Goal: Information Seeking & Learning: Learn about a topic

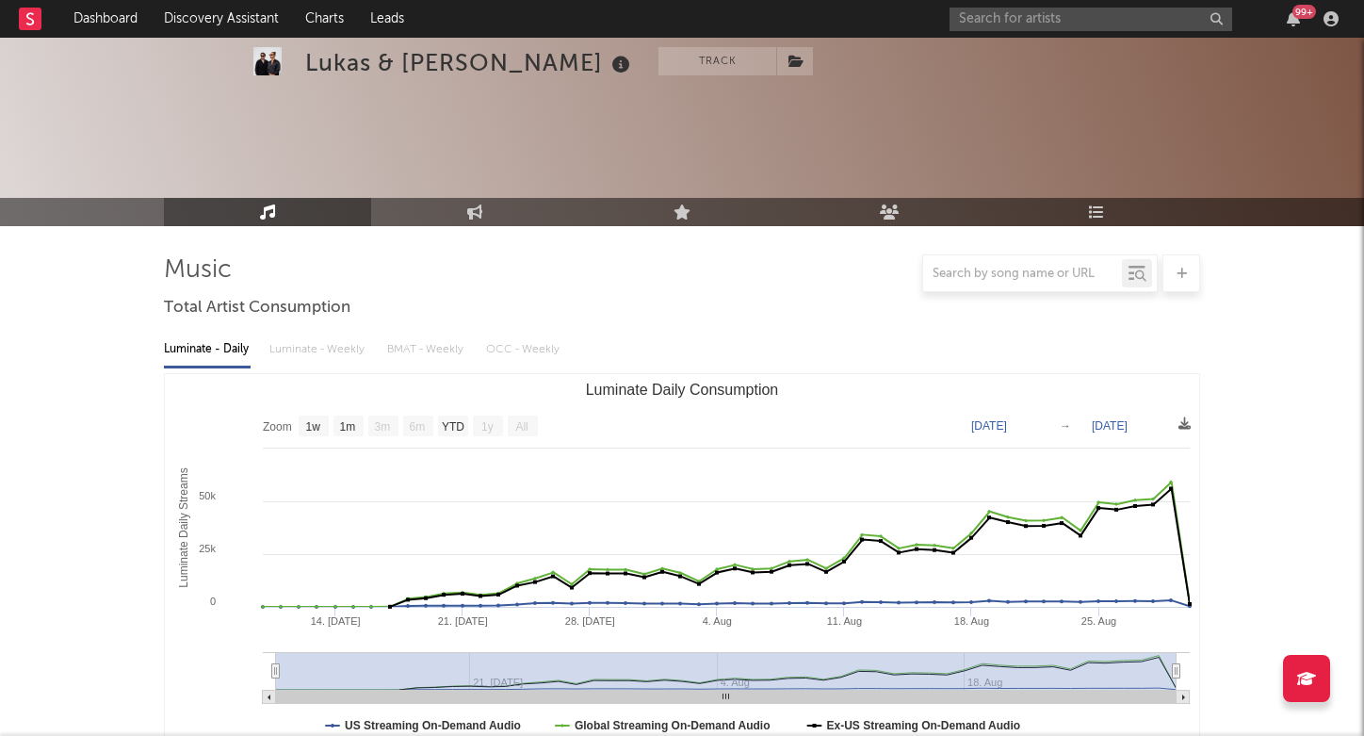
select select "1w"
select select "All"
click at [1016, 21] on input "text" at bounding box center [1091, 20] width 283 height 24
paste input "[URL][DOMAIN_NAME]"
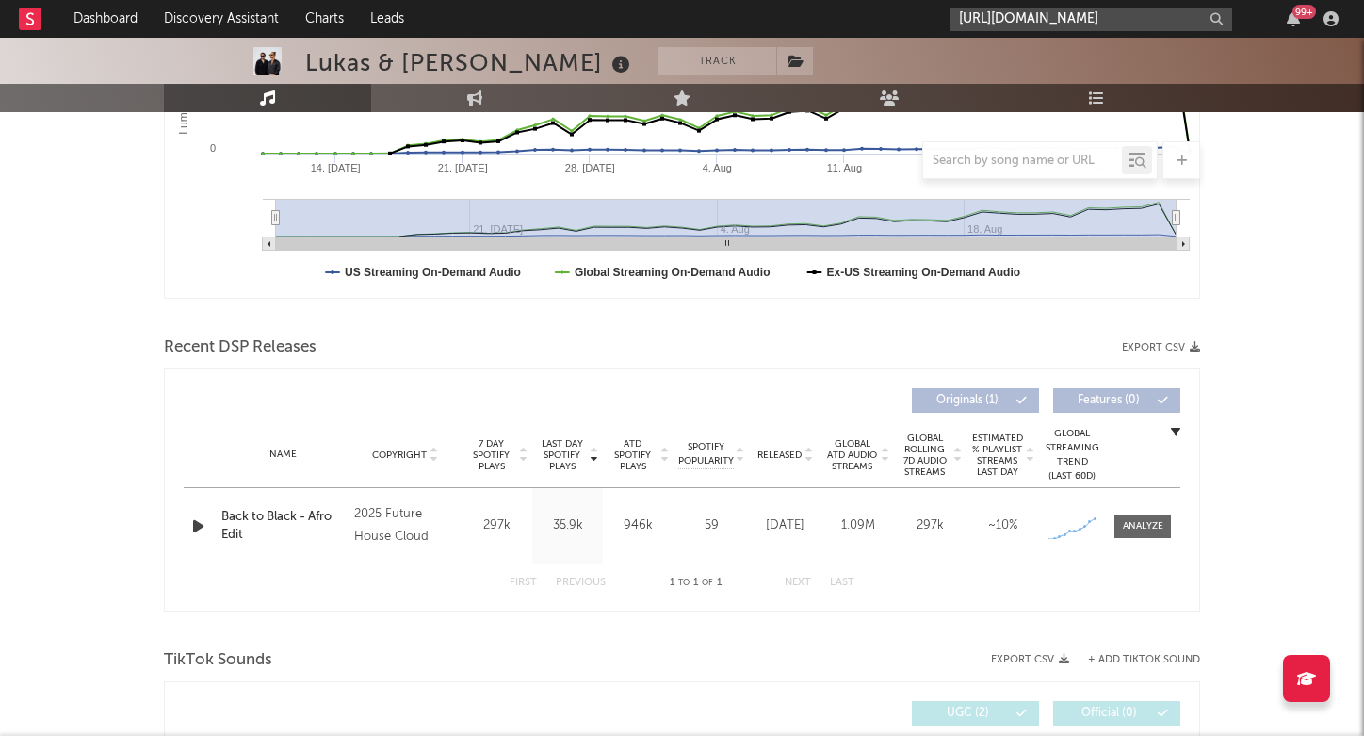
scroll to position [0, 329]
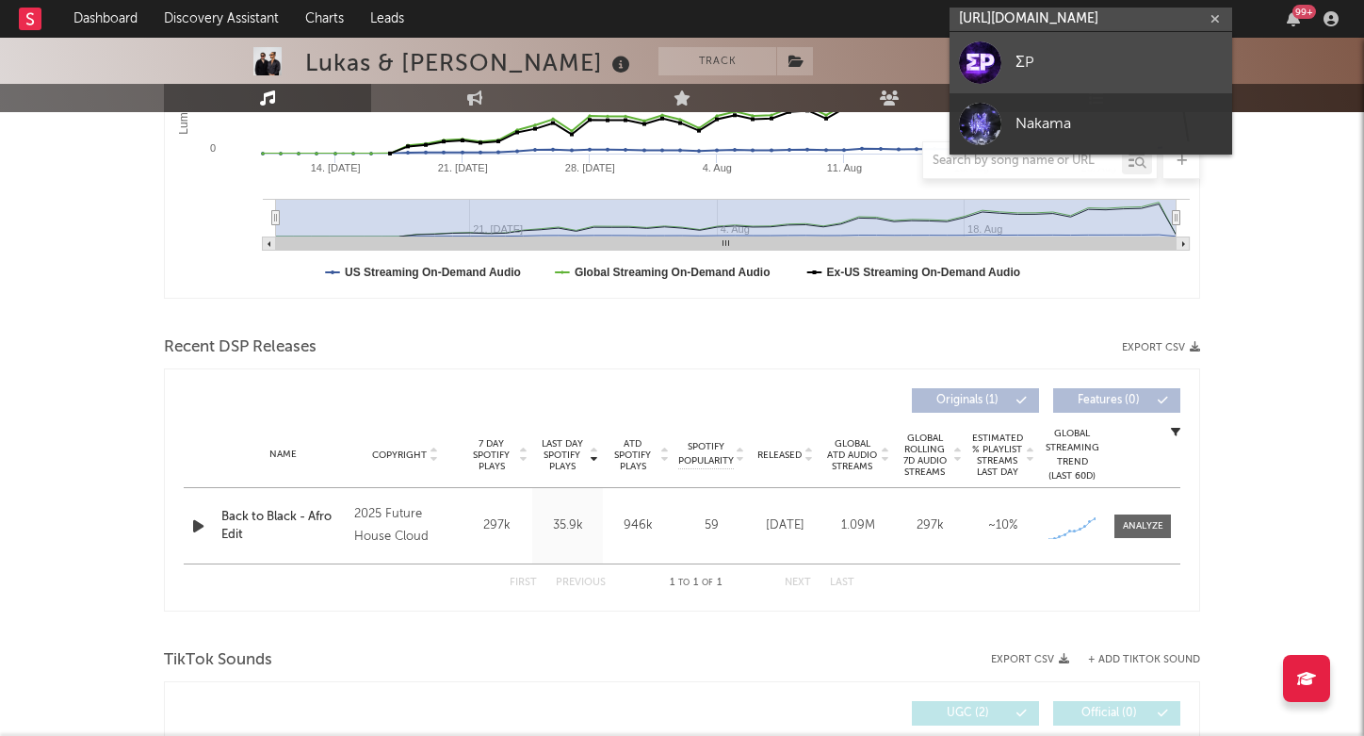
type input "[URL][DOMAIN_NAME]"
click at [1050, 75] on link "ΣP" at bounding box center [1091, 62] width 283 height 61
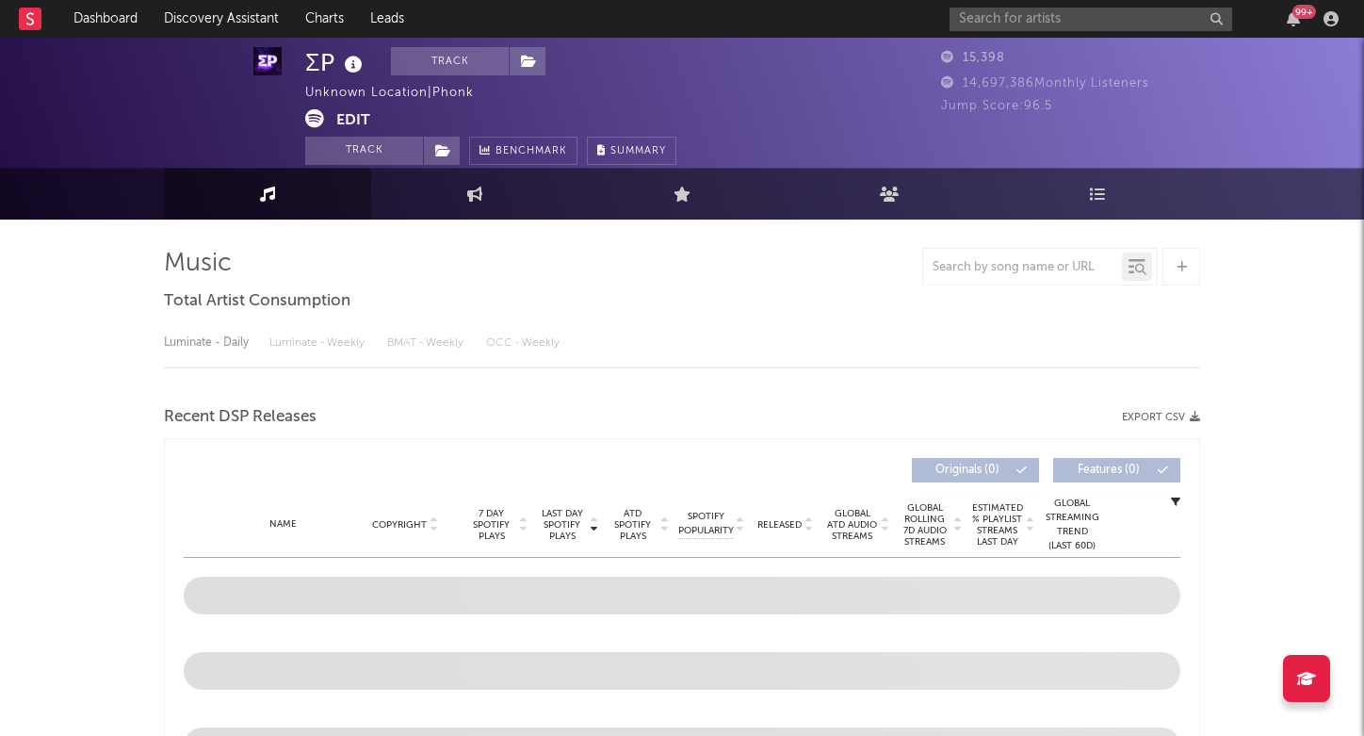
scroll to position [272, 1]
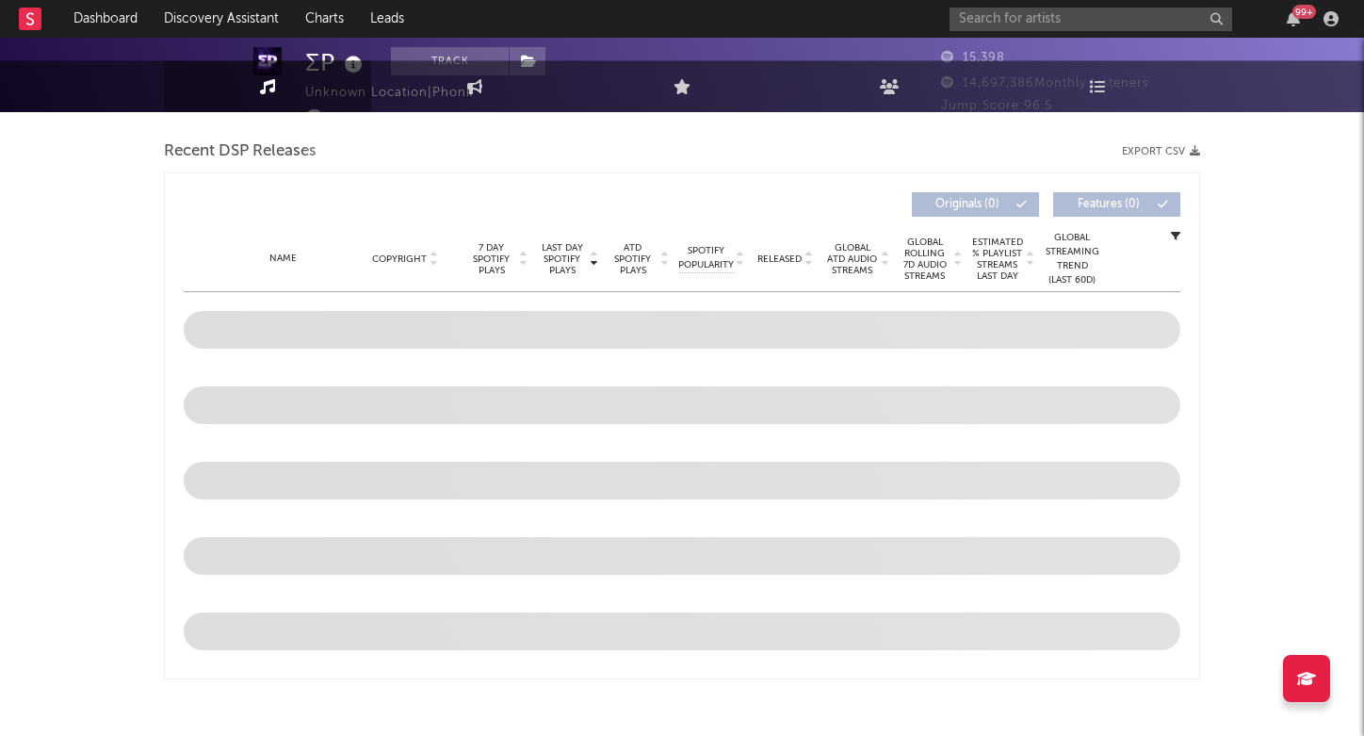
select select "1w"
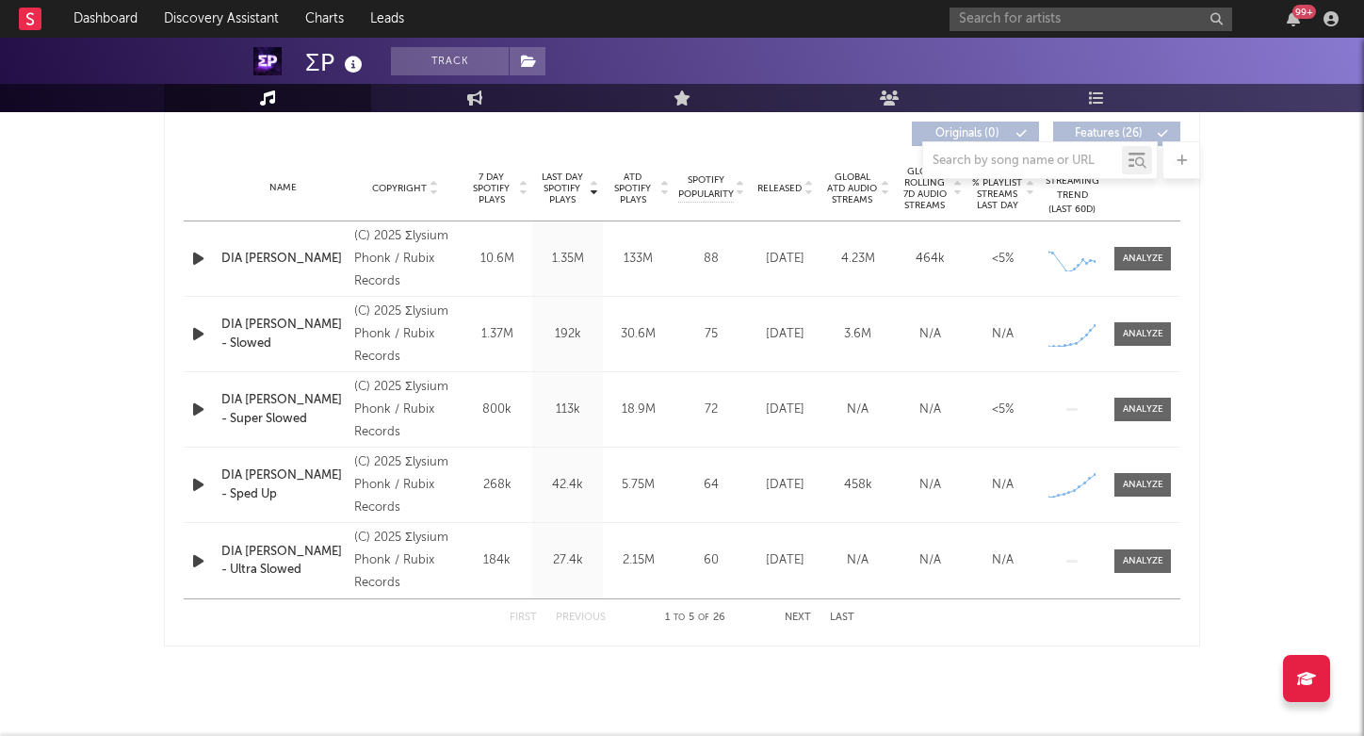
scroll to position [720, 0]
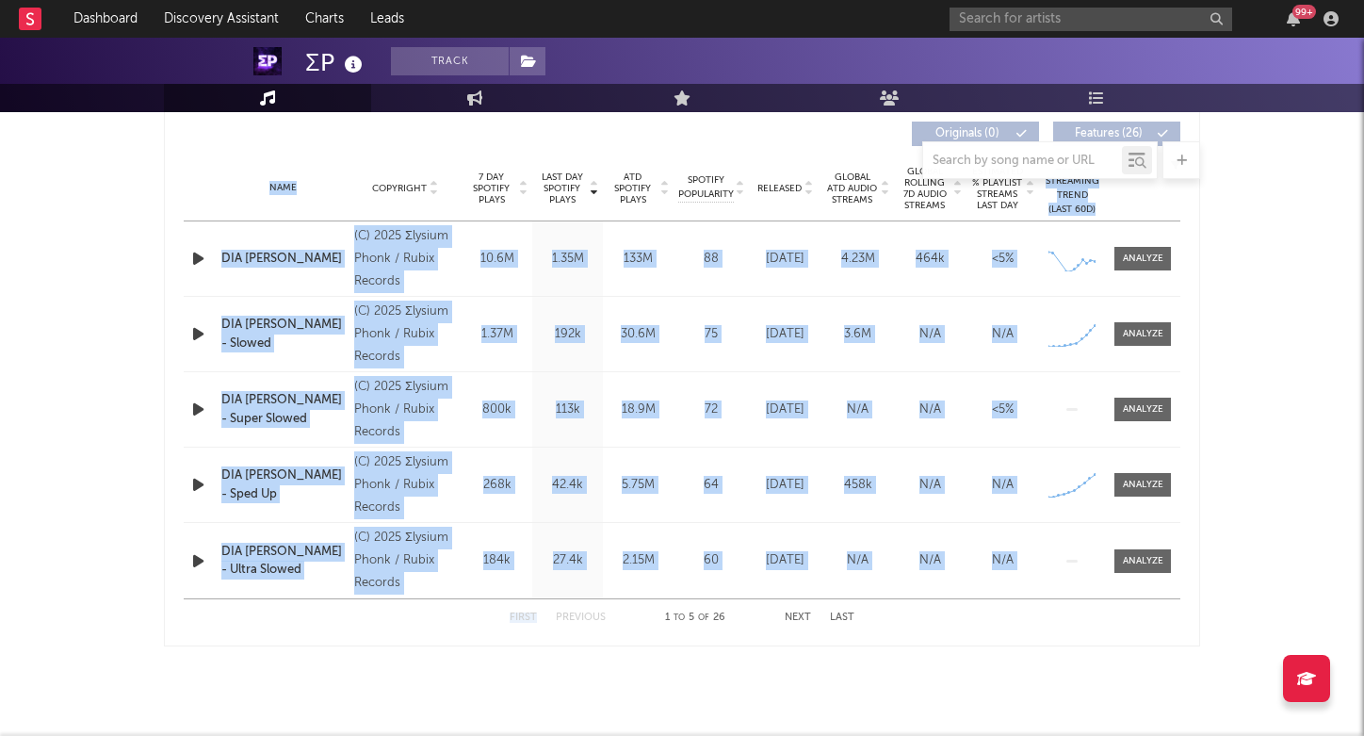
drag, startPoint x: 141, startPoint y: 202, endPoint x: 485, endPoint y: 650, distance: 565.2
click at [485, 650] on div "ΣP Track Unknown Location | Phonk Edit Track Benchmark Summary 15,398 14,697,38…" at bounding box center [682, 27] width 1364 height 1418
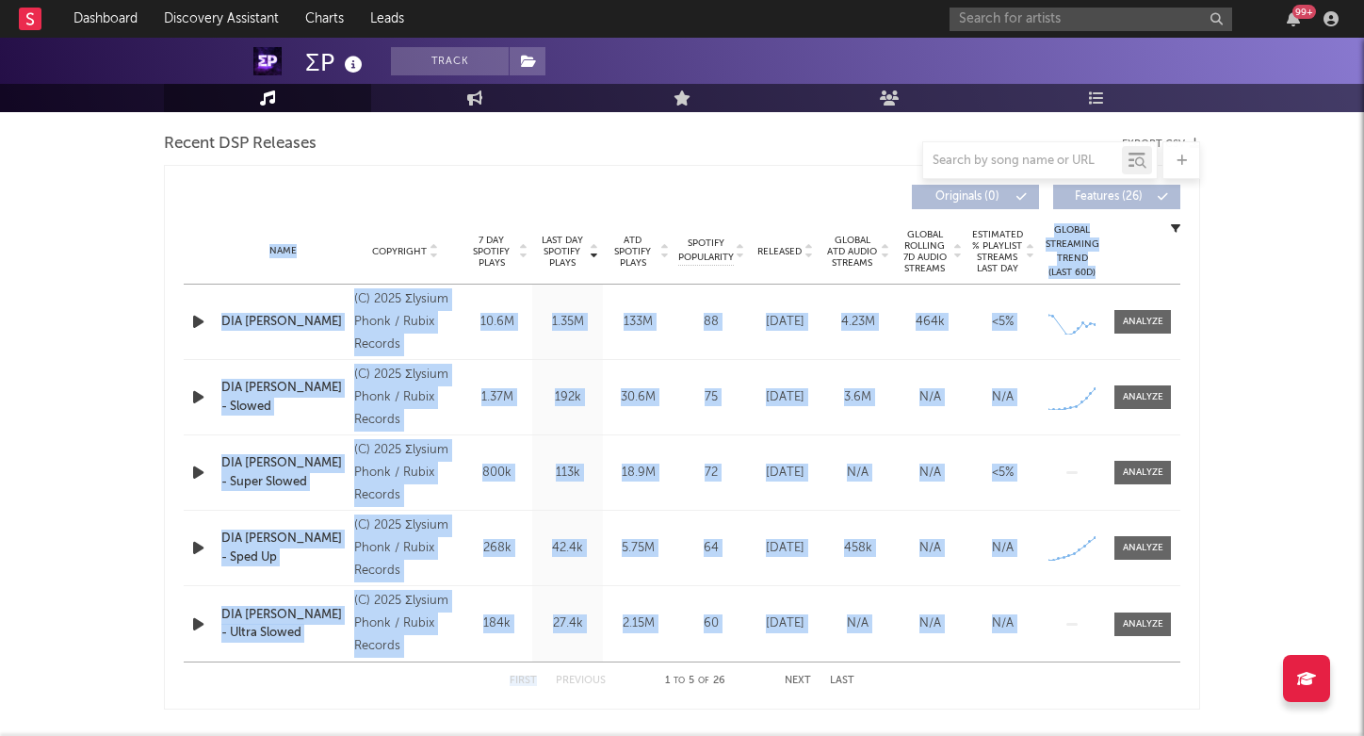
click at [145, 232] on div "ΣP Track Unknown Location | Phonk Edit Track Benchmark Summary 15,398 14,697,38…" at bounding box center [682, 90] width 1364 height 1418
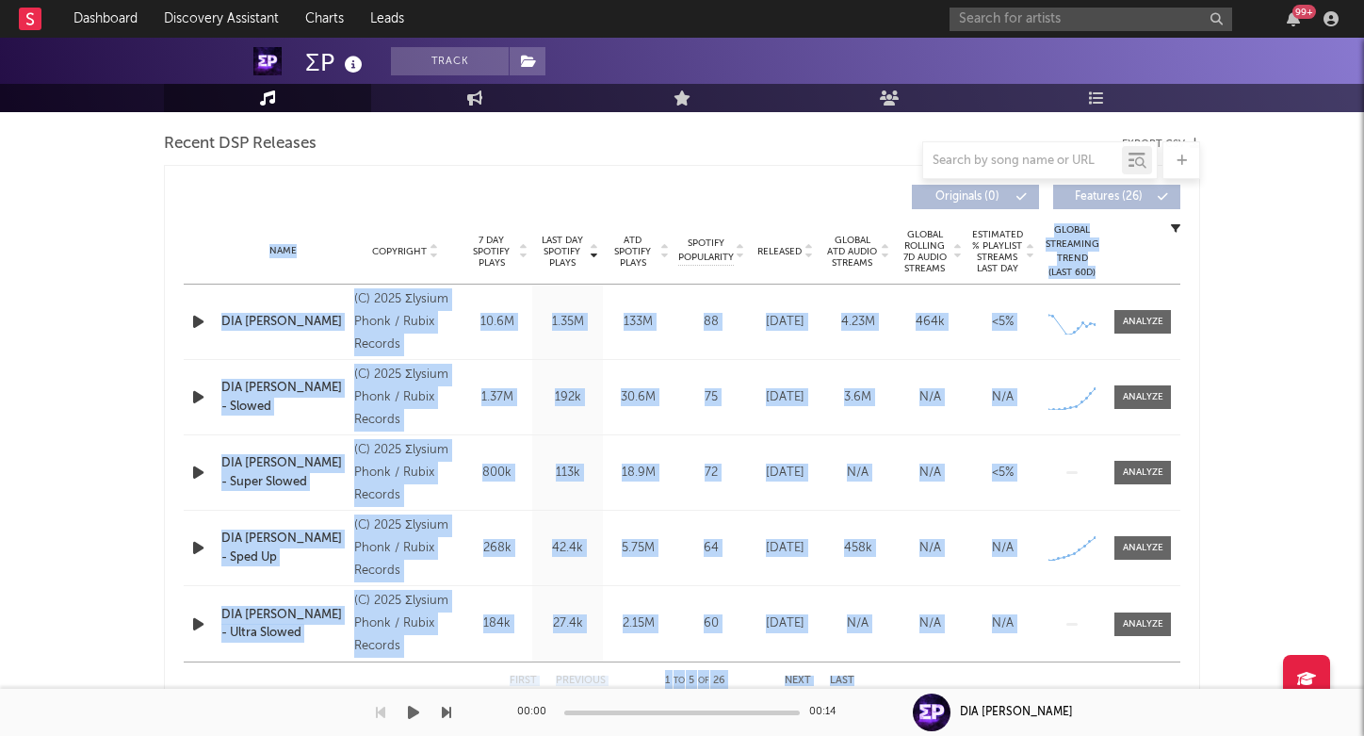
drag, startPoint x: 145, startPoint y: 232, endPoint x: 410, endPoint y: 702, distance: 539.6
click at [410, 702] on div "Dashboard Discovery Assistant Charts Leads 99 + Notifications Settings Mark all…" at bounding box center [682, 90] width 1364 height 1418
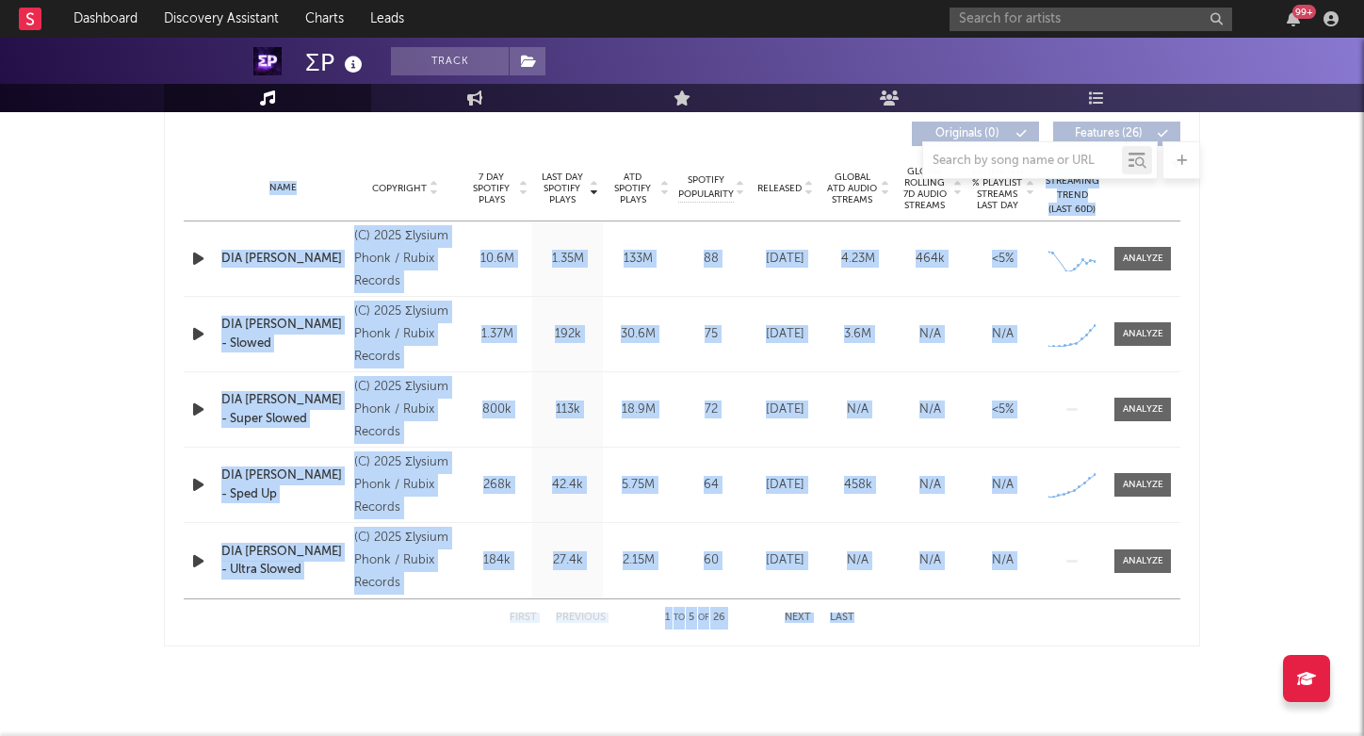
scroll to position [720, 0]
click at [141, 475] on div "ΣP Track Unknown Location | Phonk Edit Track Benchmark Summary 15,398 14,697,38…" at bounding box center [682, 27] width 1364 height 1418
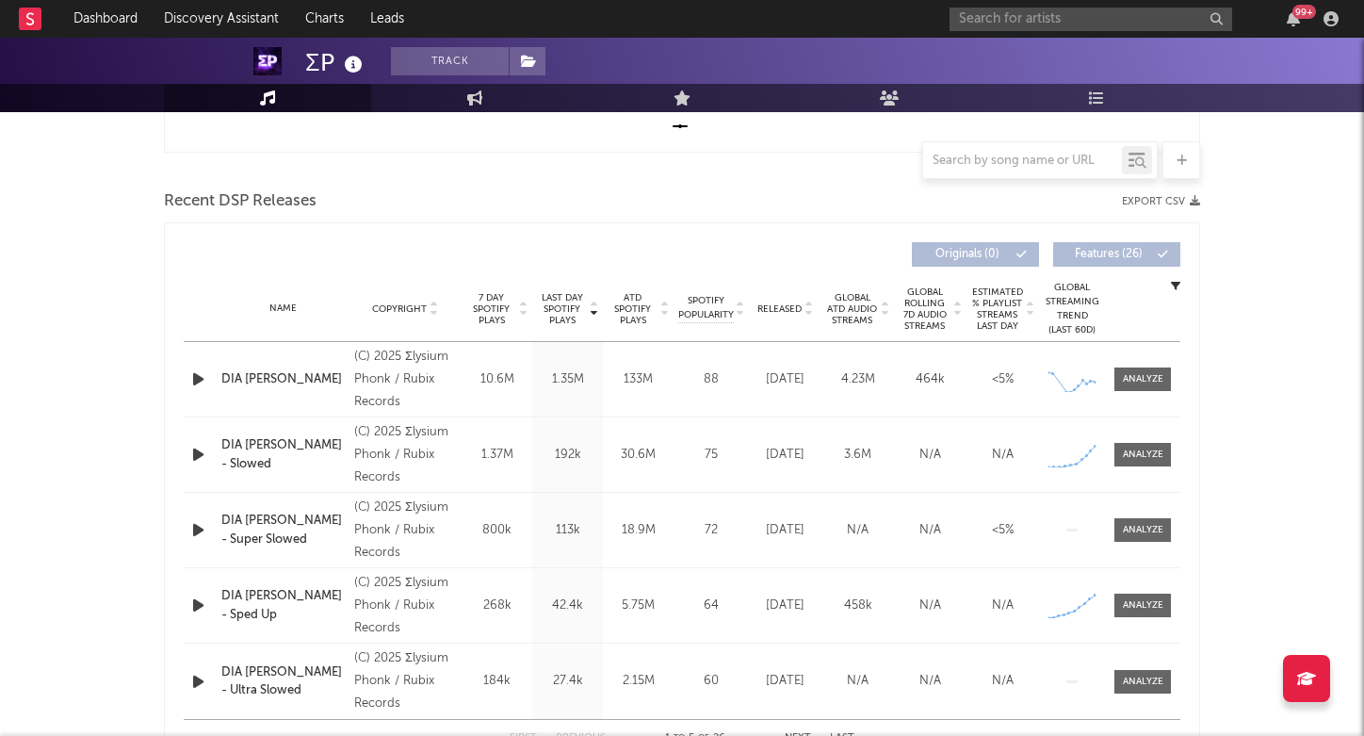
scroll to position [595, 0]
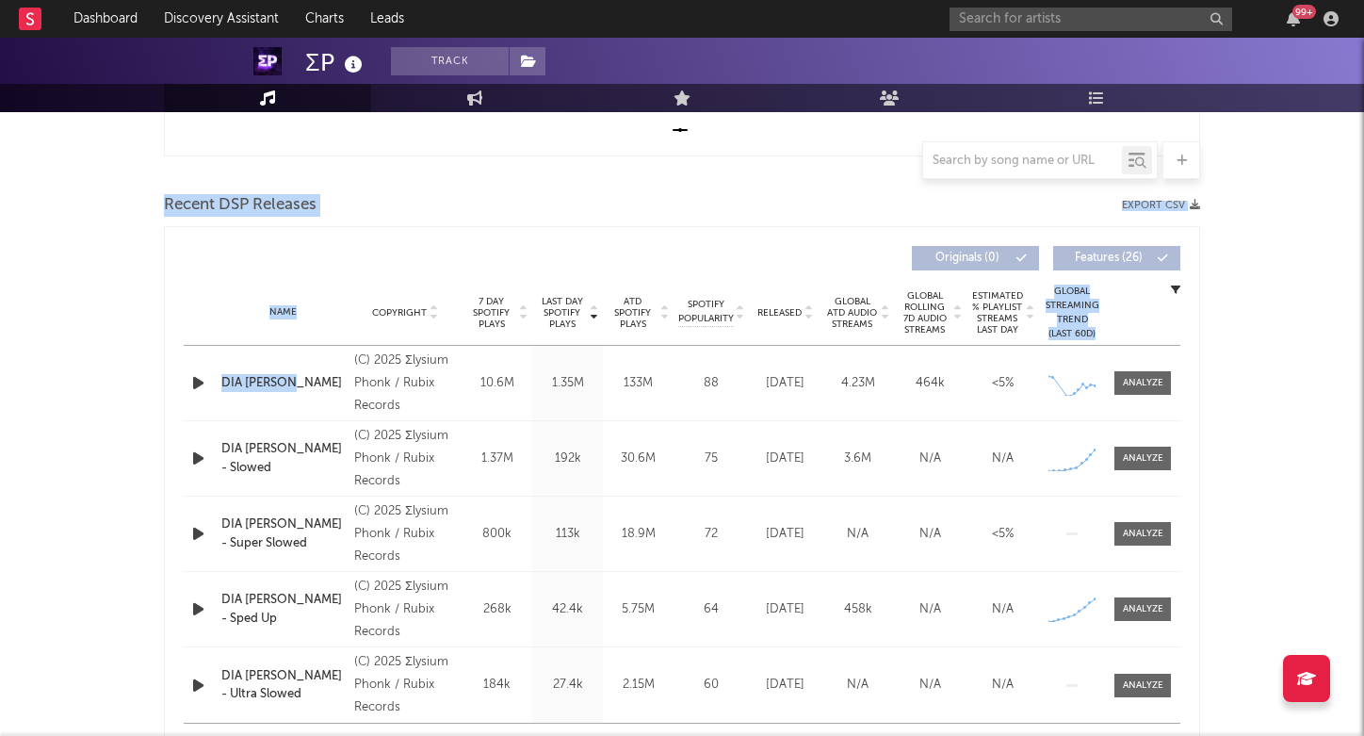
drag, startPoint x: 170, startPoint y: 188, endPoint x: 294, endPoint y: 387, distance: 234.5
click at [294, 387] on div "Music Total Artist Consumption Luminate - Daily Luminate - Weekly BMAT - Weekly…" at bounding box center [682, 215] width 1036 height 1112
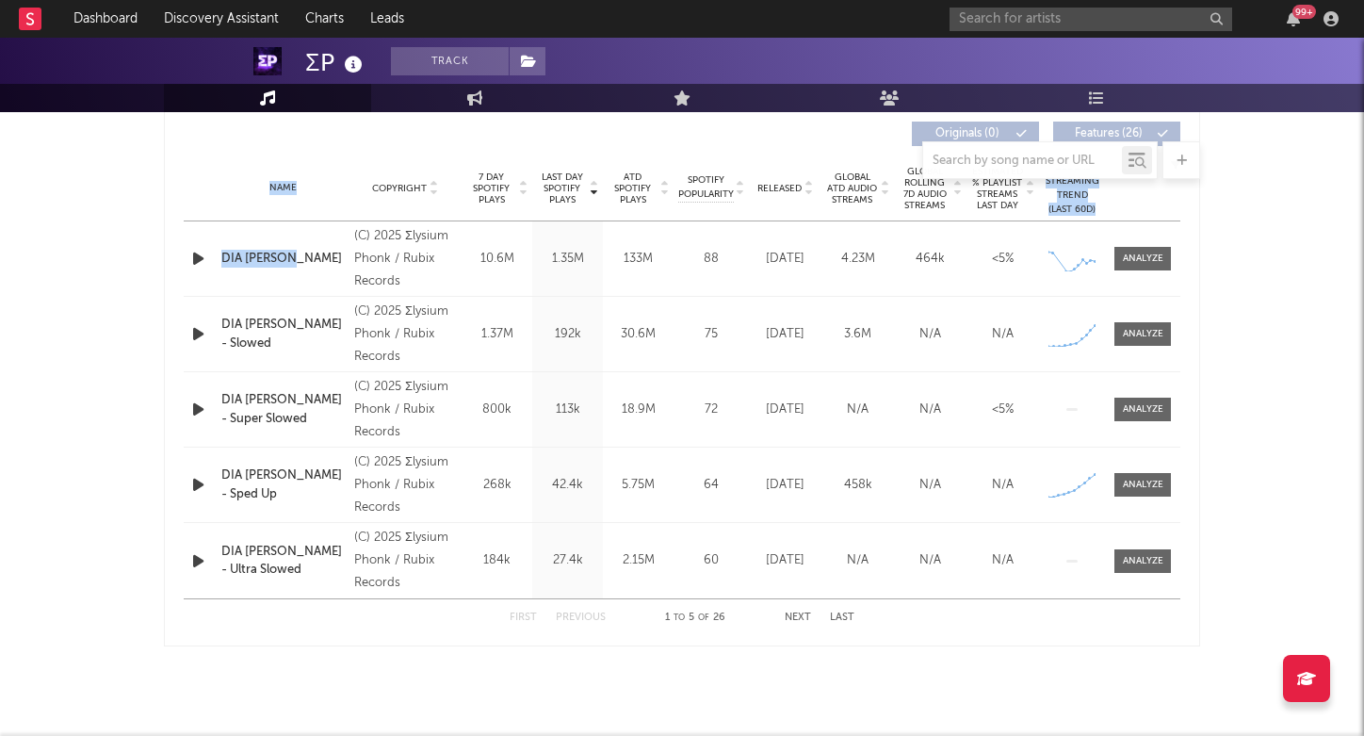
scroll to position [720, 0]
click at [38, 24] on rect at bounding box center [30, 19] width 23 height 23
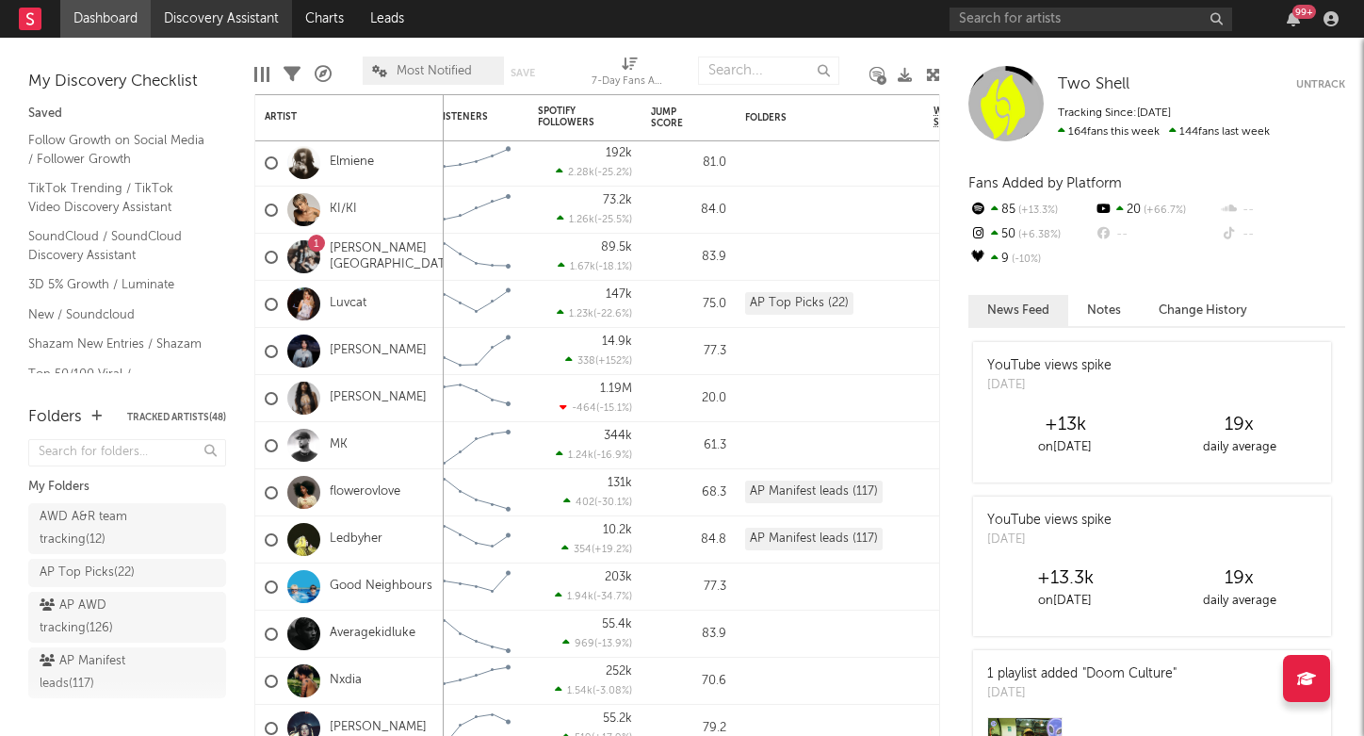
click at [214, 21] on link "Discovery Assistant" at bounding box center [221, 19] width 141 height 38
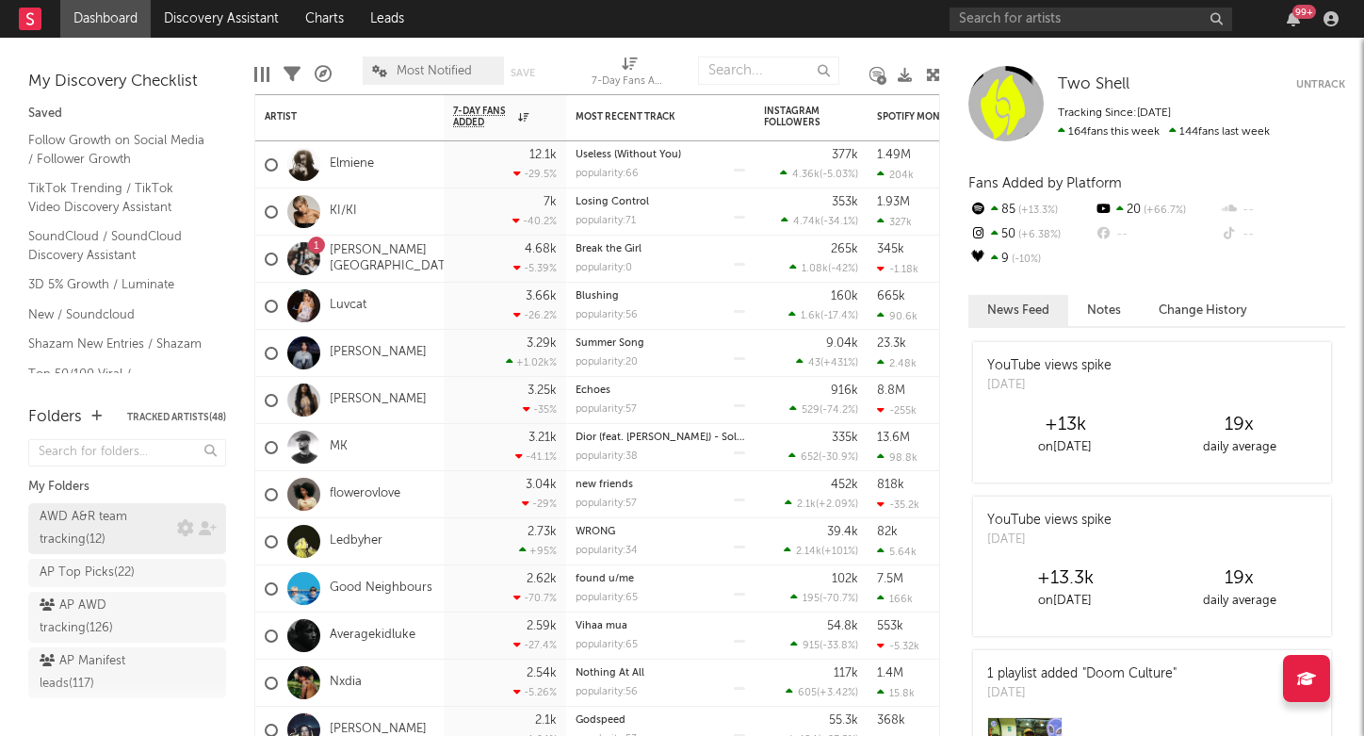
click at [141, 548] on div "AWD A&R team tracking ( 12 )" at bounding box center [106, 528] width 133 height 45
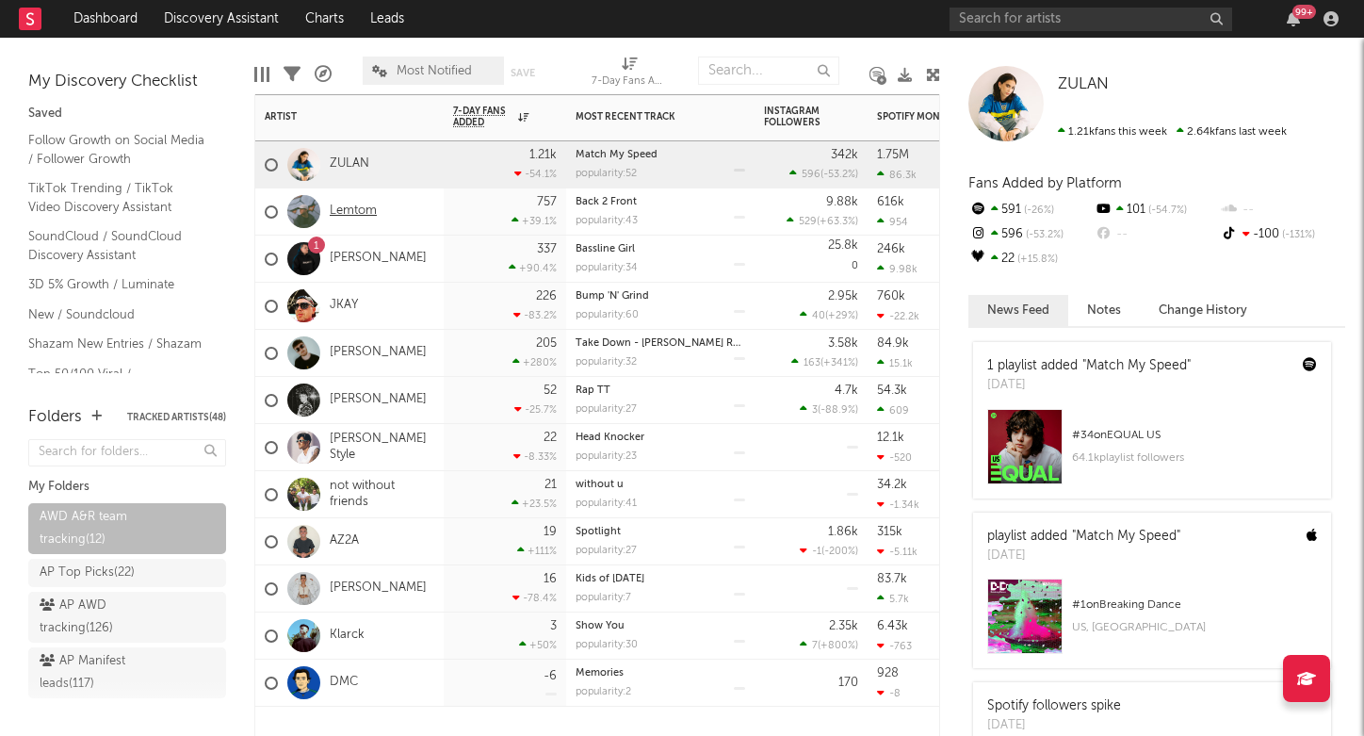
click at [371, 209] on link "Lemtom" at bounding box center [353, 212] width 47 height 16
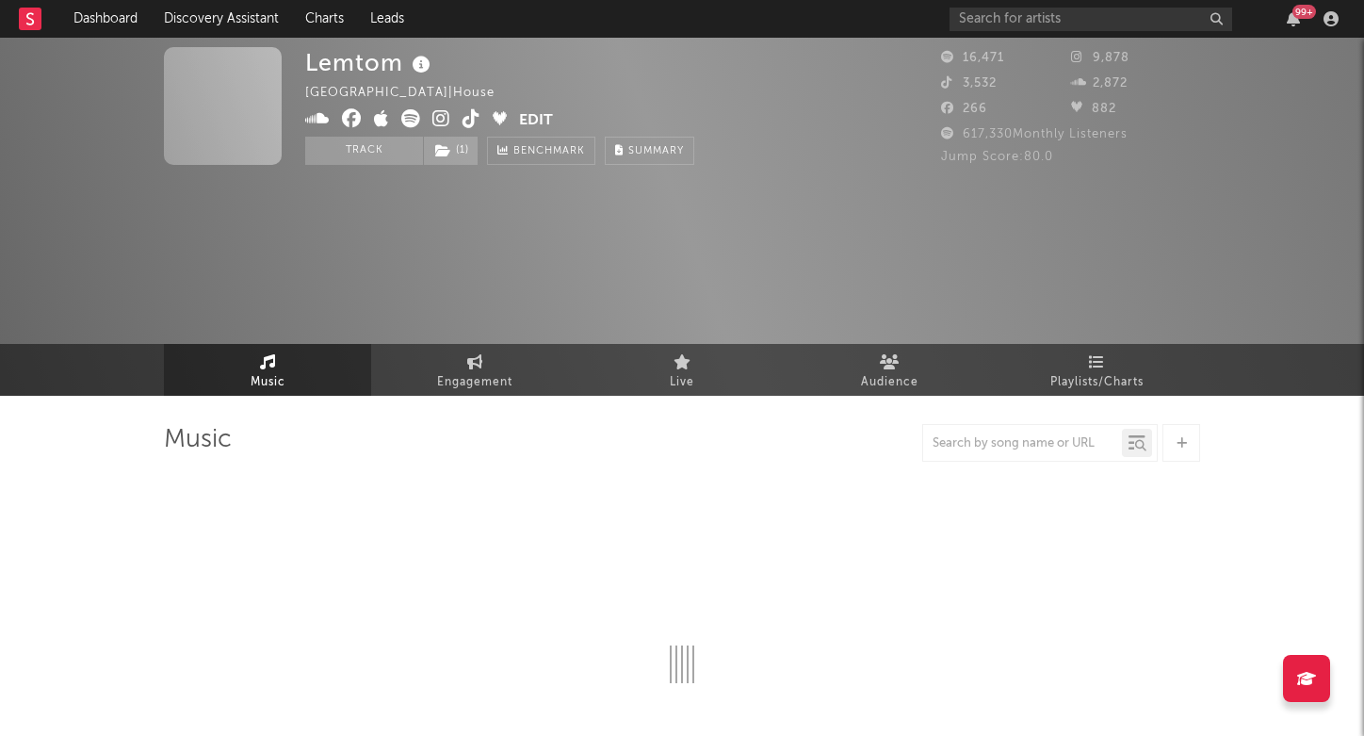
select select "6m"
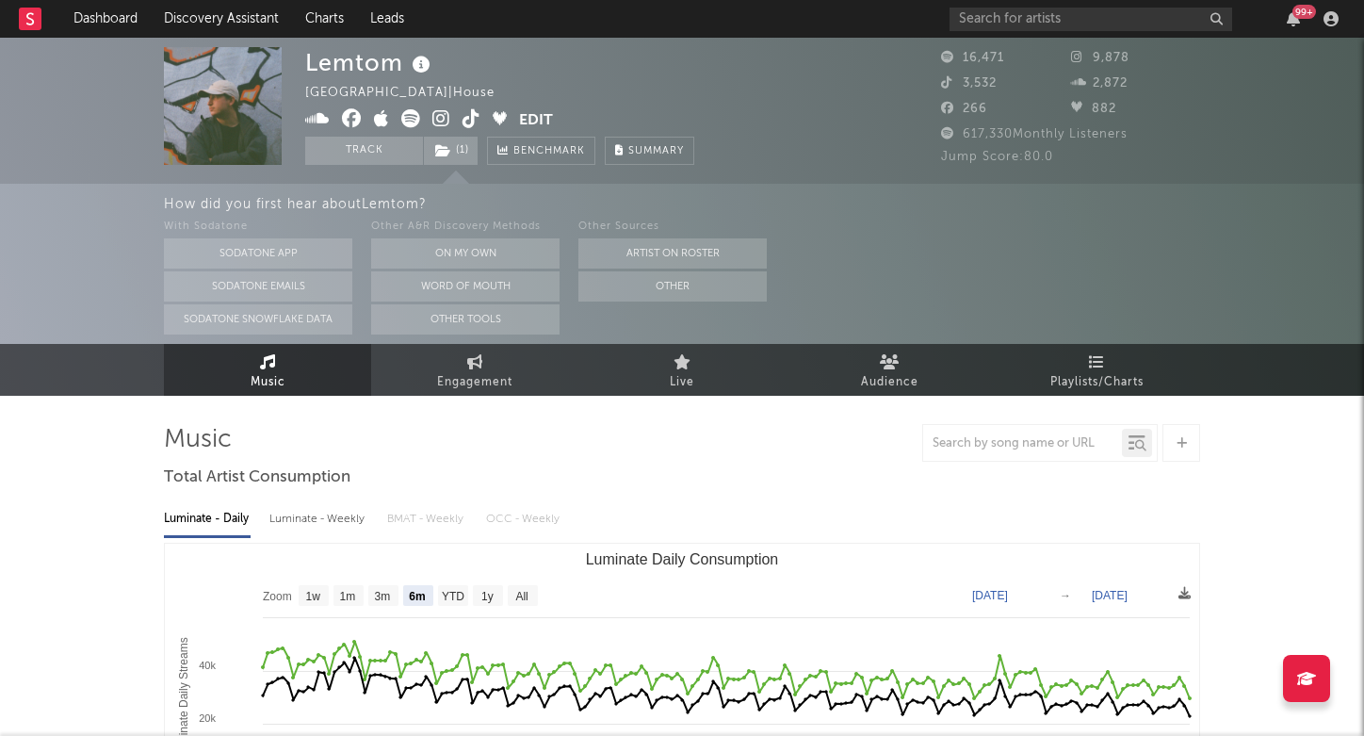
click at [1078, 114] on div "882" at bounding box center [1136, 109] width 130 height 23
click at [1078, 114] on span "882" at bounding box center [1093, 109] width 45 height 12
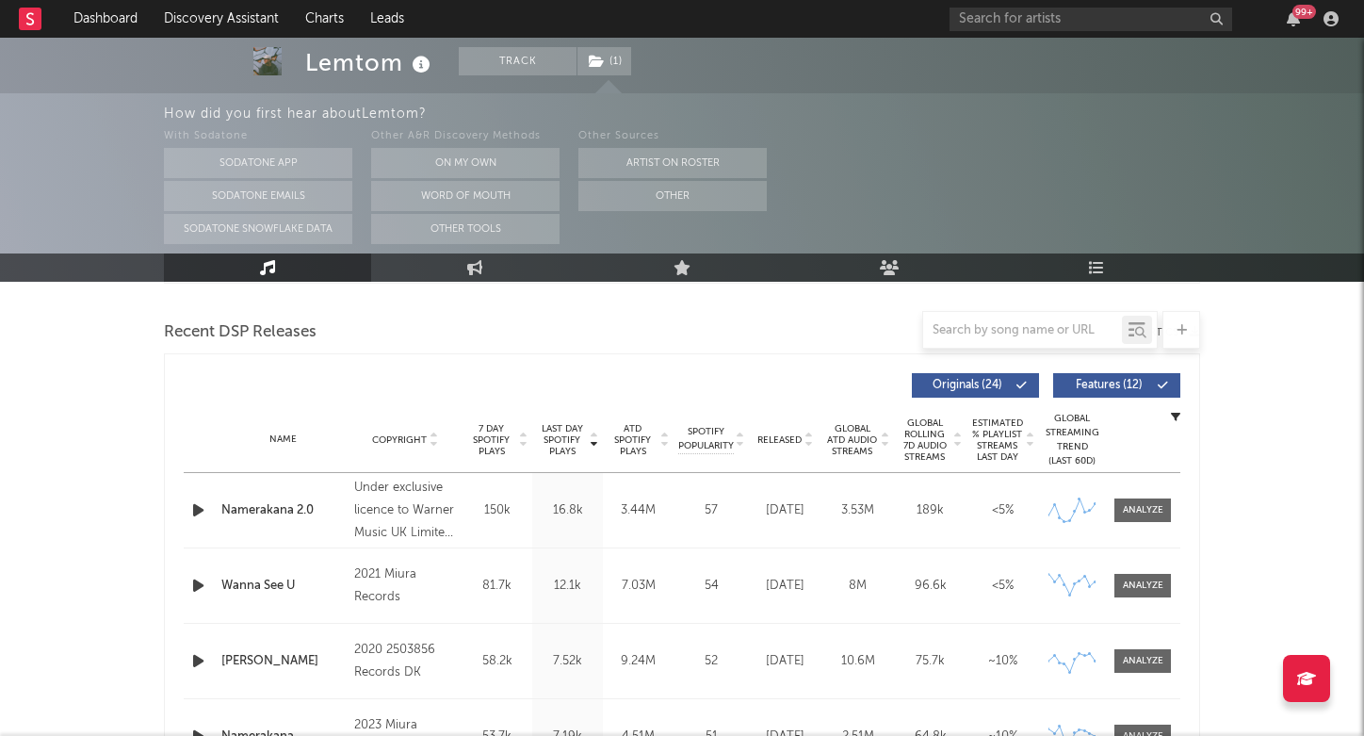
scroll to position [638, 0]
click at [174, 336] on div at bounding box center [682, 330] width 1036 height 38
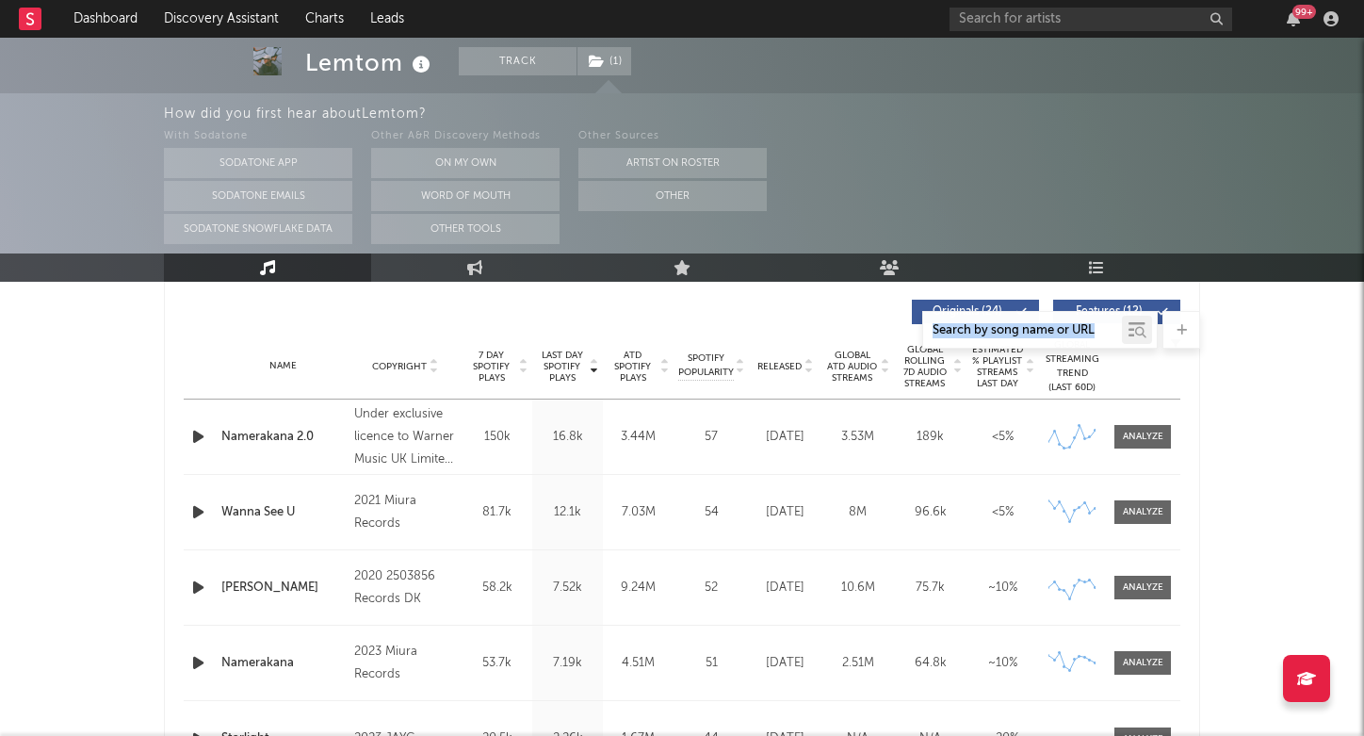
scroll to position [712, 0]
click at [1164, 429] on span at bounding box center [1143, 436] width 57 height 24
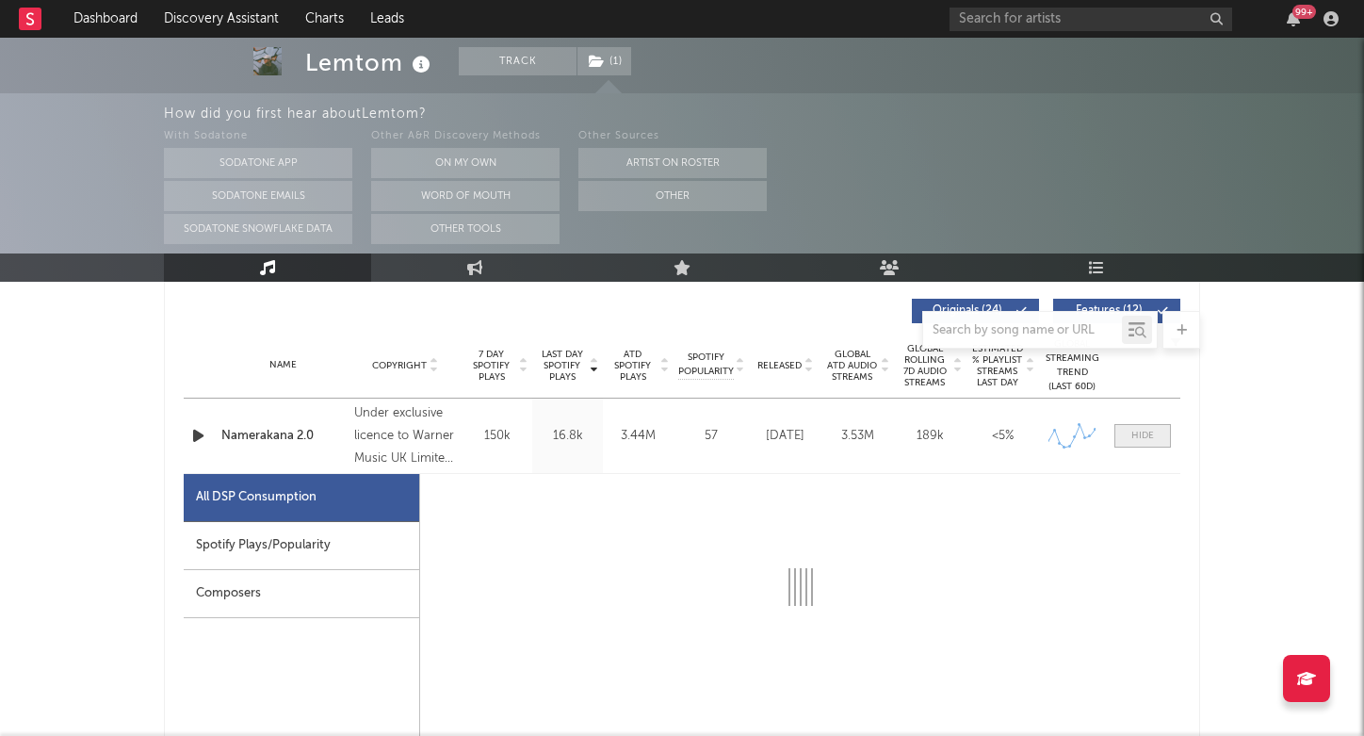
select select "6m"
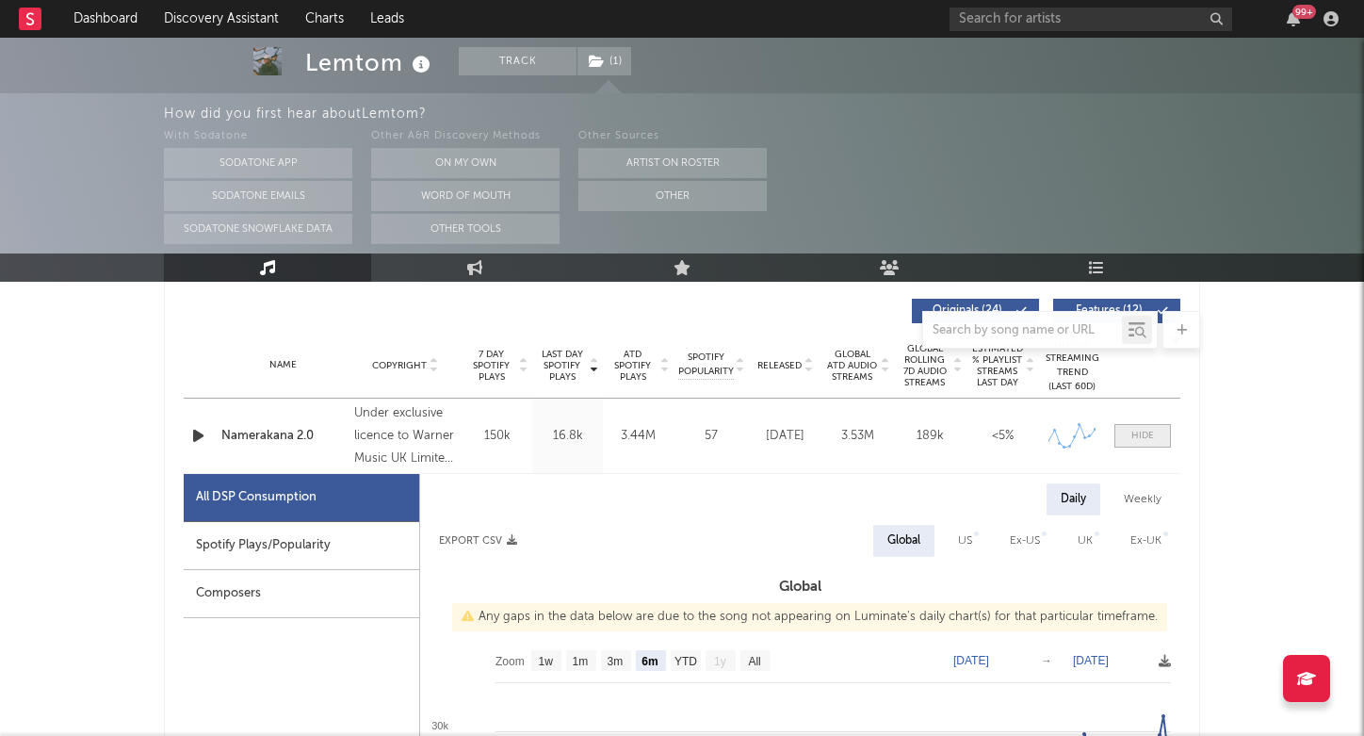
click at [1147, 443] on span at bounding box center [1143, 436] width 57 height 24
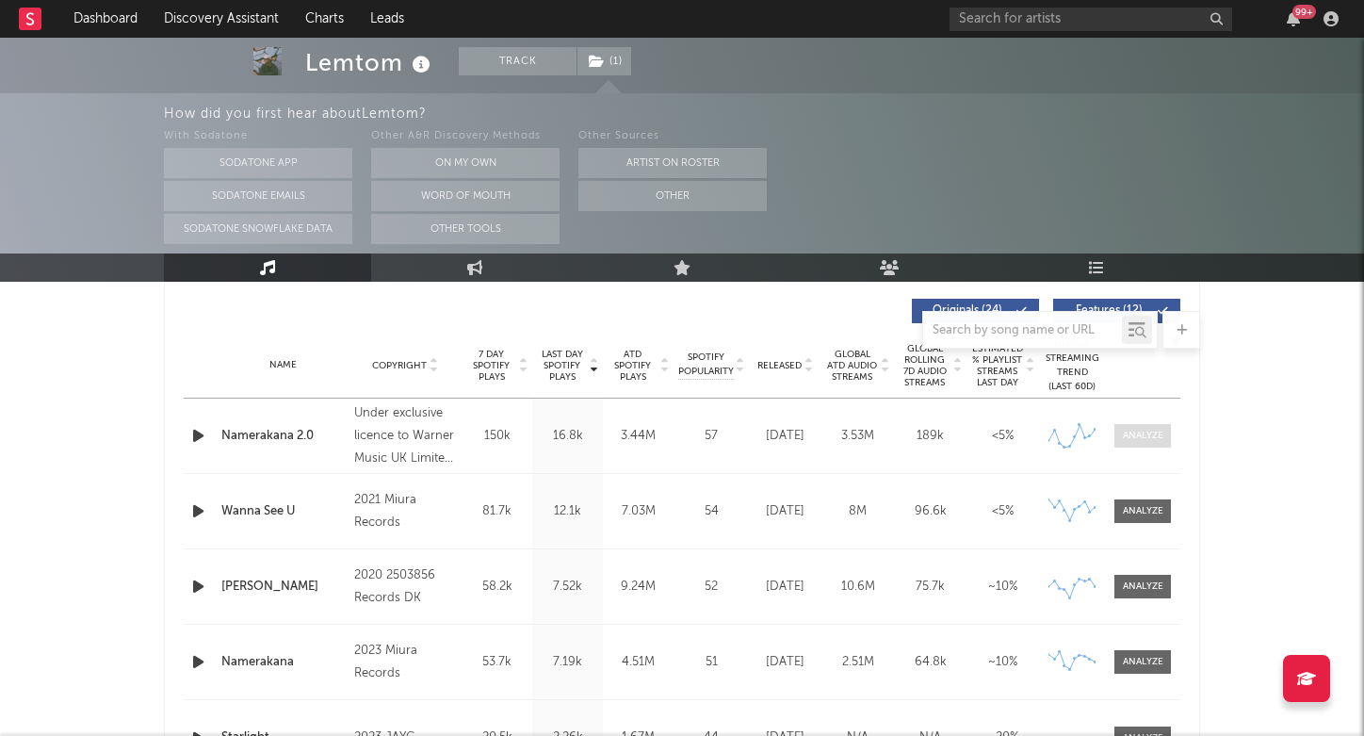
click at [1147, 441] on div at bounding box center [1143, 436] width 41 height 14
select select "6m"
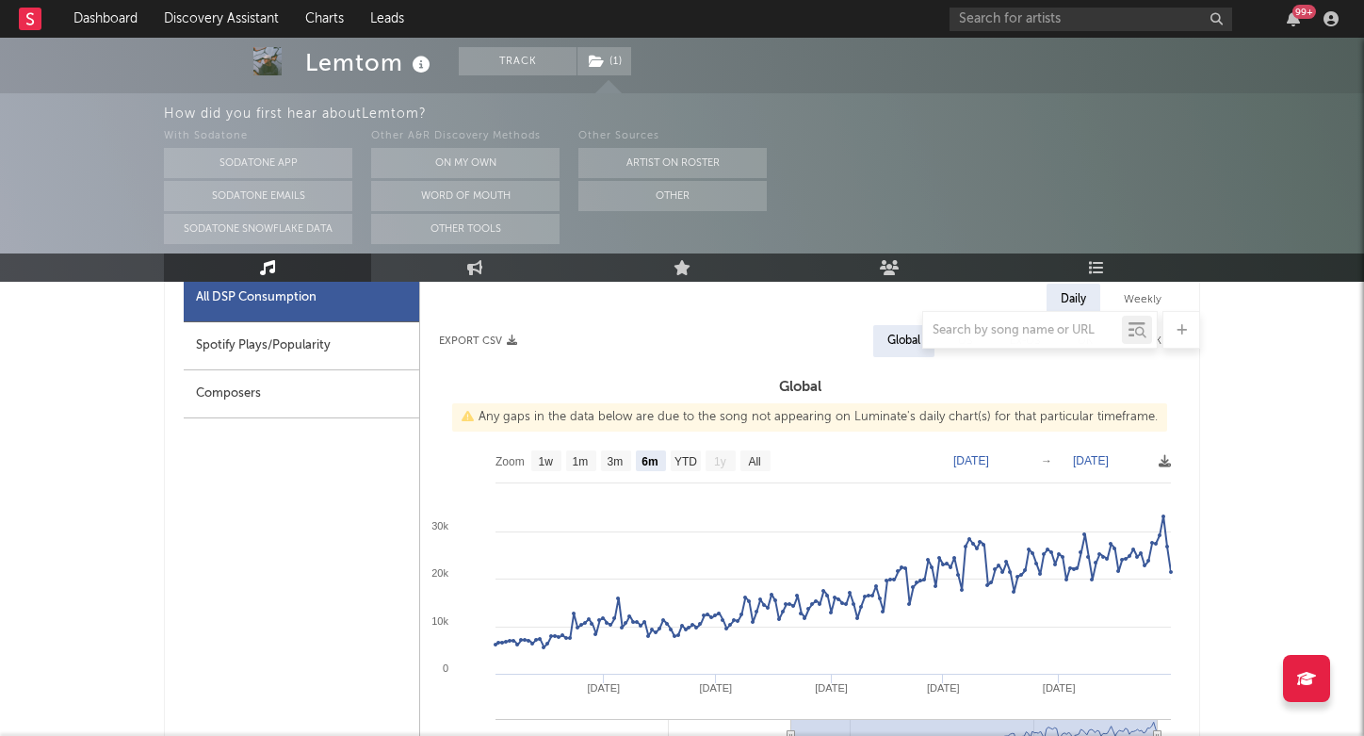
scroll to position [911, 0]
click at [296, 354] on div "Spotify Plays/Popularity" at bounding box center [302, 347] width 236 height 48
select select "6m"
select select "1w"
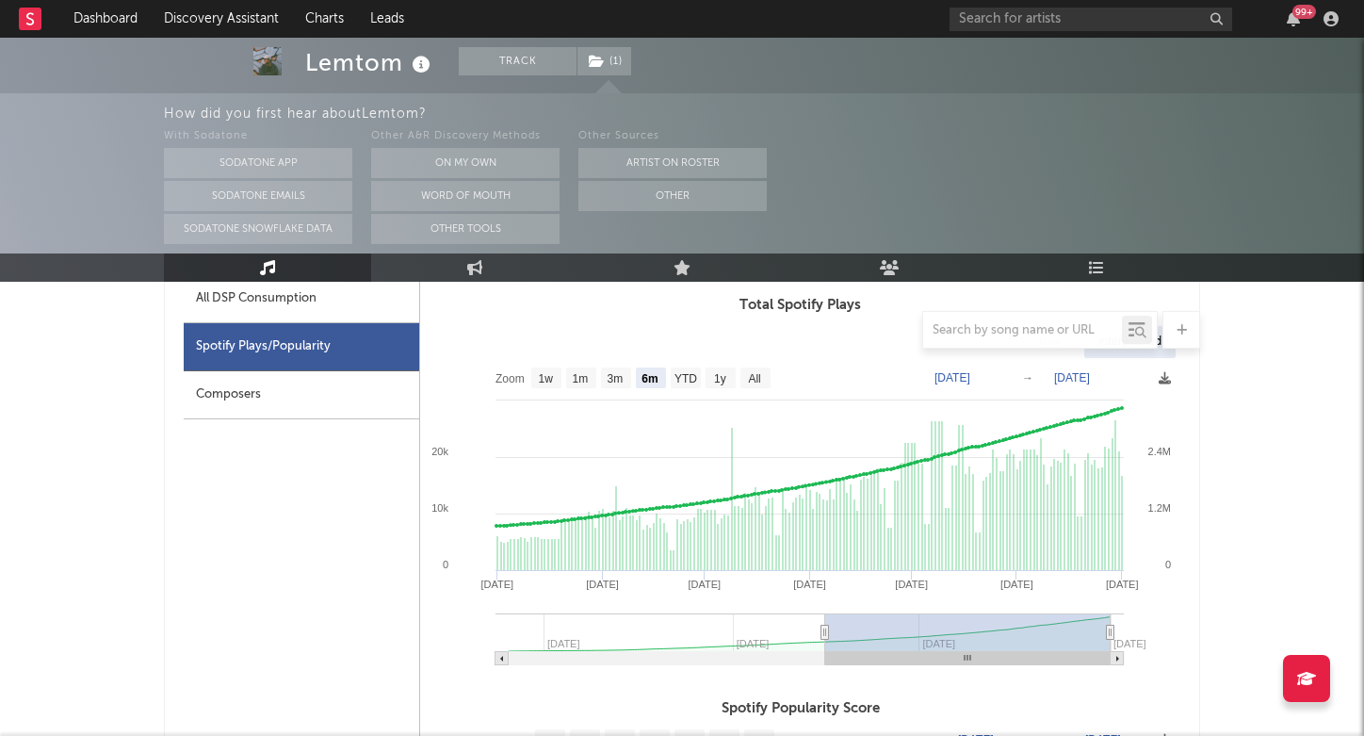
click at [233, 385] on div "Composers" at bounding box center [302, 395] width 236 height 48
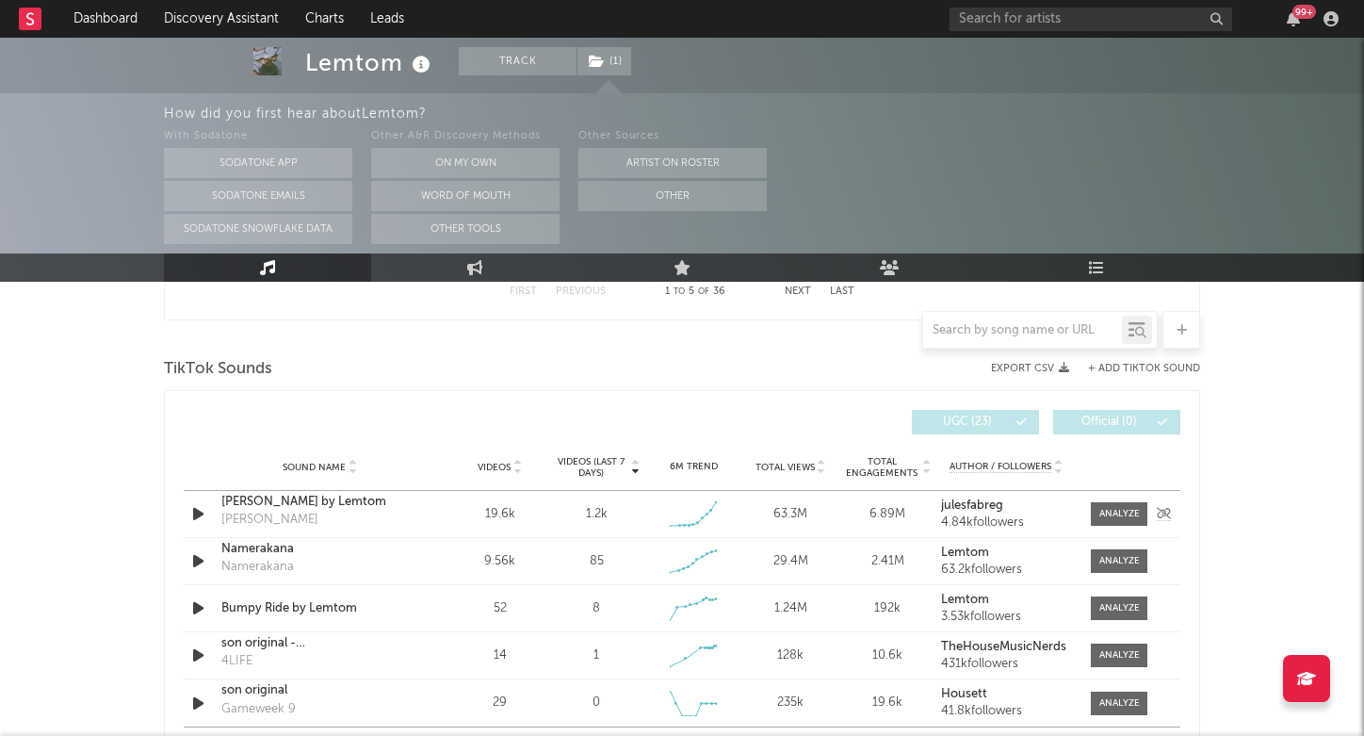
scroll to position [2151, 0]
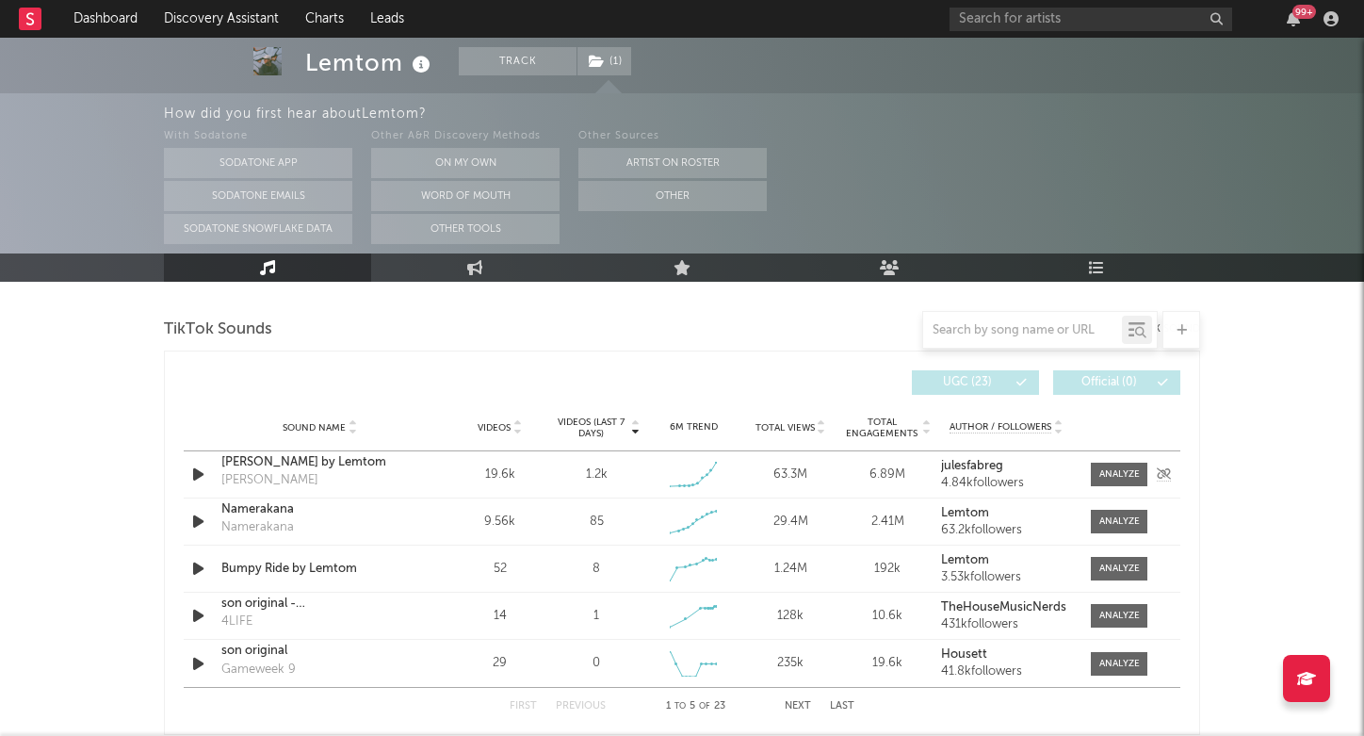
click at [277, 468] on div "[PERSON_NAME] by Lemtom" at bounding box center [319, 462] width 197 height 19
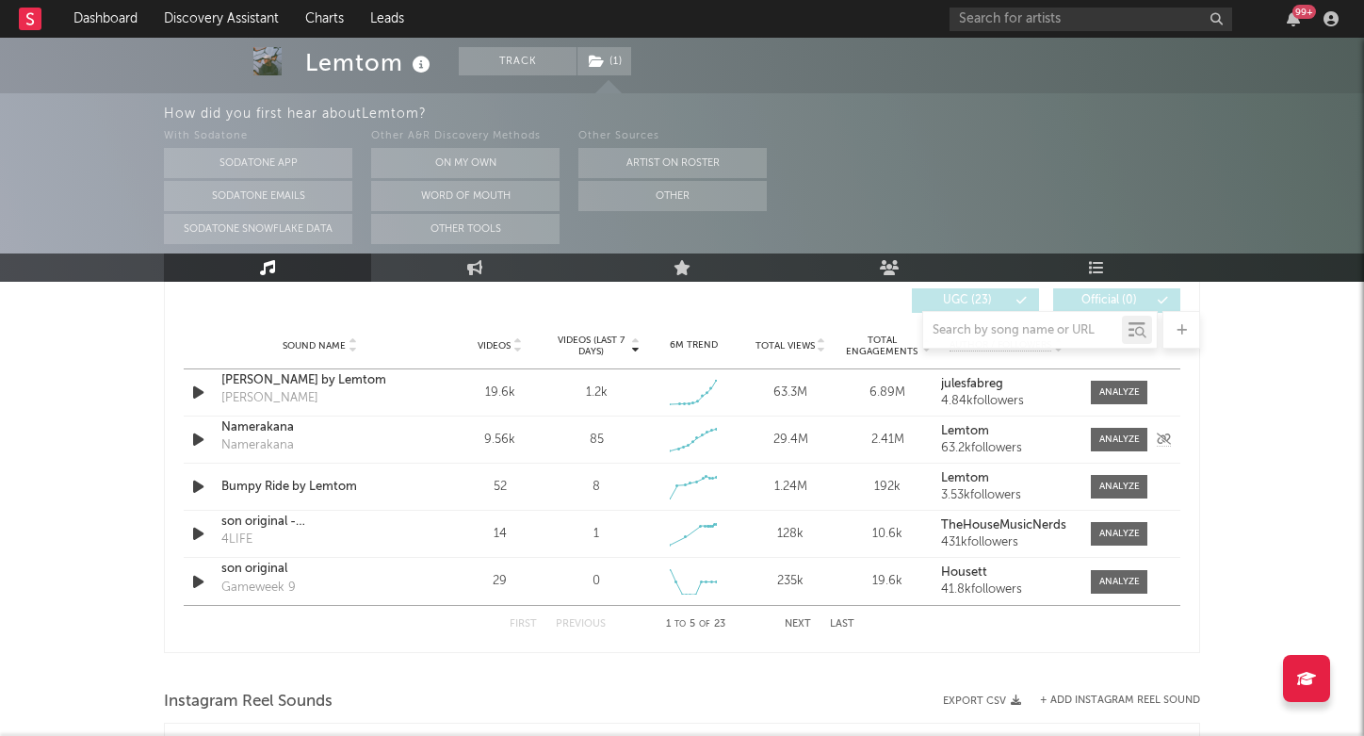
scroll to position [2233, 0]
click at [1105, 394] on div at bounding box center [1120, 392] width 41 height 14
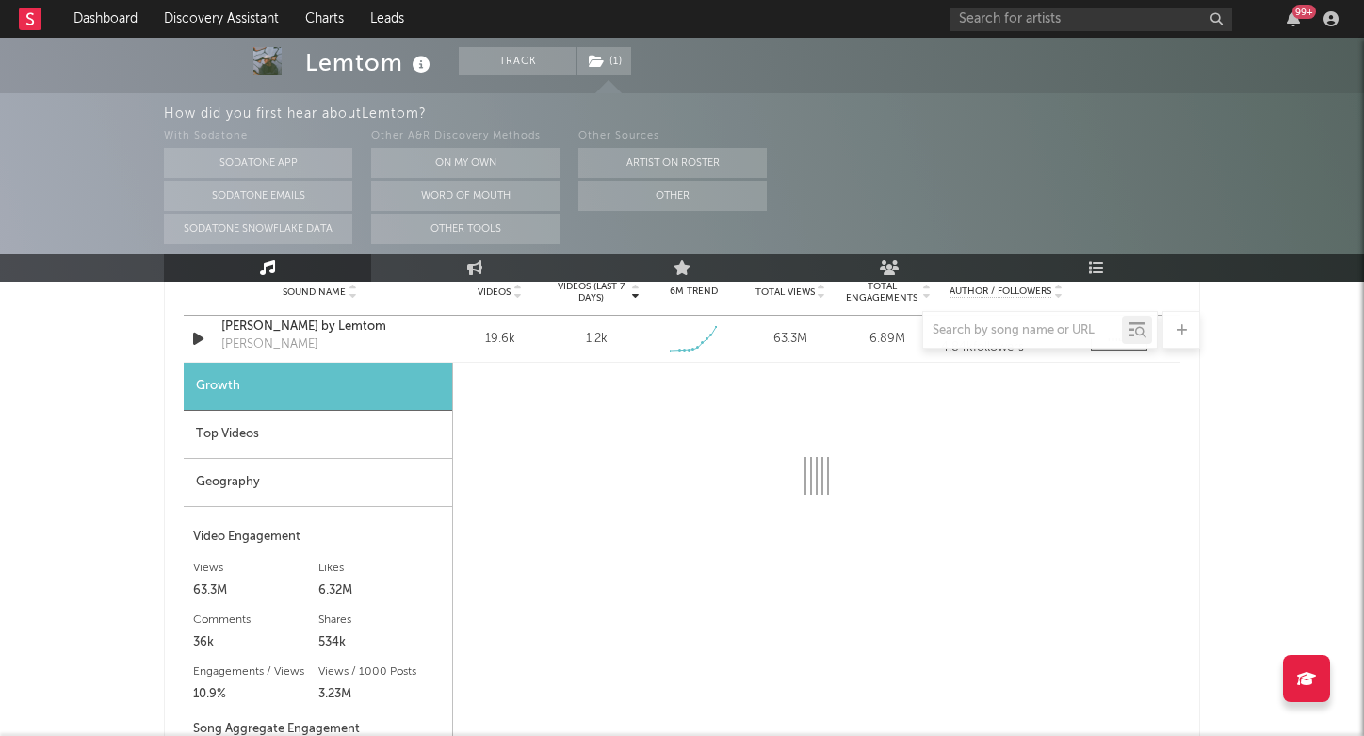
scroll to position [2286, 0]
select select "6m"
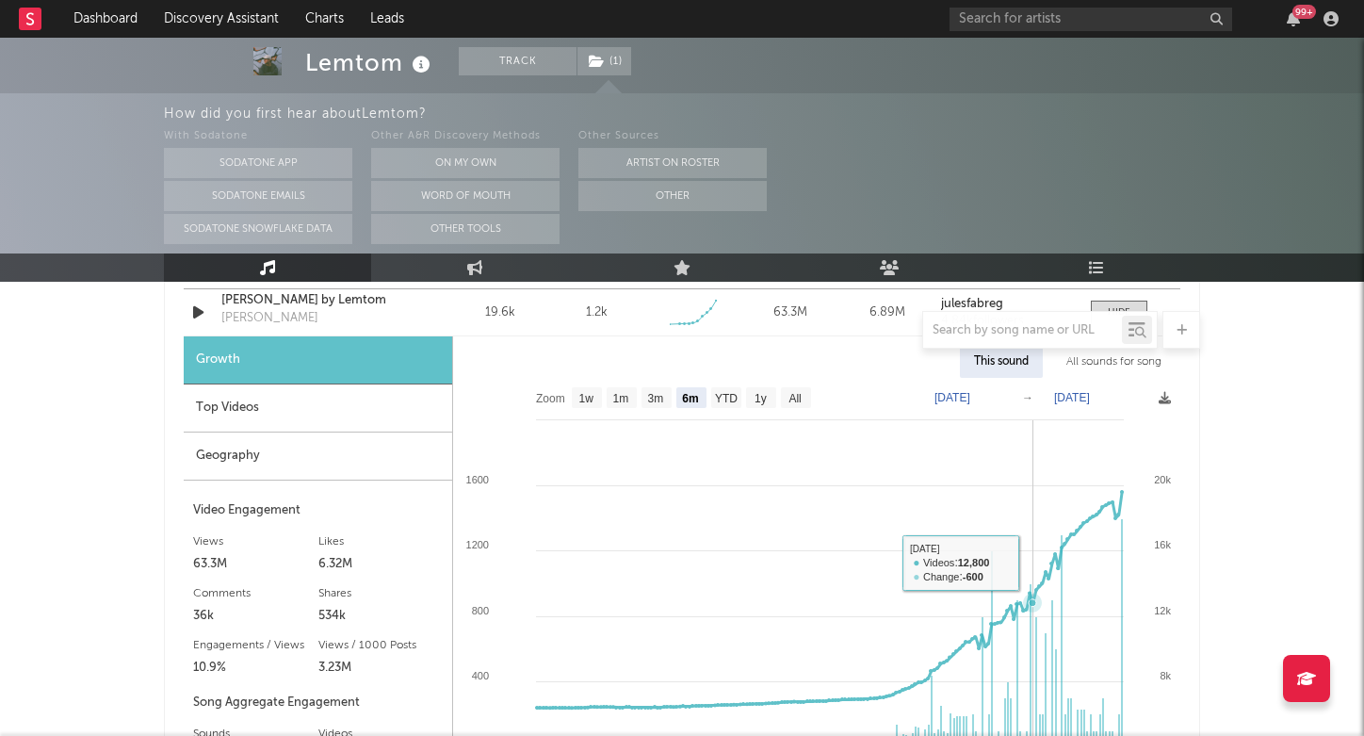
scroll to position [2303, 0]
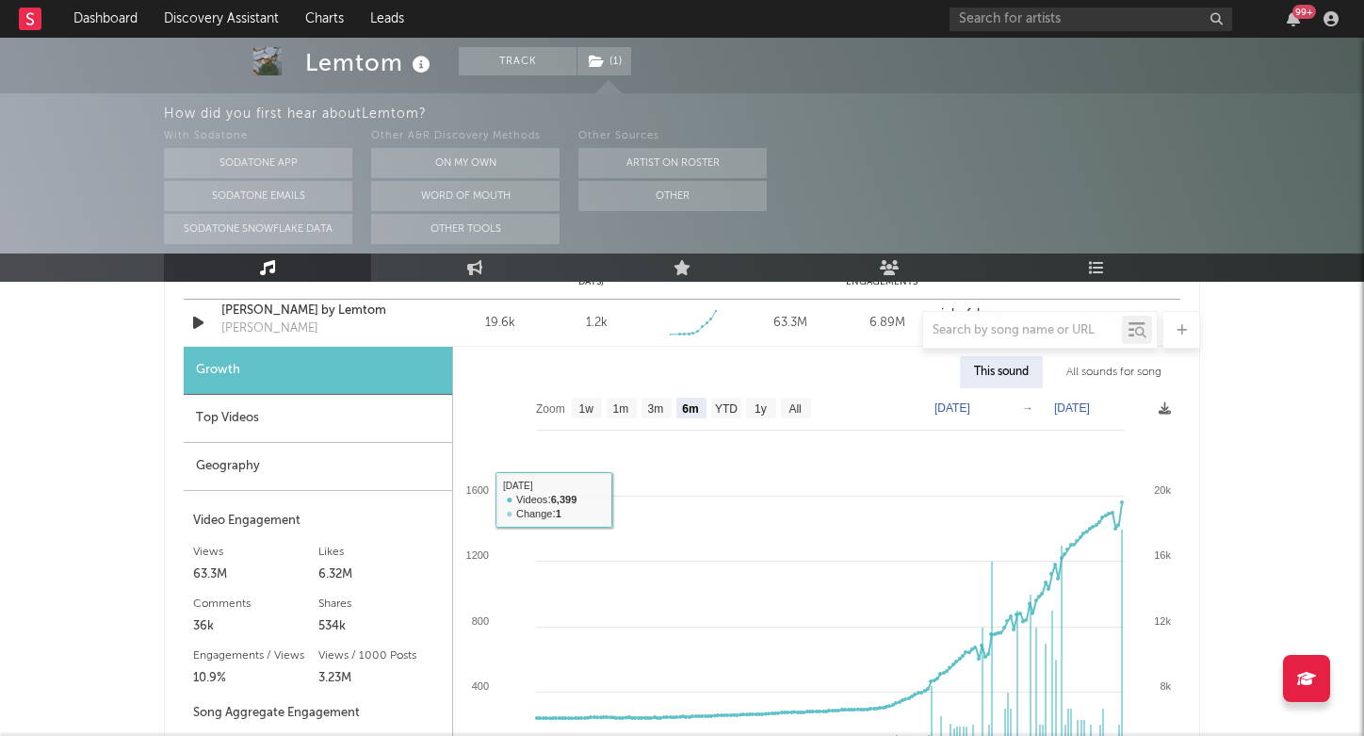
click at [251, 424] on div "Top Videos" at bounding box center [318, 419] width 269 height 48
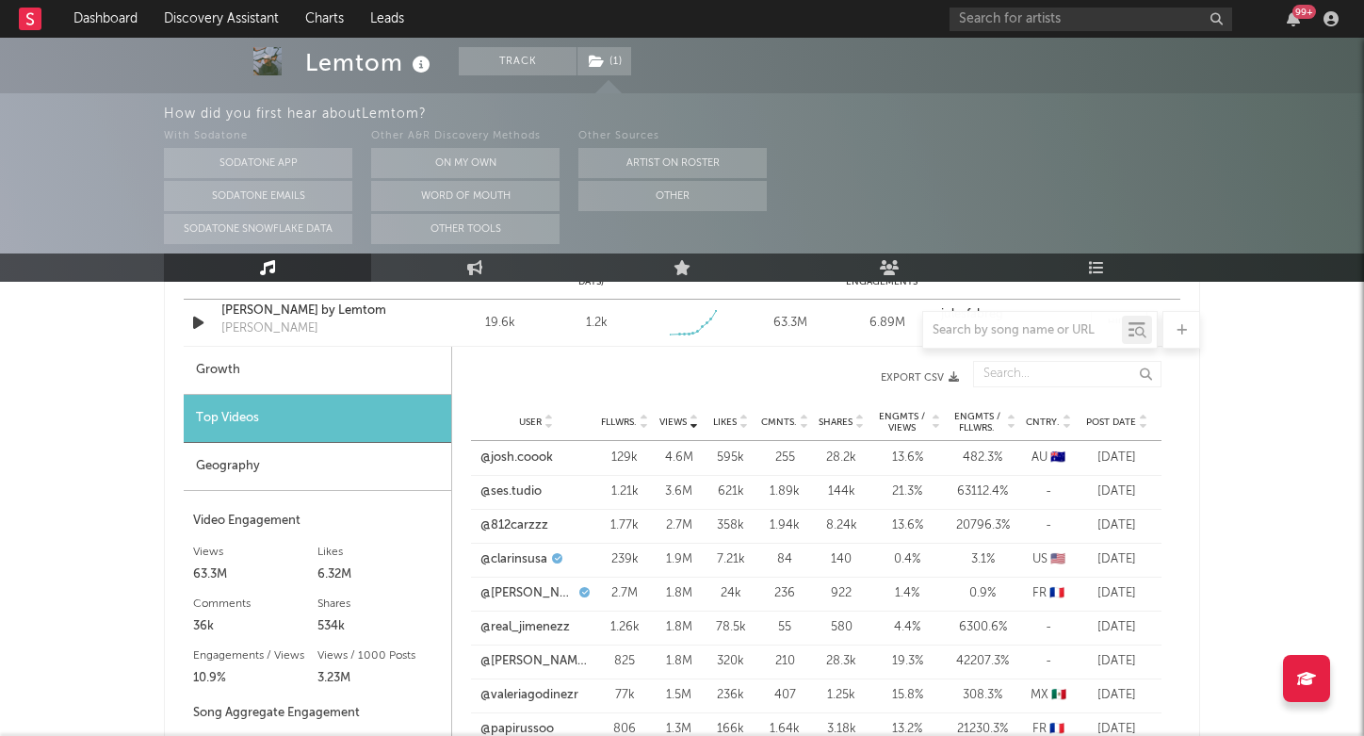
click at [275, 464] on div "Geography" at bounding box center [318, 467] width 268 height 48
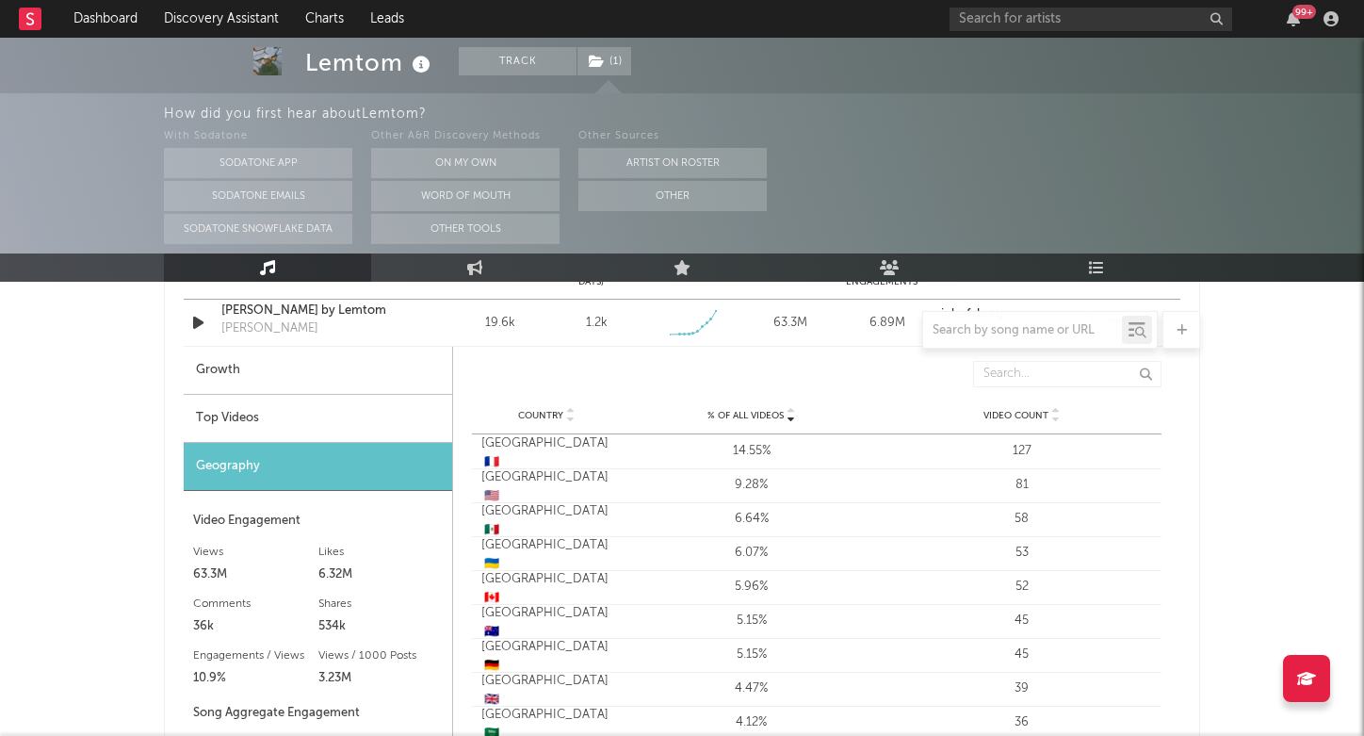
click at [800, 460] on div "14.55%" at bounding box center [751, 451] width 261 height 19
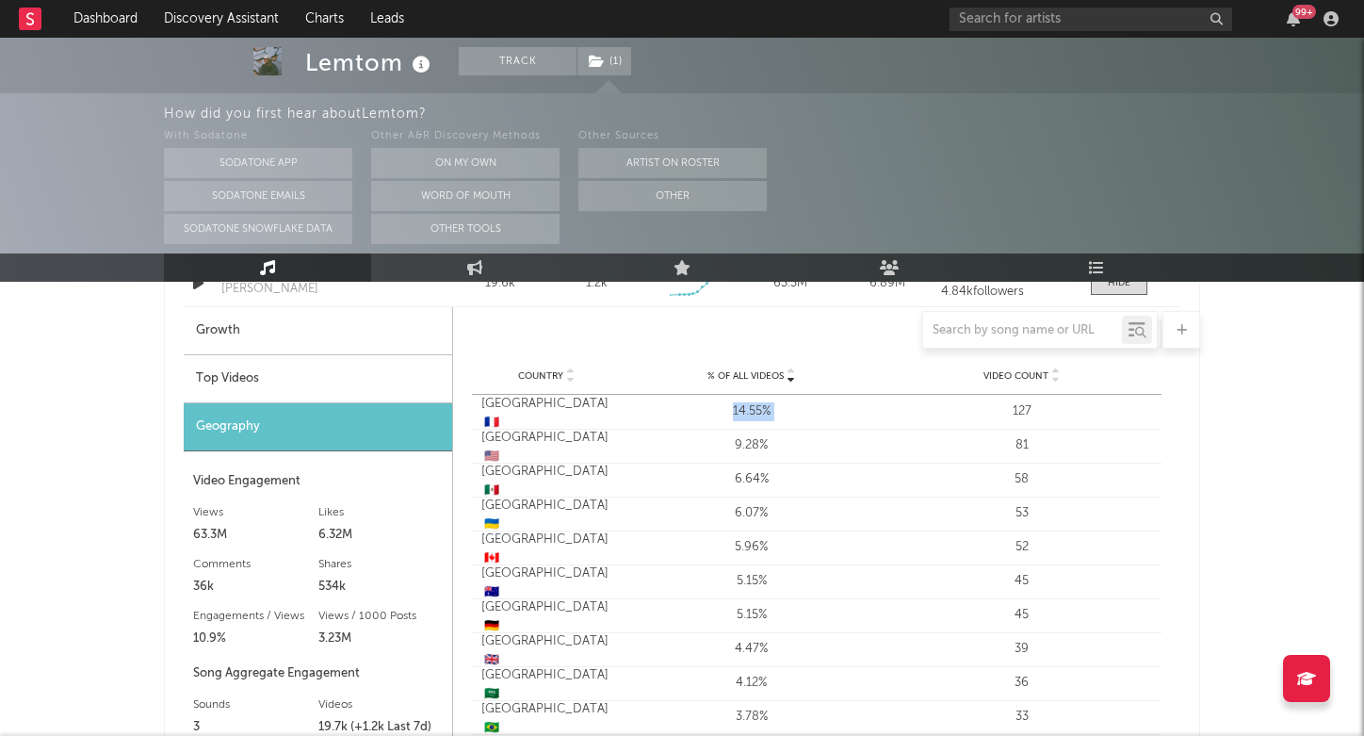
scroll to position [2356, 1]
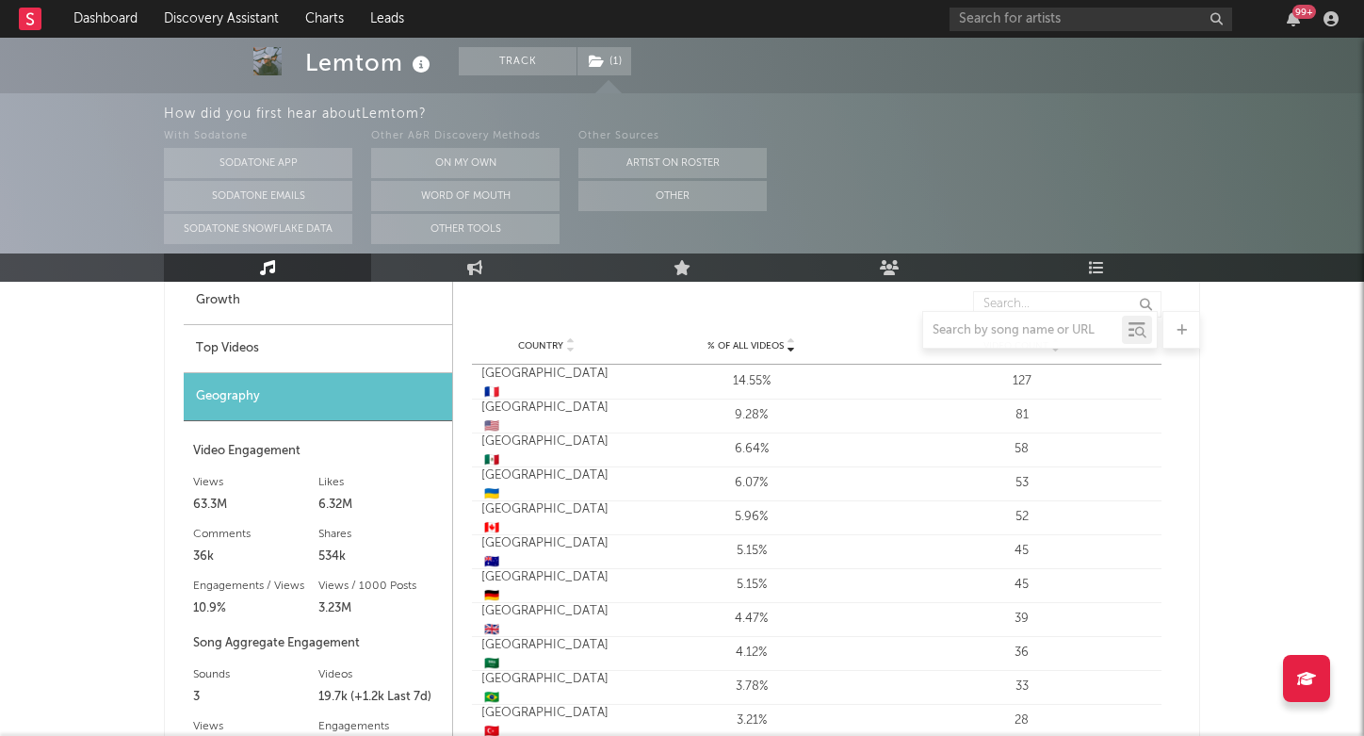
click at [814, 424] on div "9.28%" at bounding box center [751, 415] width 261 height 19
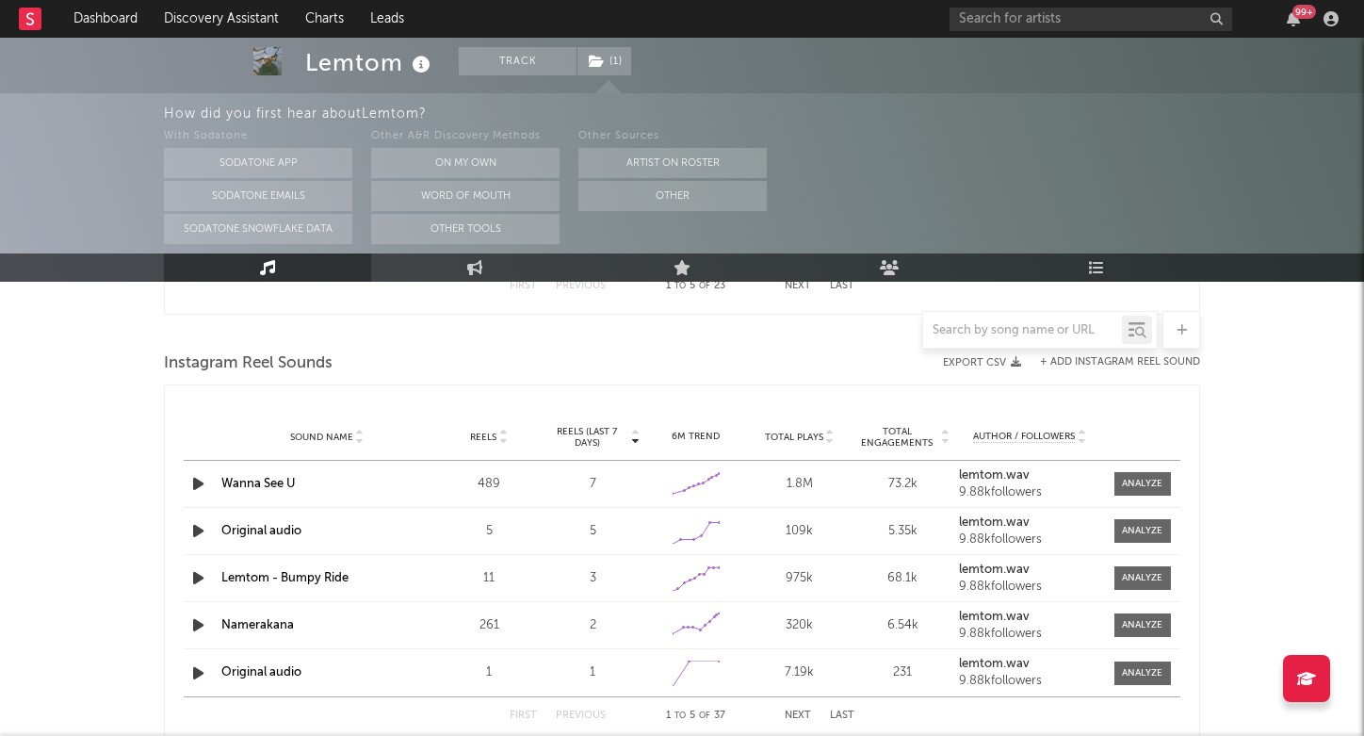
scroll to position [3097, 0]
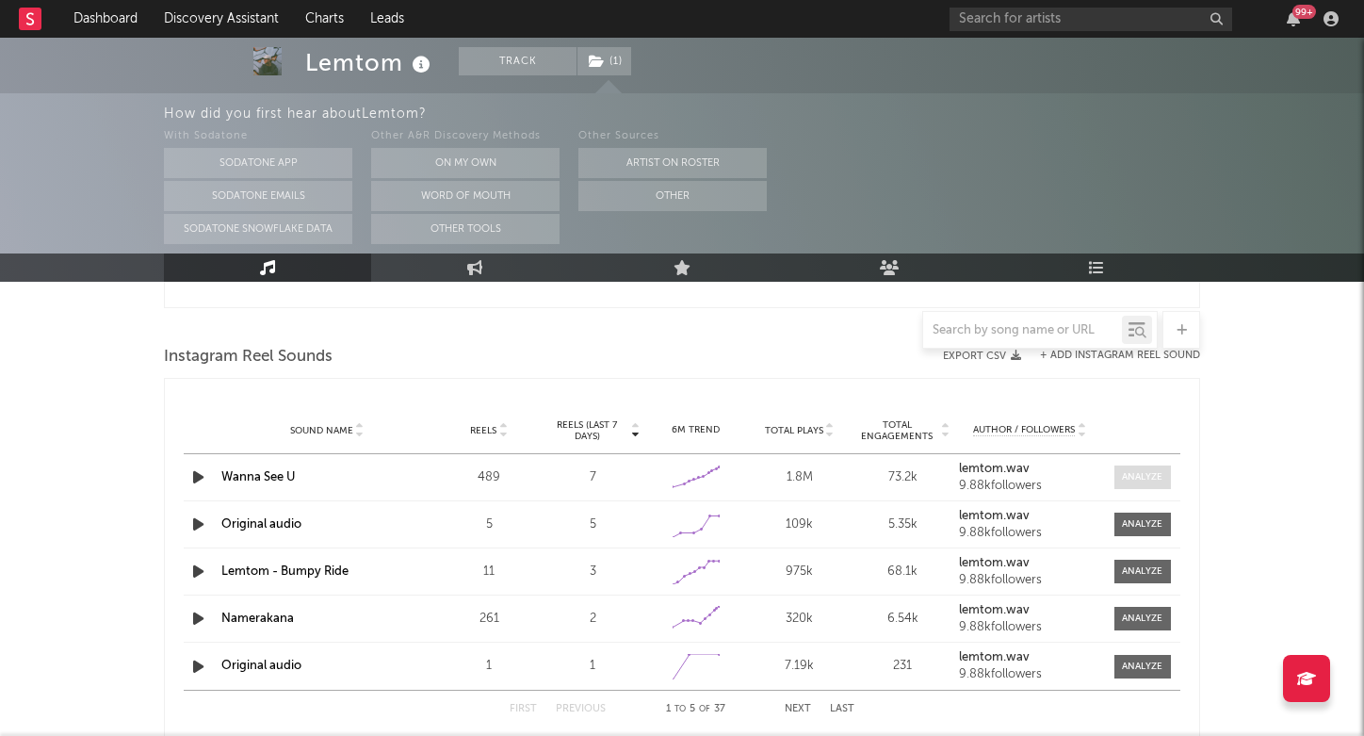
click at [1147, 472] on div at bounding box center [1142, 477] width 41 height 14
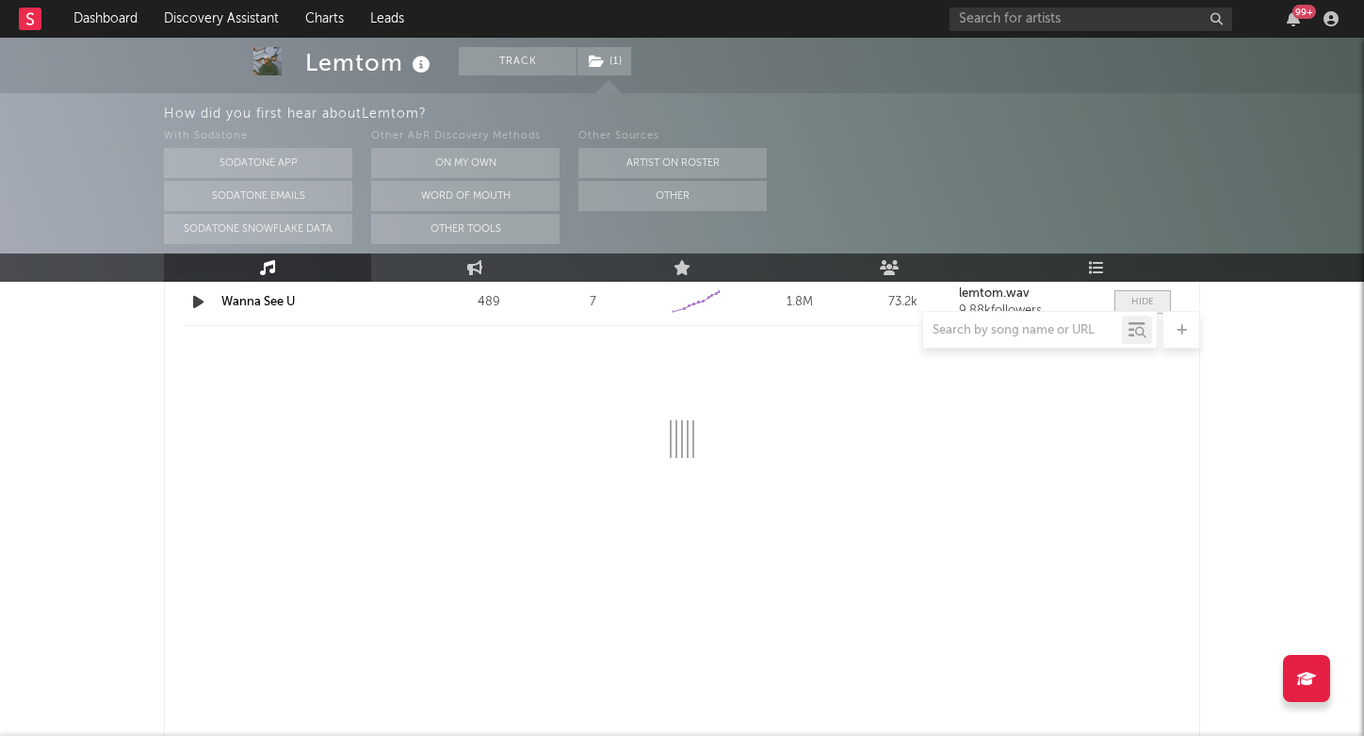
scroll to position [3273, 1]
select select "6m"
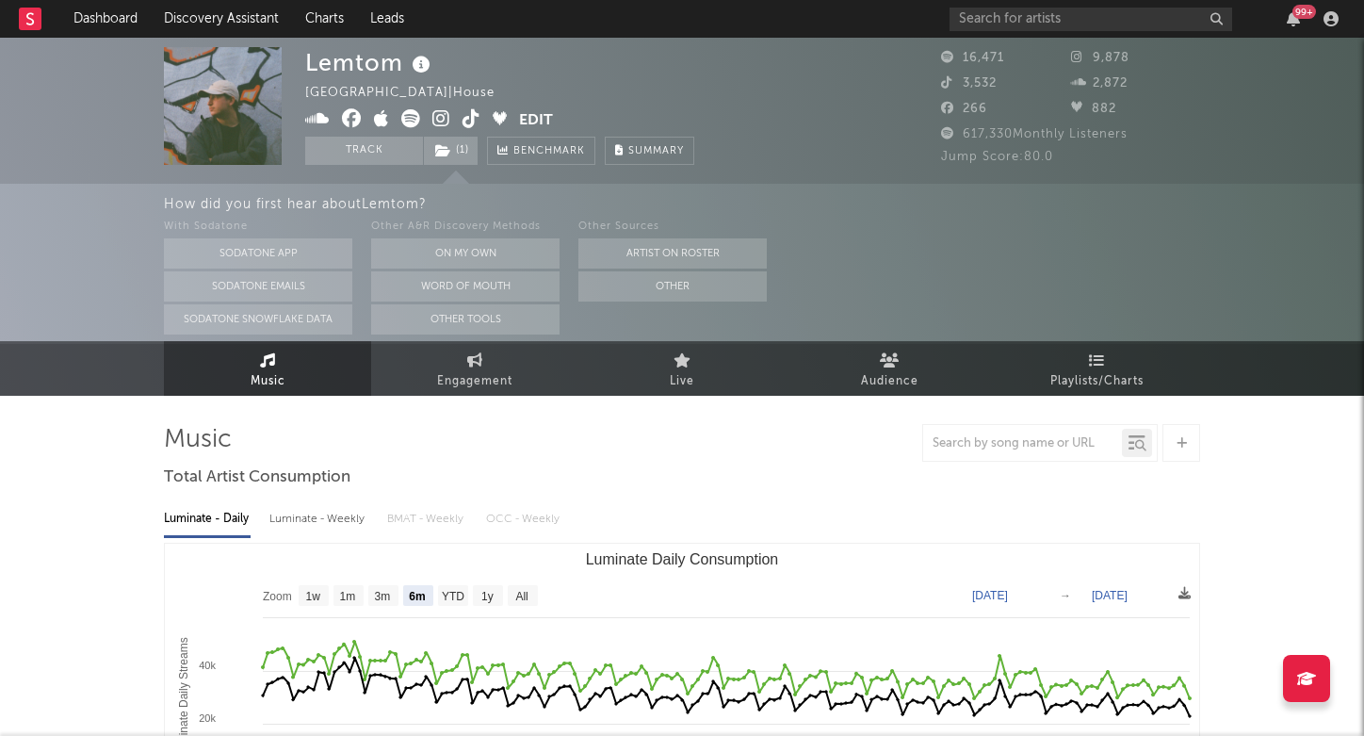
scroll to position [0, 0]
click at [481, 384] on span "Engagement" at bounding box center [474, 382] width 75 height 23
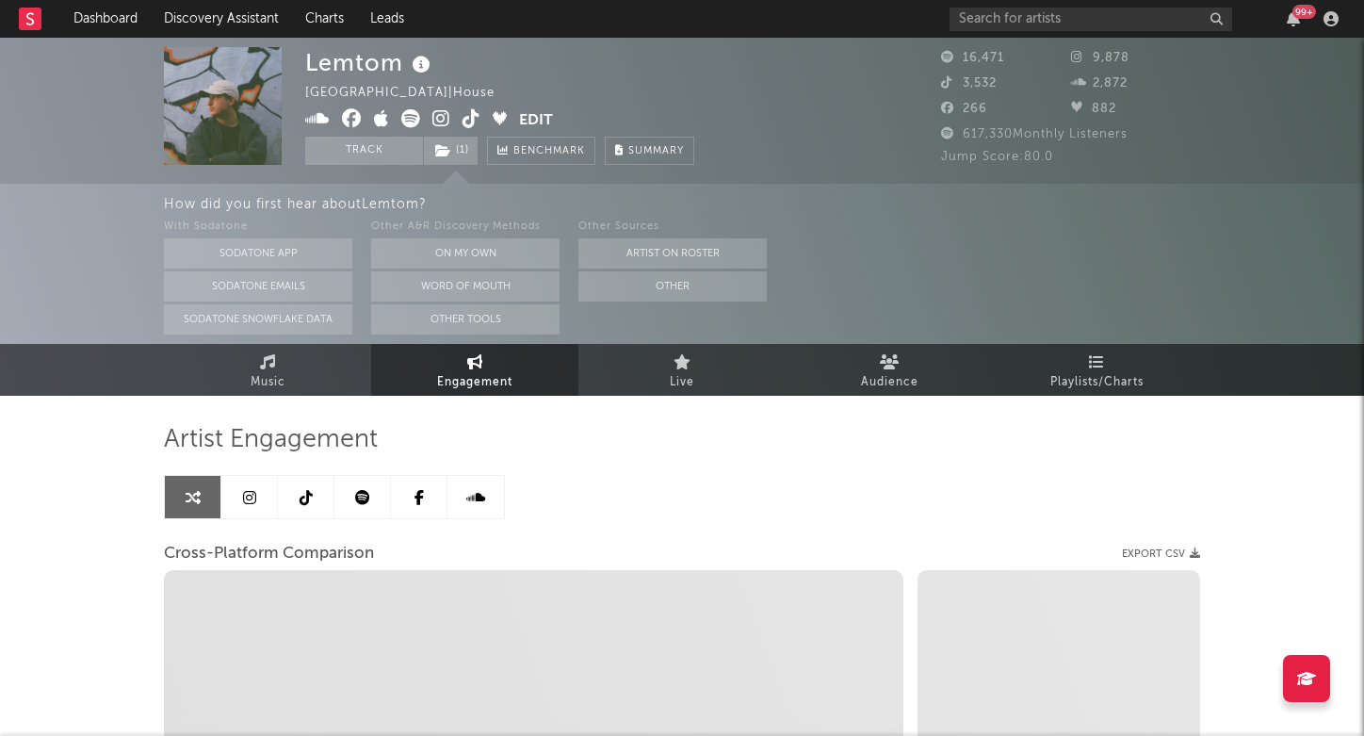
select select "1w"
click at [870, 383] on span "Audience" at bounding box center [889, 382] width 57 height 23
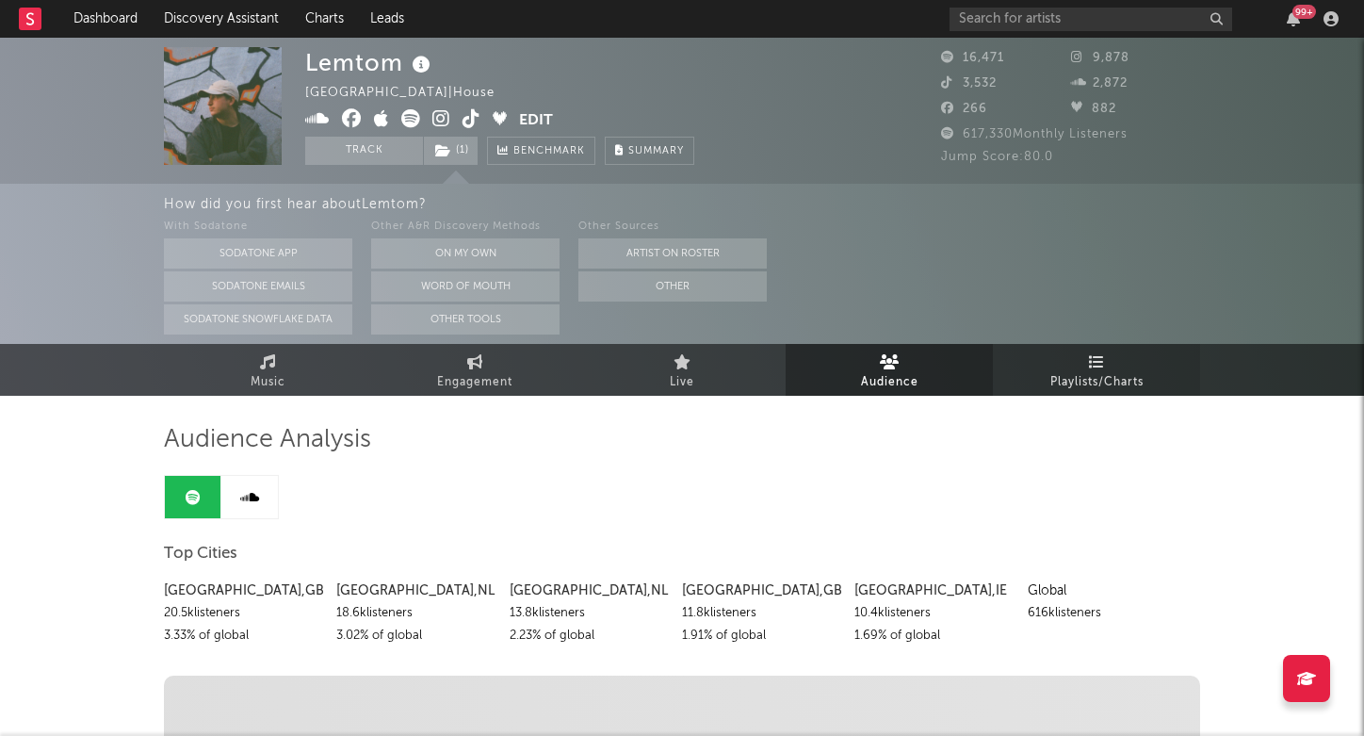
click at [1054, 356] on link "Playlists/Charts" at bounding box center [1096, 370] width 207 height 52
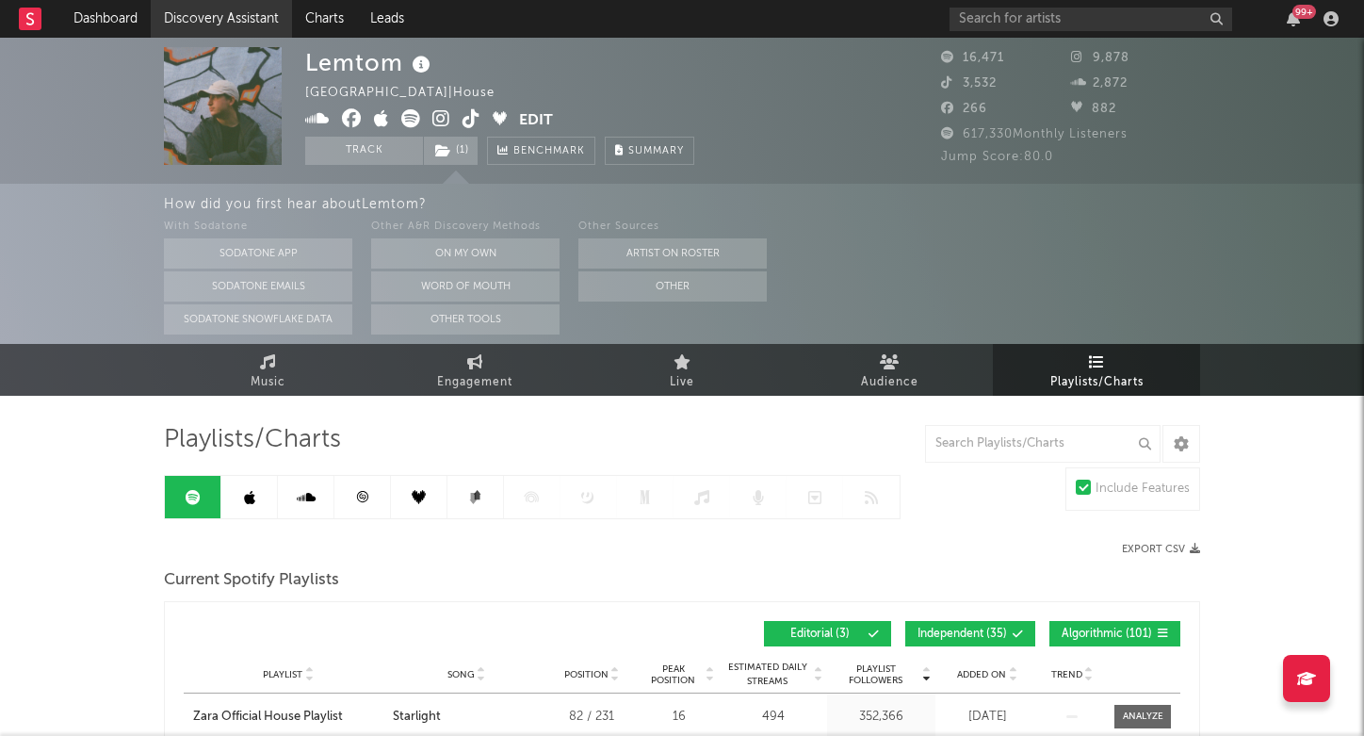
click at [233, 24] on link "Discovery Assistant" at bounding box center [221, 19] width 141 height 38
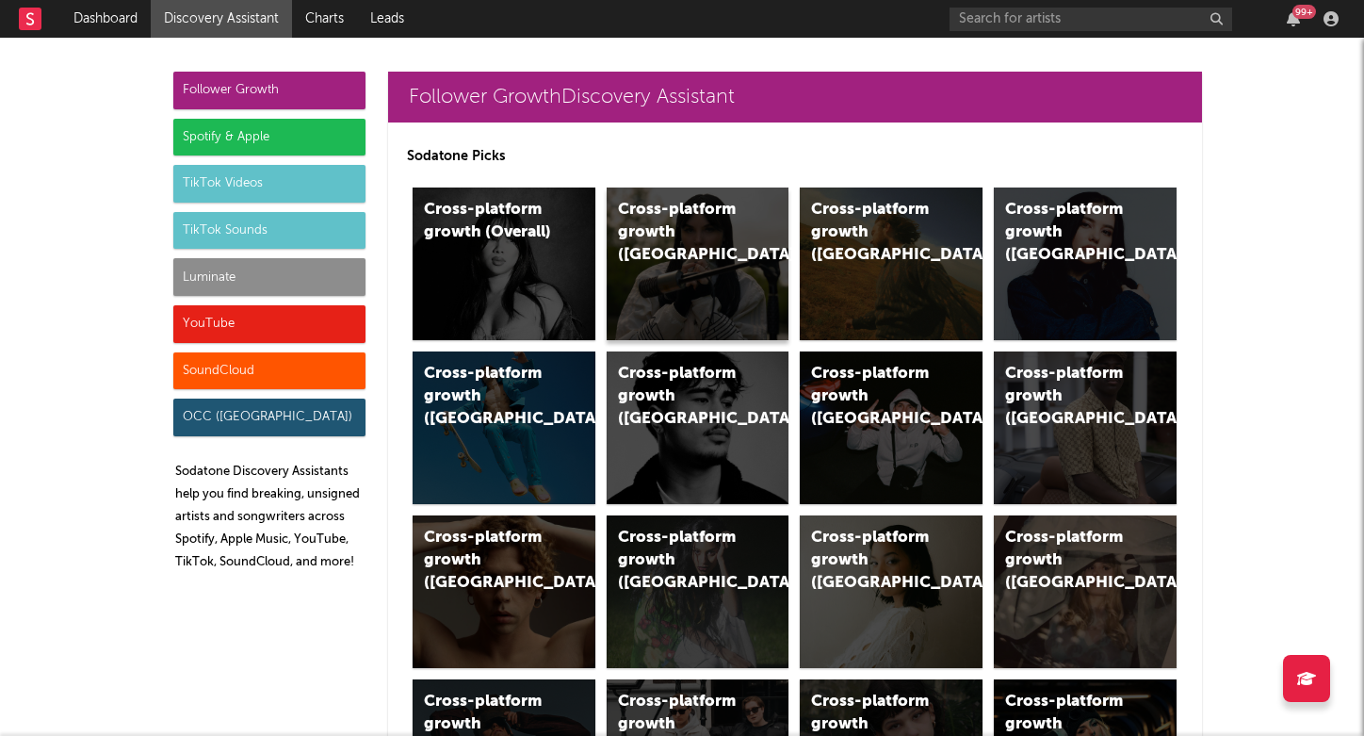
click at [656, 220] on div "Cross-platform growth ([GEOGRAPHIC_DATA])" at bounding box center [682, 233] width 128 height 68
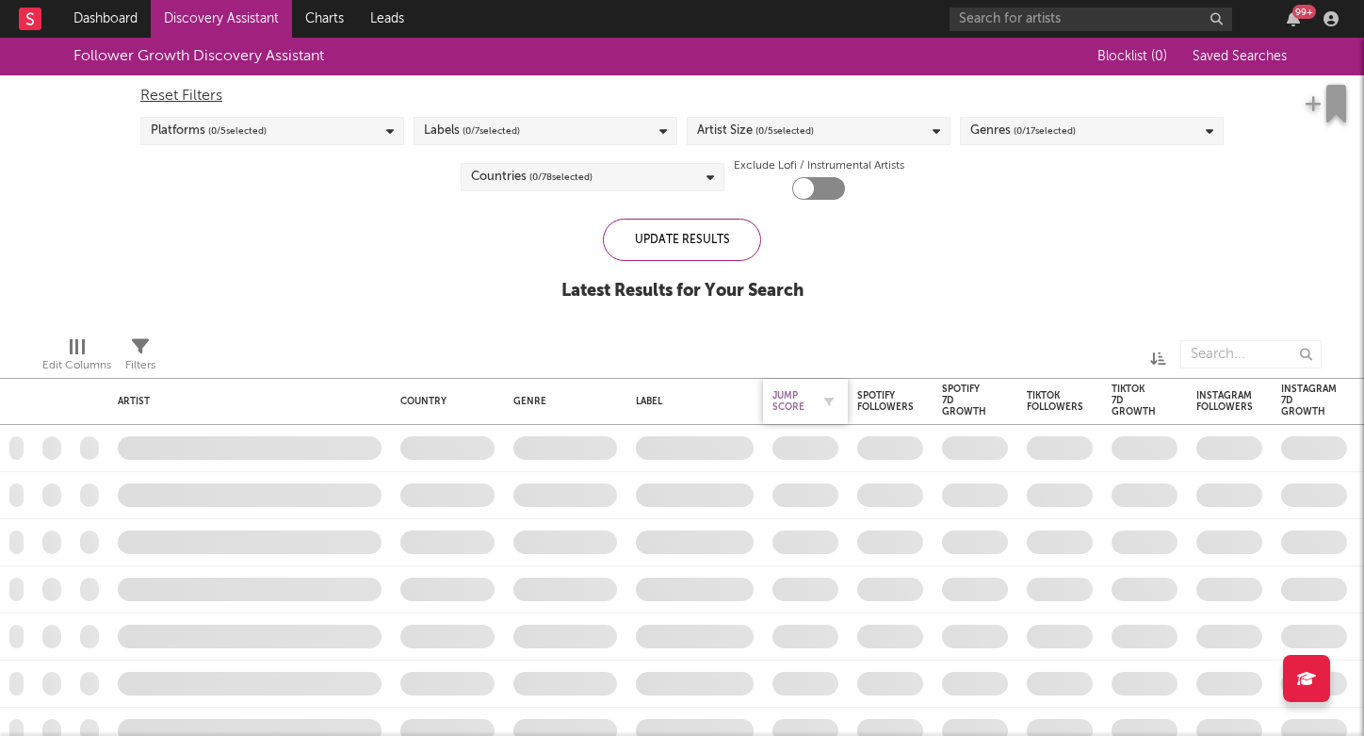
checkbox input "true"
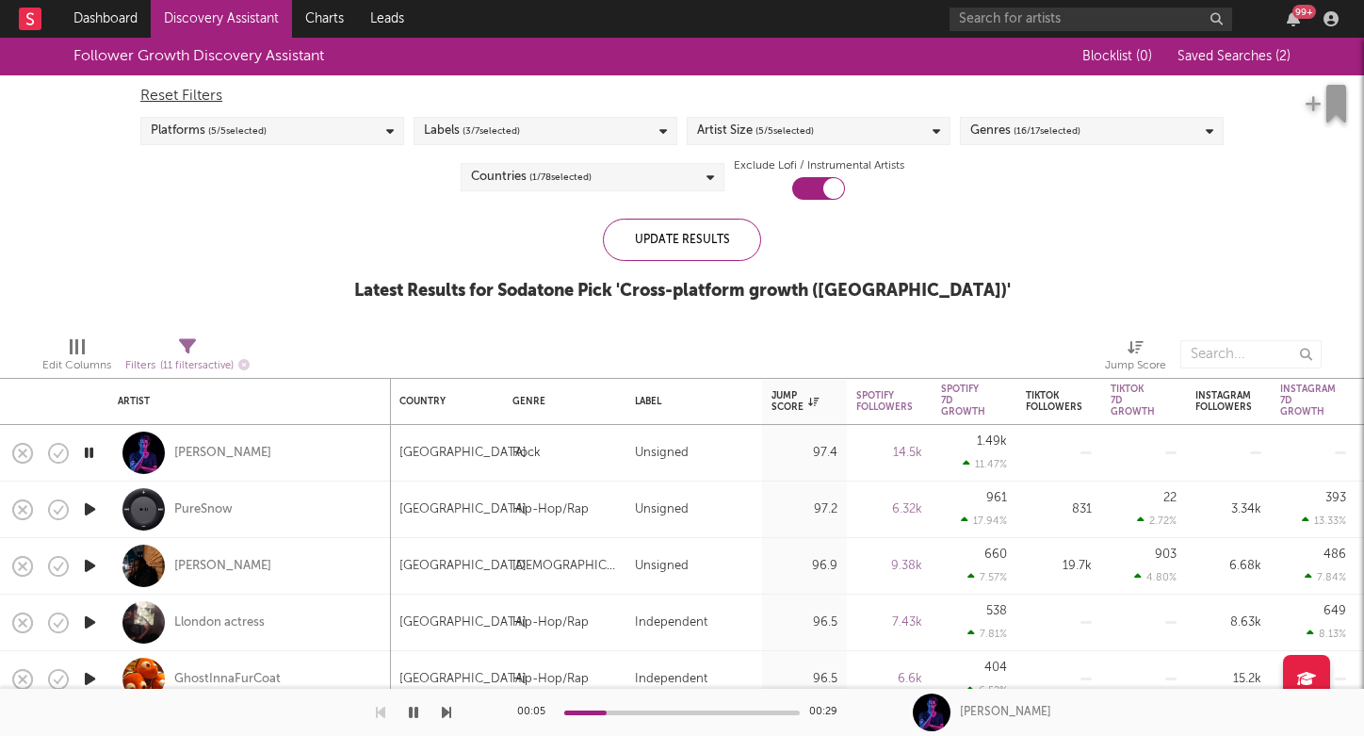
click at [446, 717] on icon "button" at bounding box center [446, 712] width 9 height 15
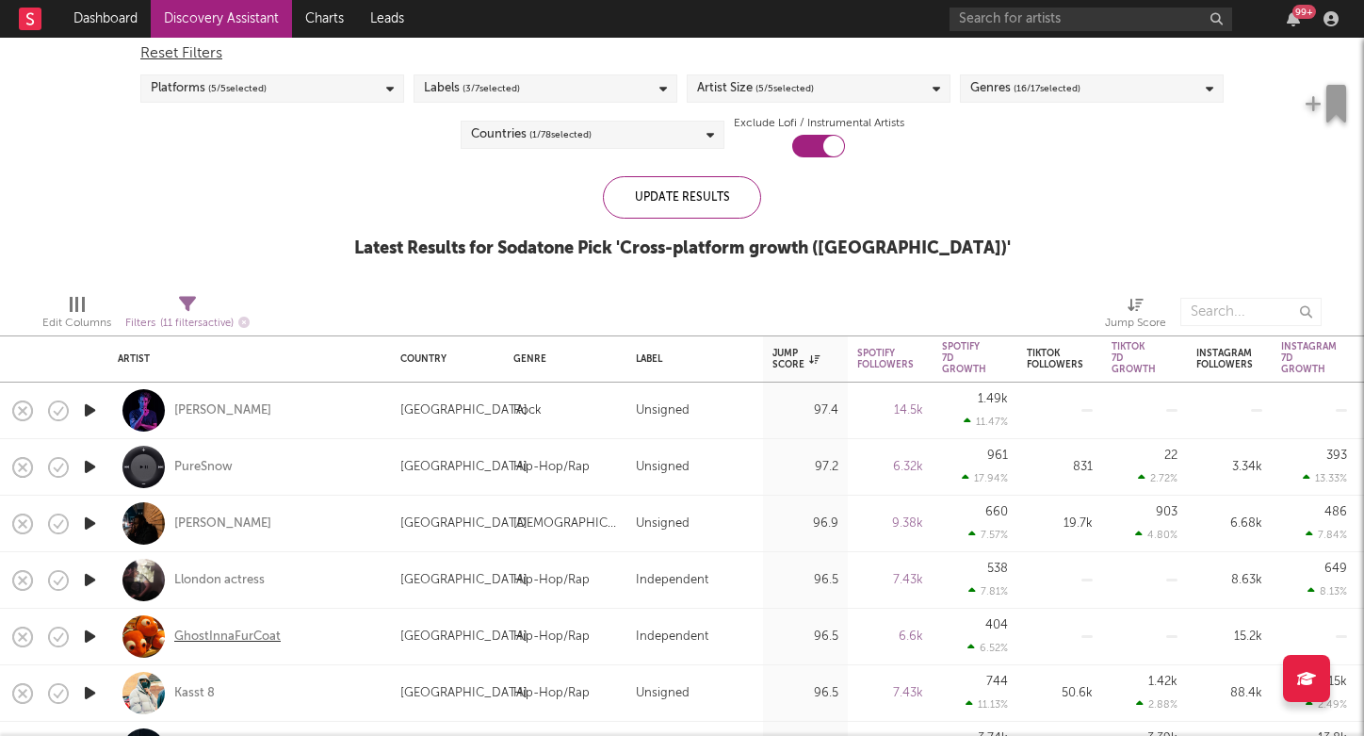
click at [226, 639] on div "GhostInnaFurCoat" at bounding box center [227, 636] width 106 height 17
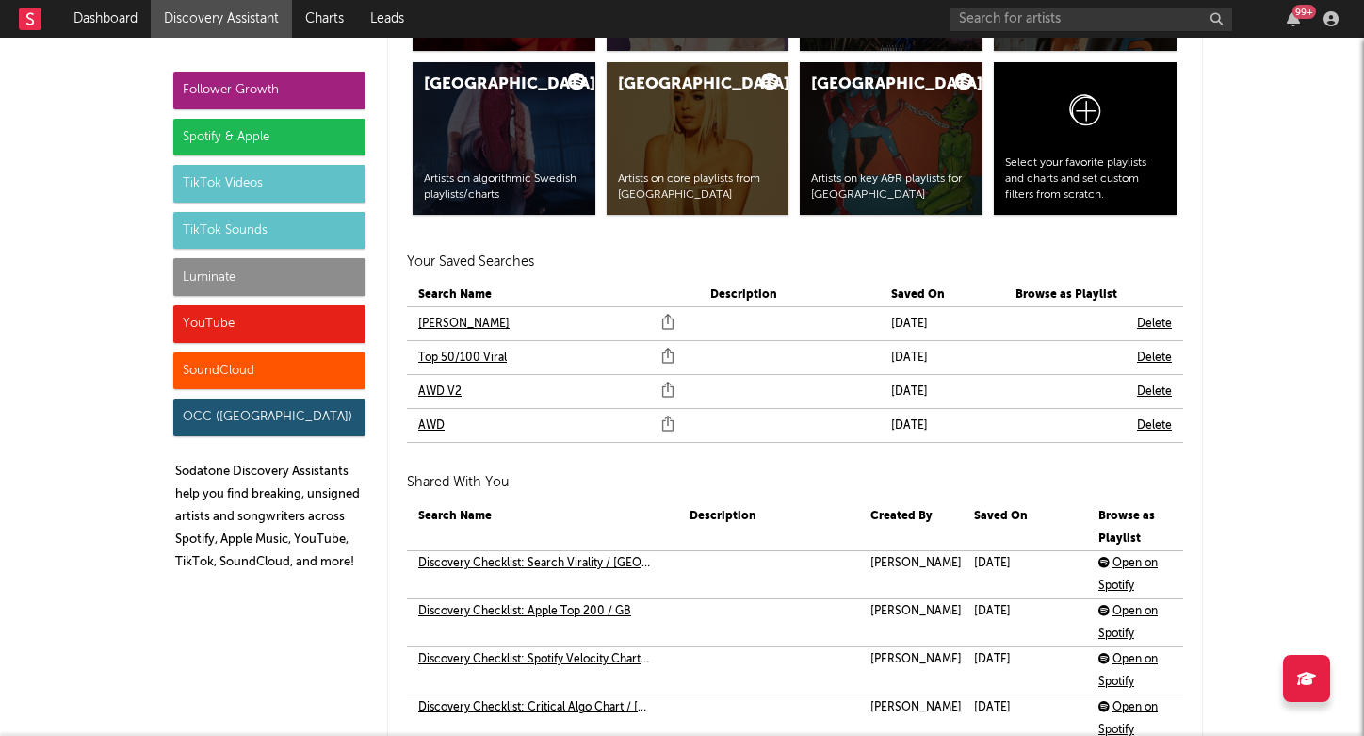
scroll to position [4062, 0]
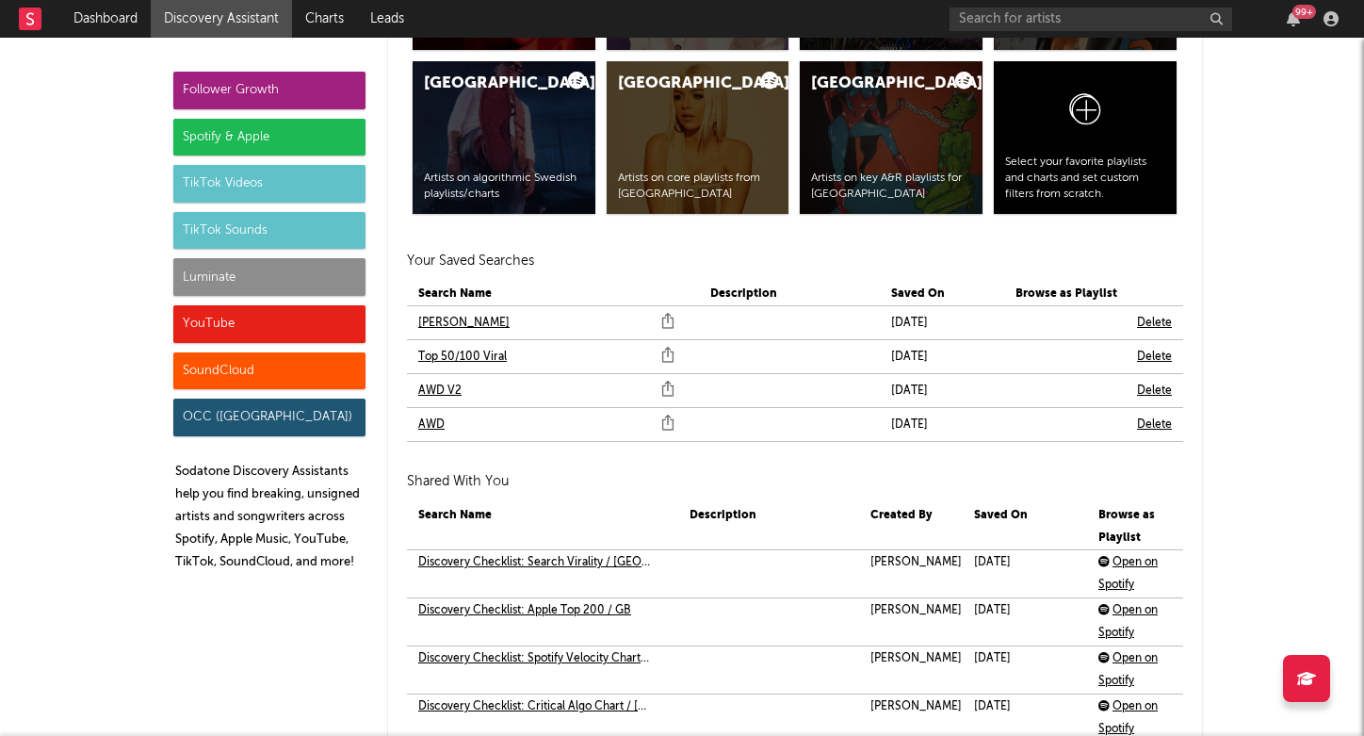
click at [439, 385] on link "AWD V2" at bounding box center [439, 391] width 43 height 23
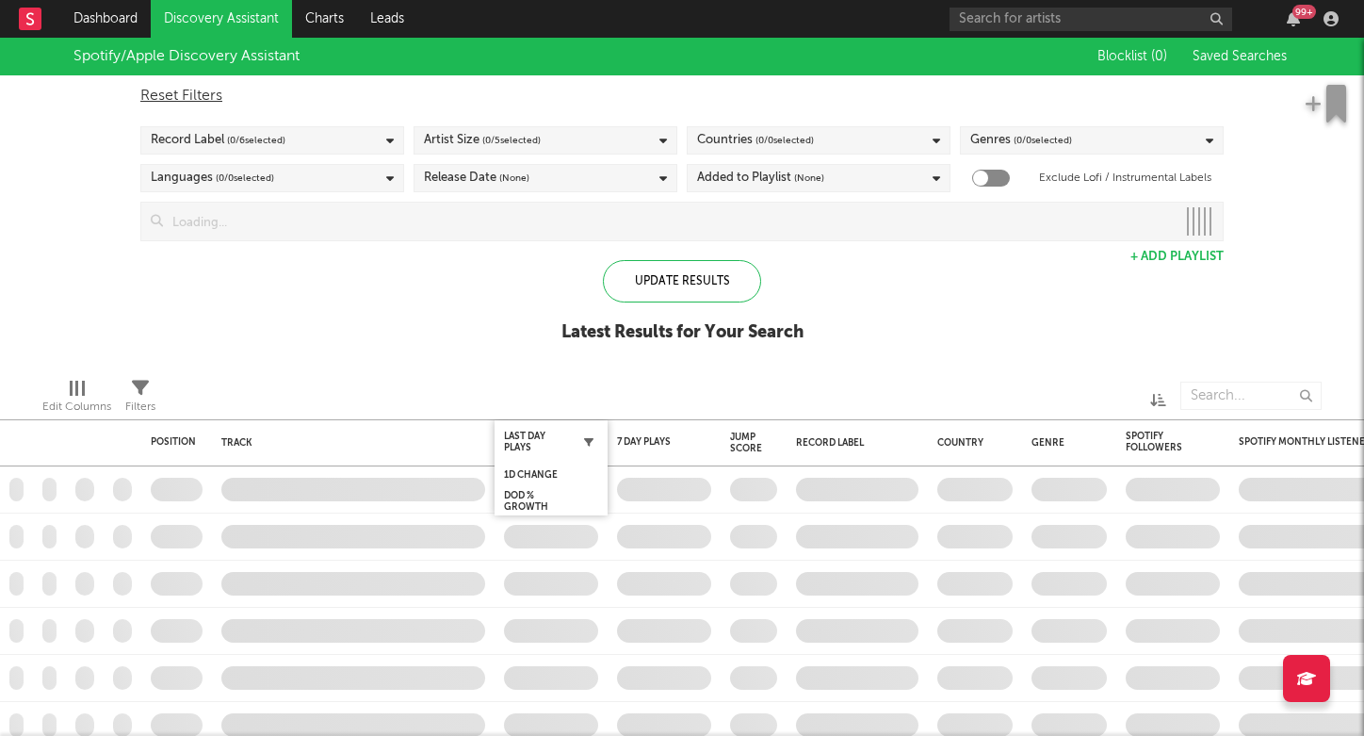
click at [590, 443] on icon "button" at bounding box center [588, 441] width 9 height 9
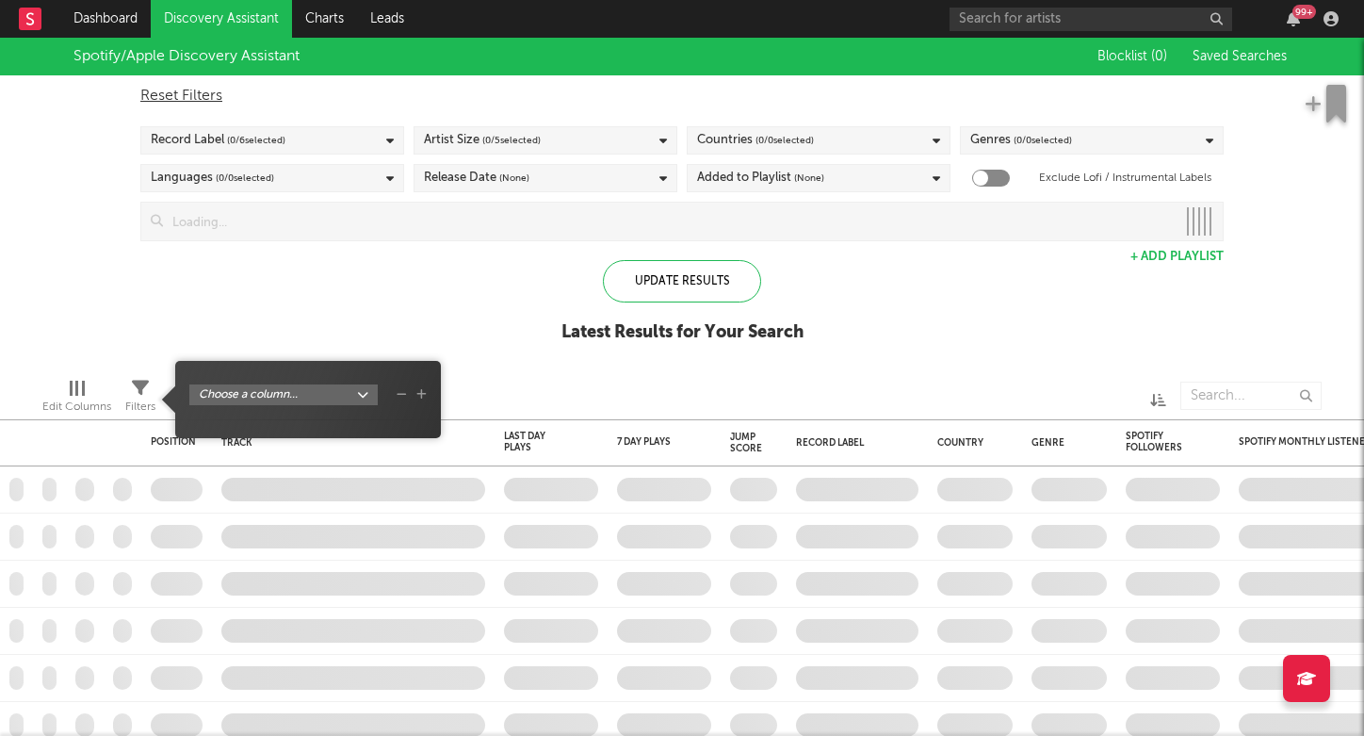
click at [554, 372] on div at bounding box center [404, 395] width 469 height 47
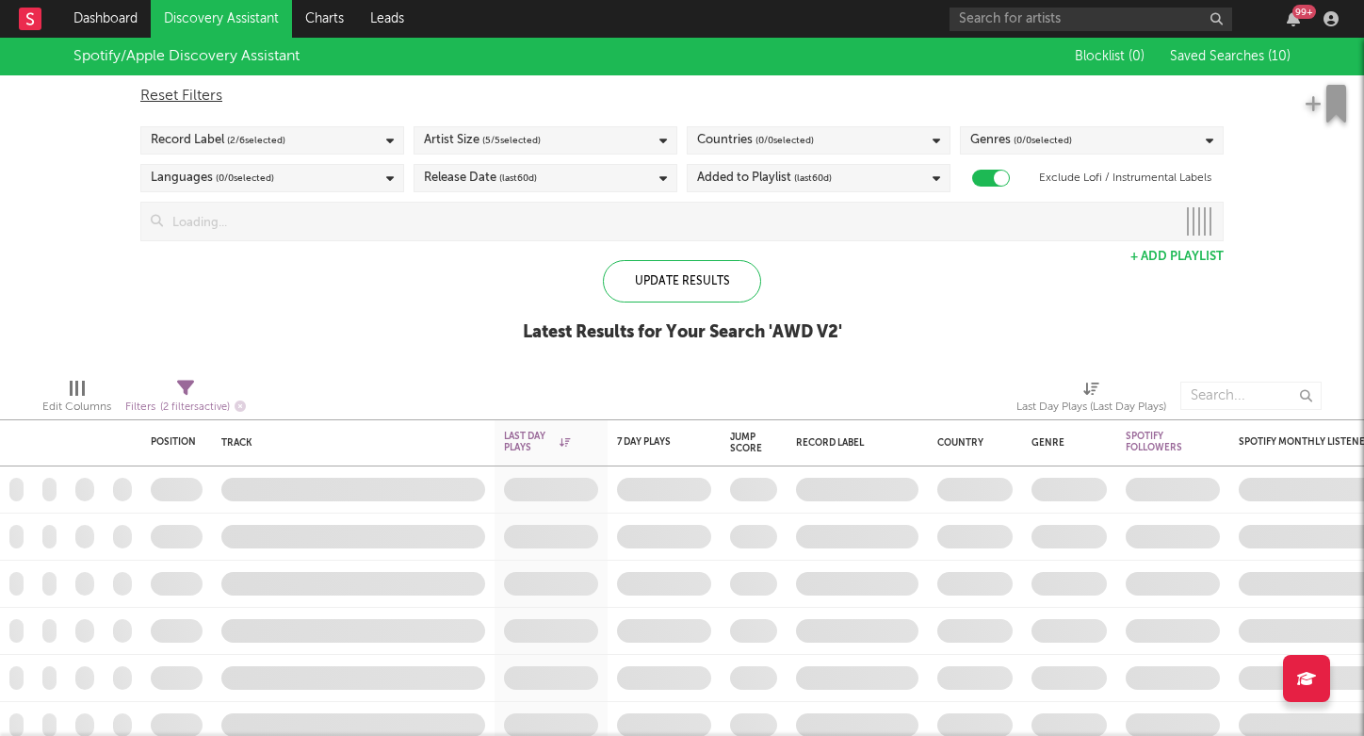
checkbox input "true"
click at [591, 442] on icon "button" at bounding box center [588, 441] width 9 height 9
select select "max"
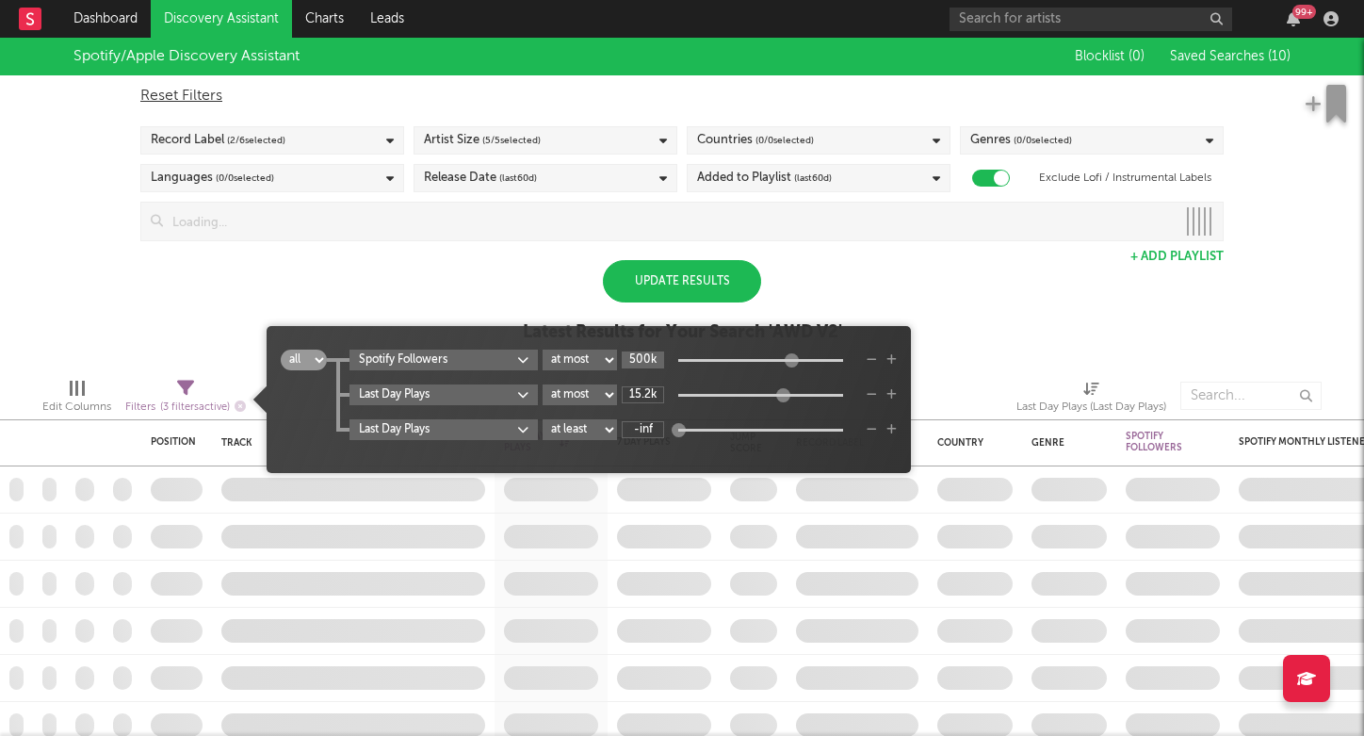
click at [638, 365] on input "500k" at bounding box center [643, 359] width 42 height 17
click at [636, 361] on input "500k" at bounding box center [643, 359] width 42 height 17
type input "1M"
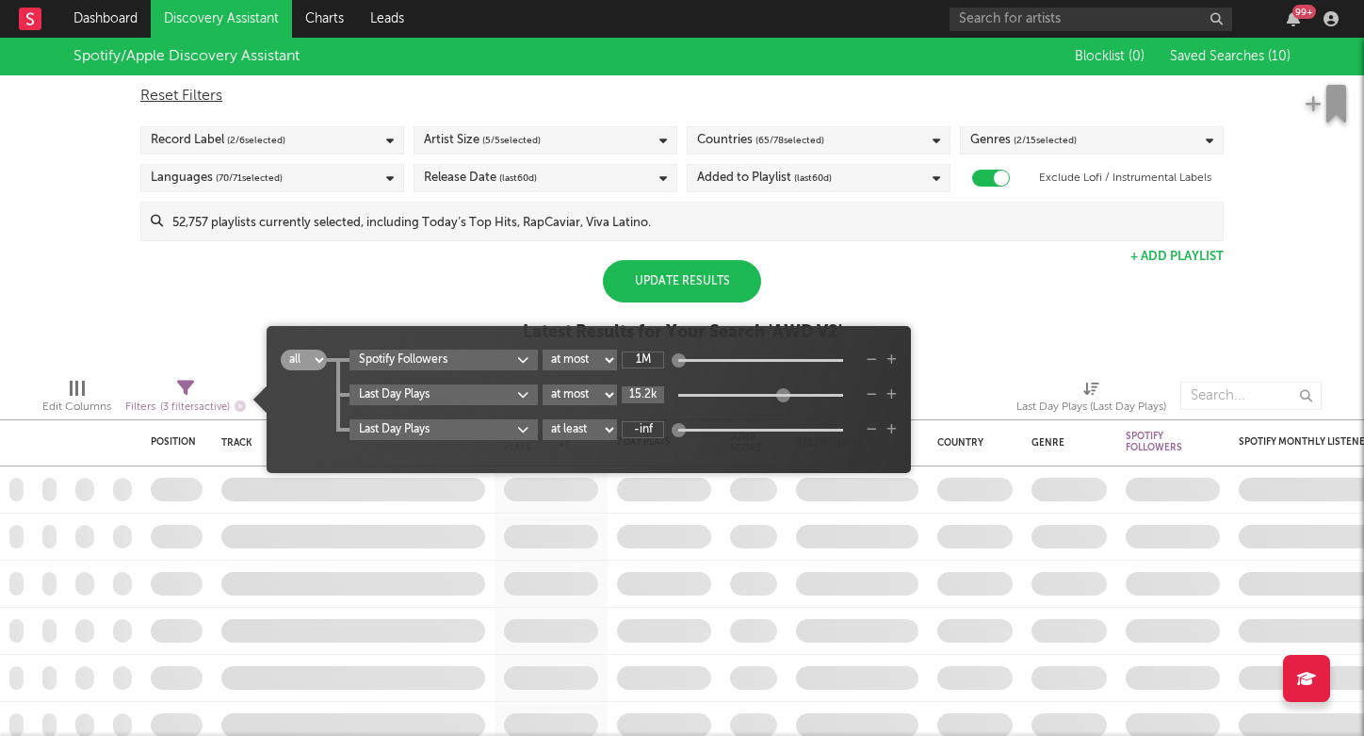
click at [645, 393] on input "15.2k" at bounding box center [643, 394] width 42 height 17
type input "1M"
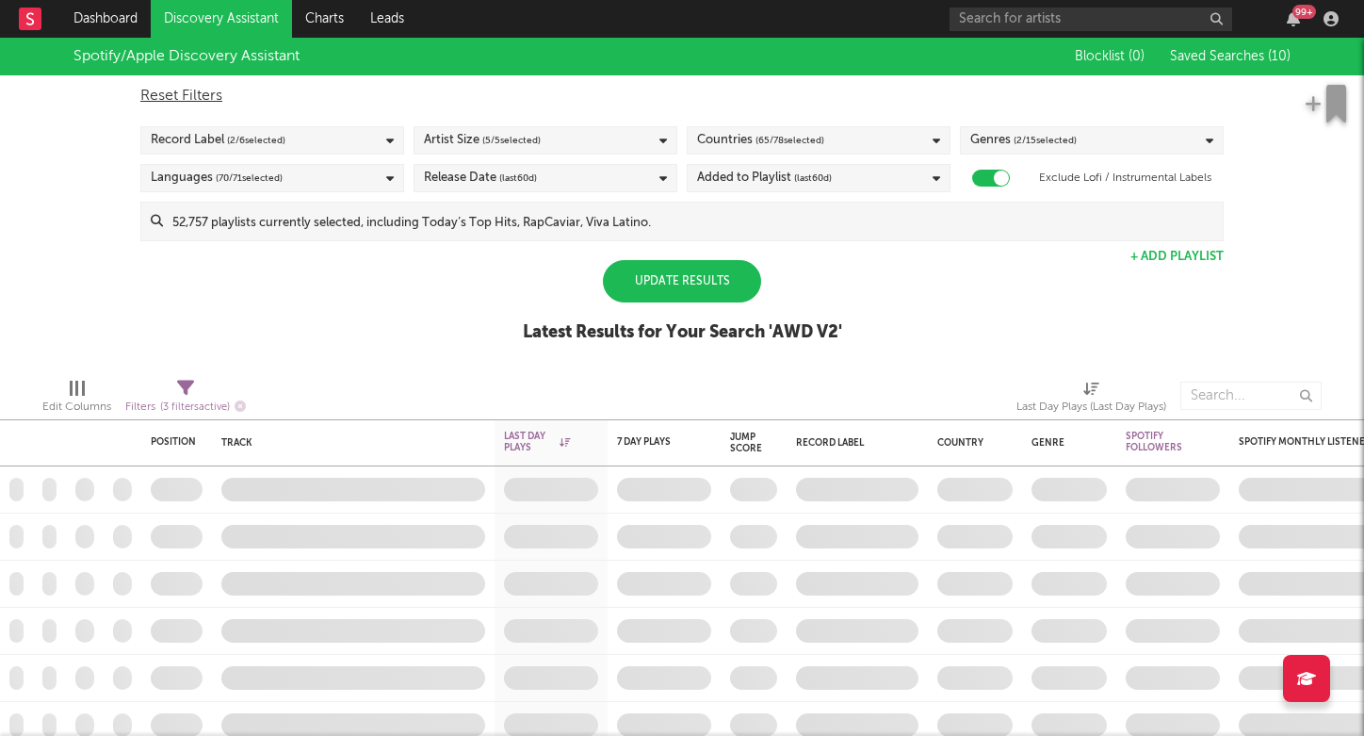
click at [640, 279] on div "Update Results" at bounding box center [682, 281] width 158 height 42
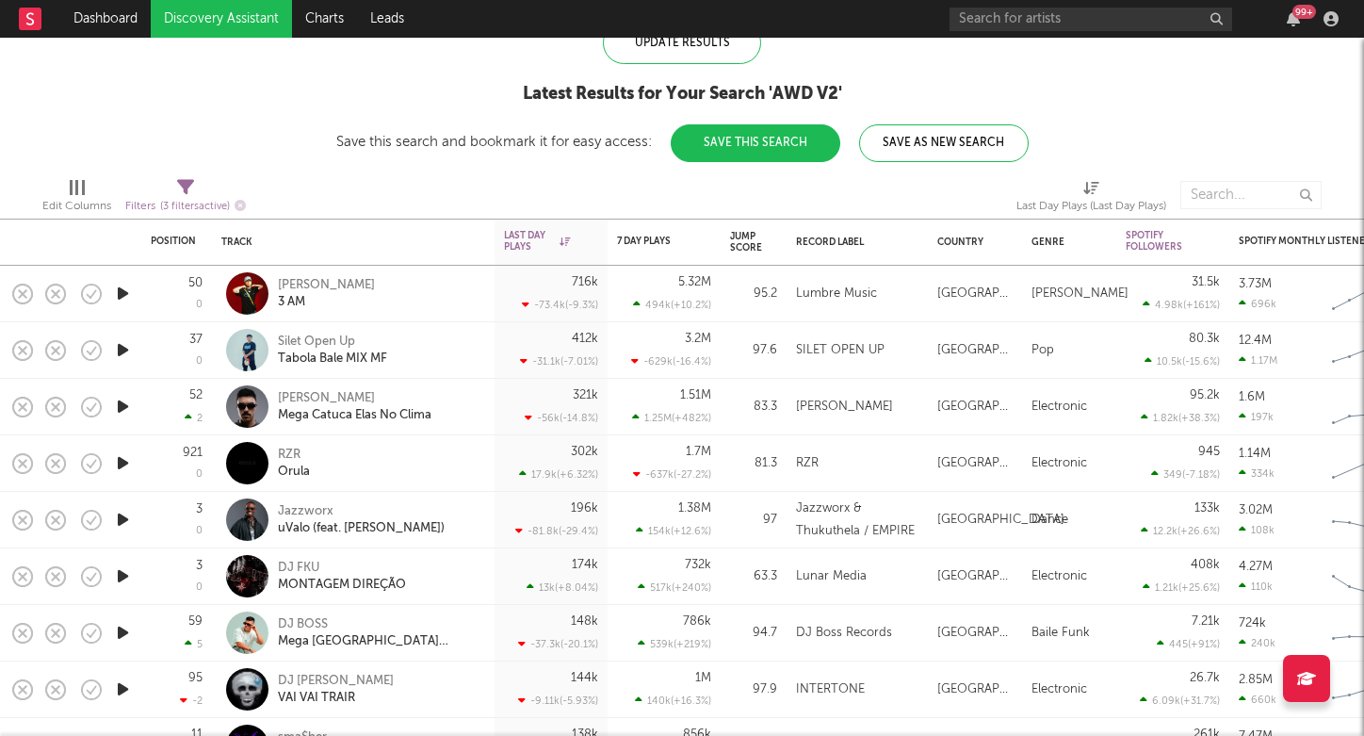
click at [120, 465] on icon "button" at bounding box center [123, 463] width 20 height 24
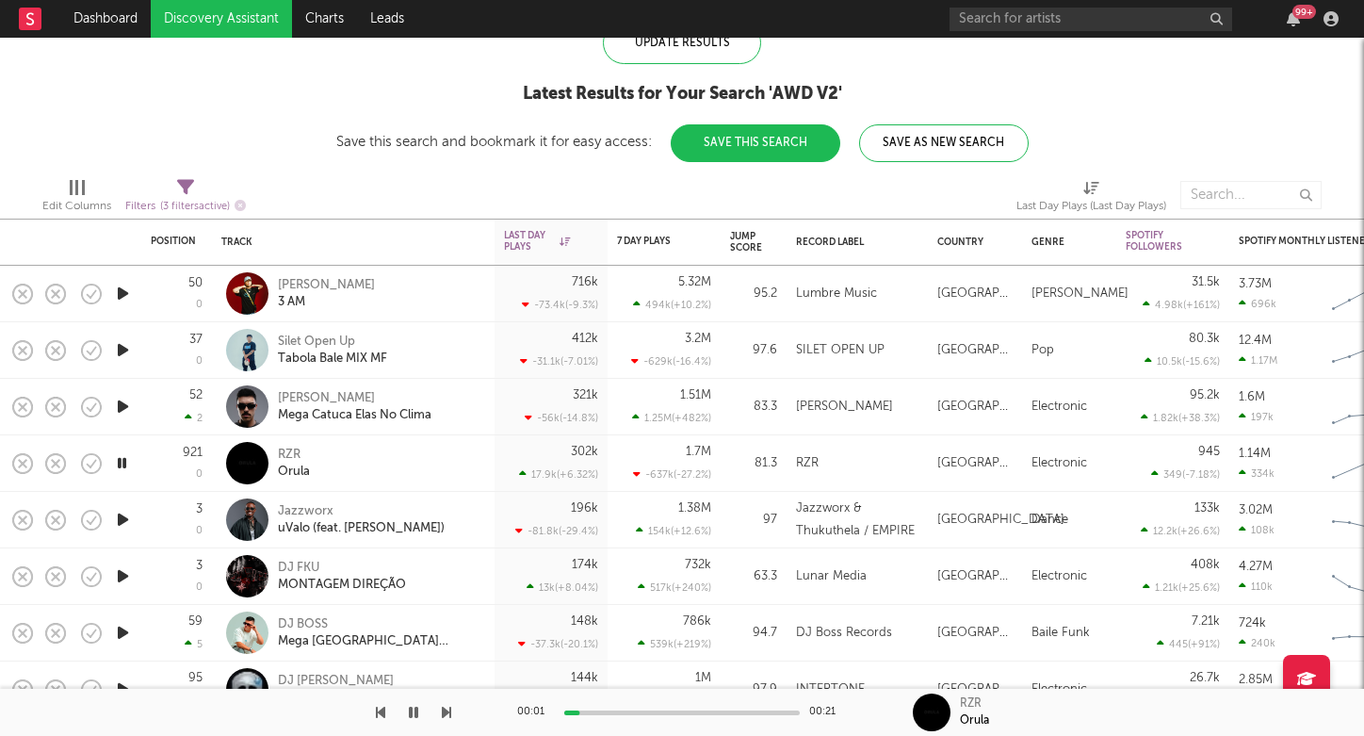
click at [450, 714] on icon "button" at bounding box center [446, 712] width 9 height 15
click at [451, 721] on div "00:00 00:29 Jazzworx uValo (feat. [PERSON_NAME])" at bounding box center [682, 712] width 1364 height 47
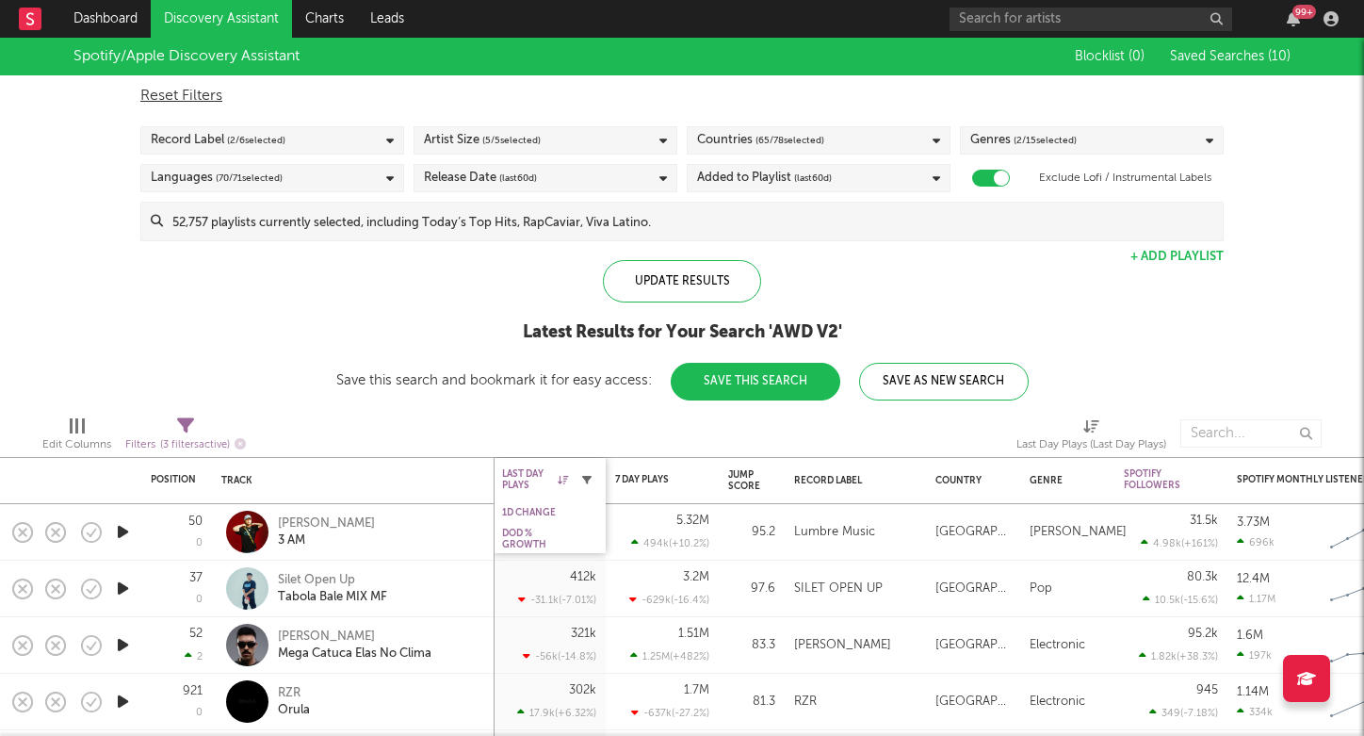
click at [589, 483] on icon "button" at bounding box center [586, 479] width 9 height 9
select select "max"
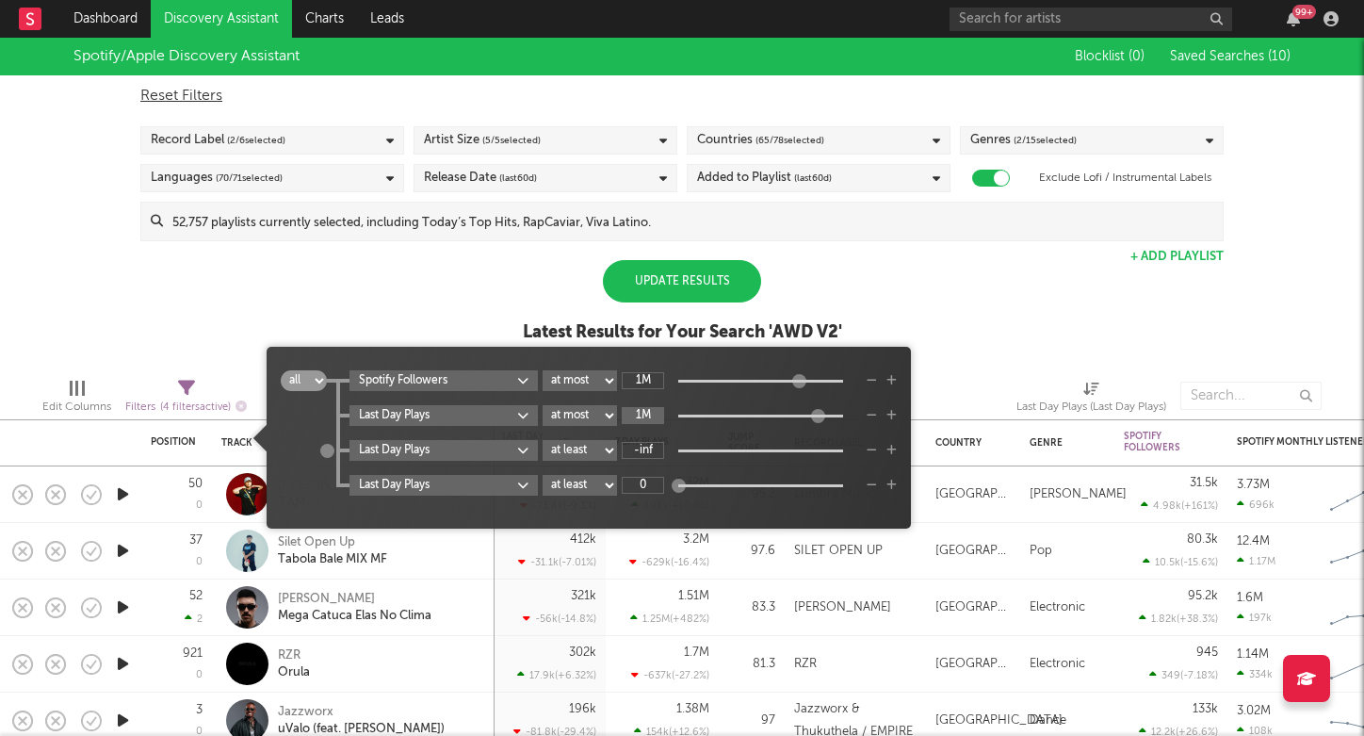
click at [644, 421] on input "1M" at bounding box center [643, 415] width 42 height 17
type input "w"
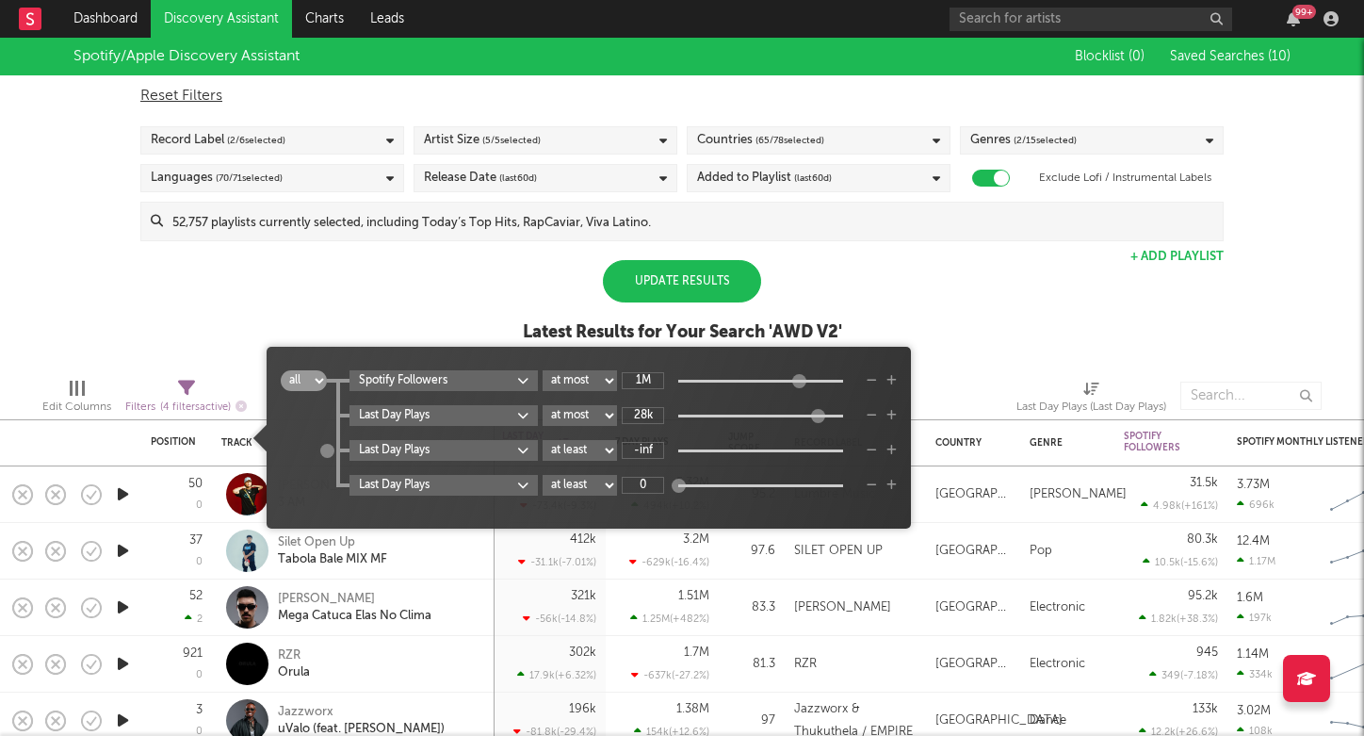
type input "28k"
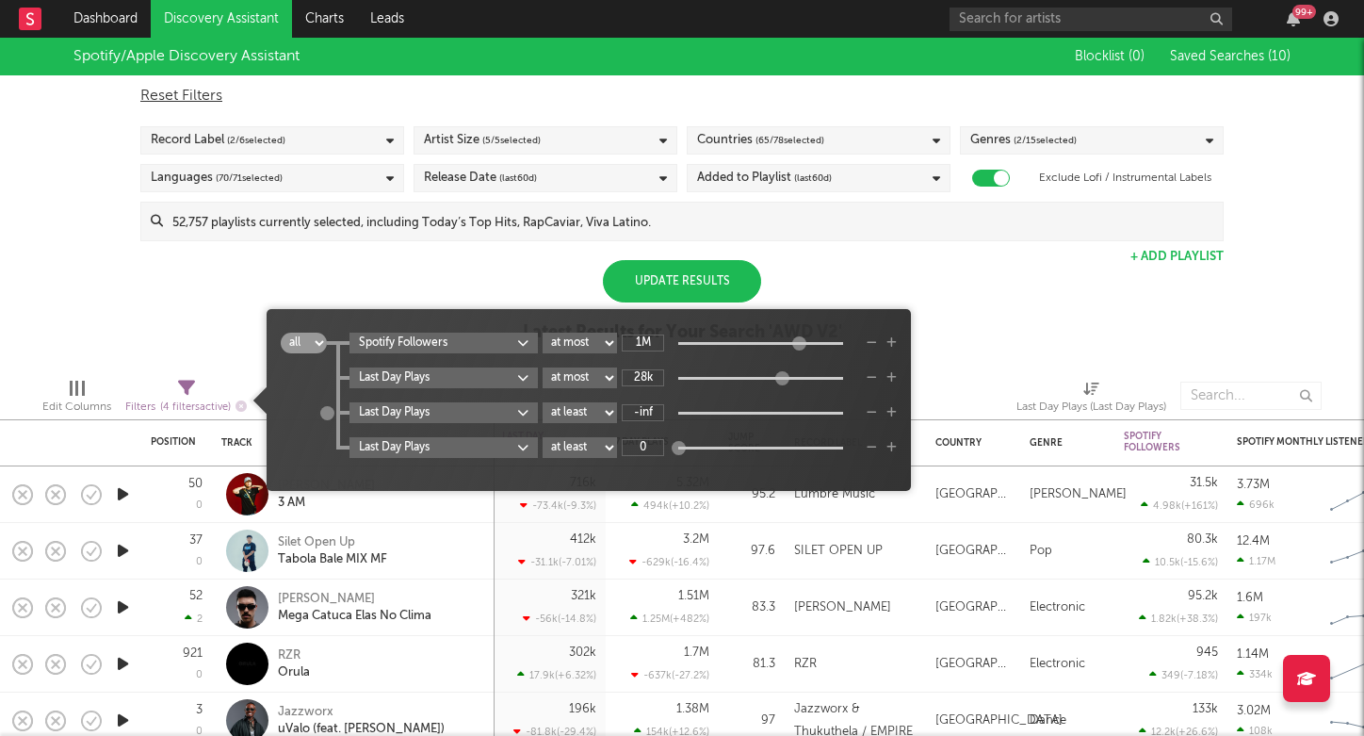
click at [678, 265] on div "Update Results" at bounding box center [682, 281] width 158 height 42
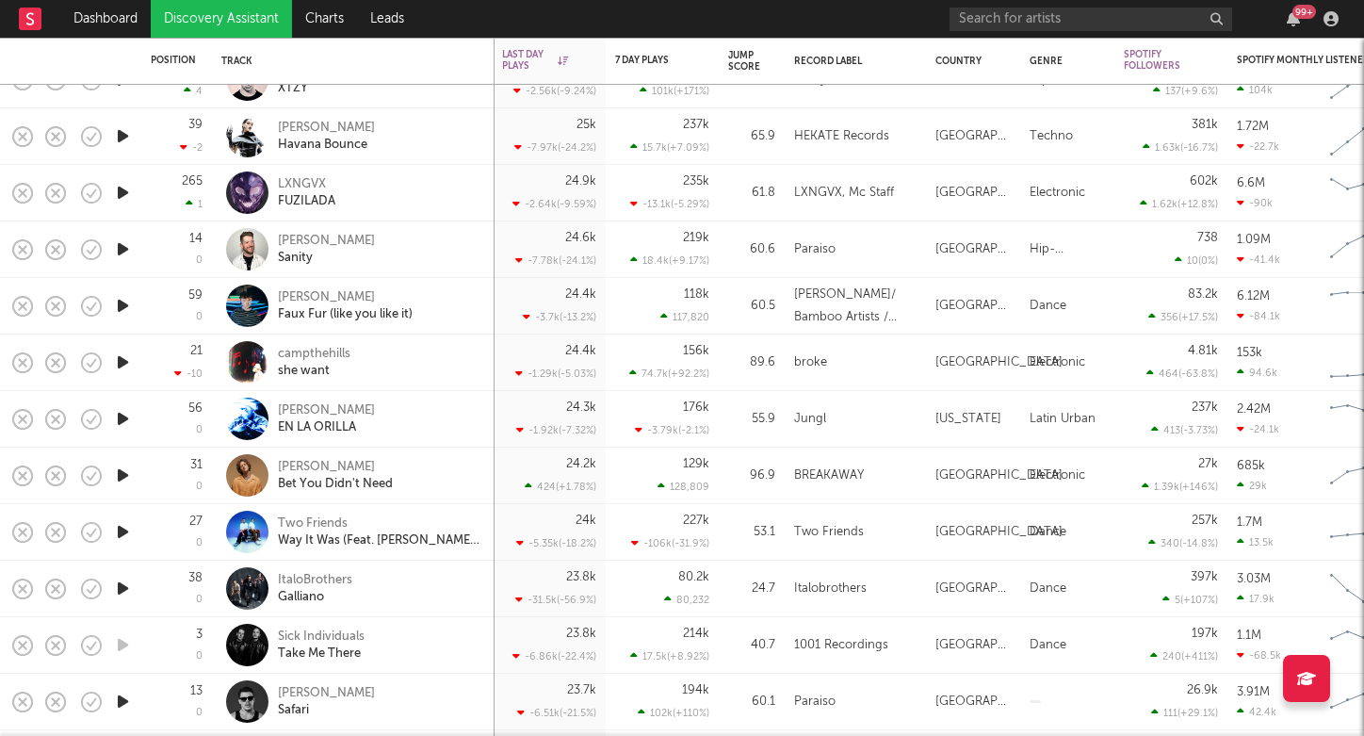
click at [128, 590] on icon "button" at bounding box center [123, 589] width 20 height 24
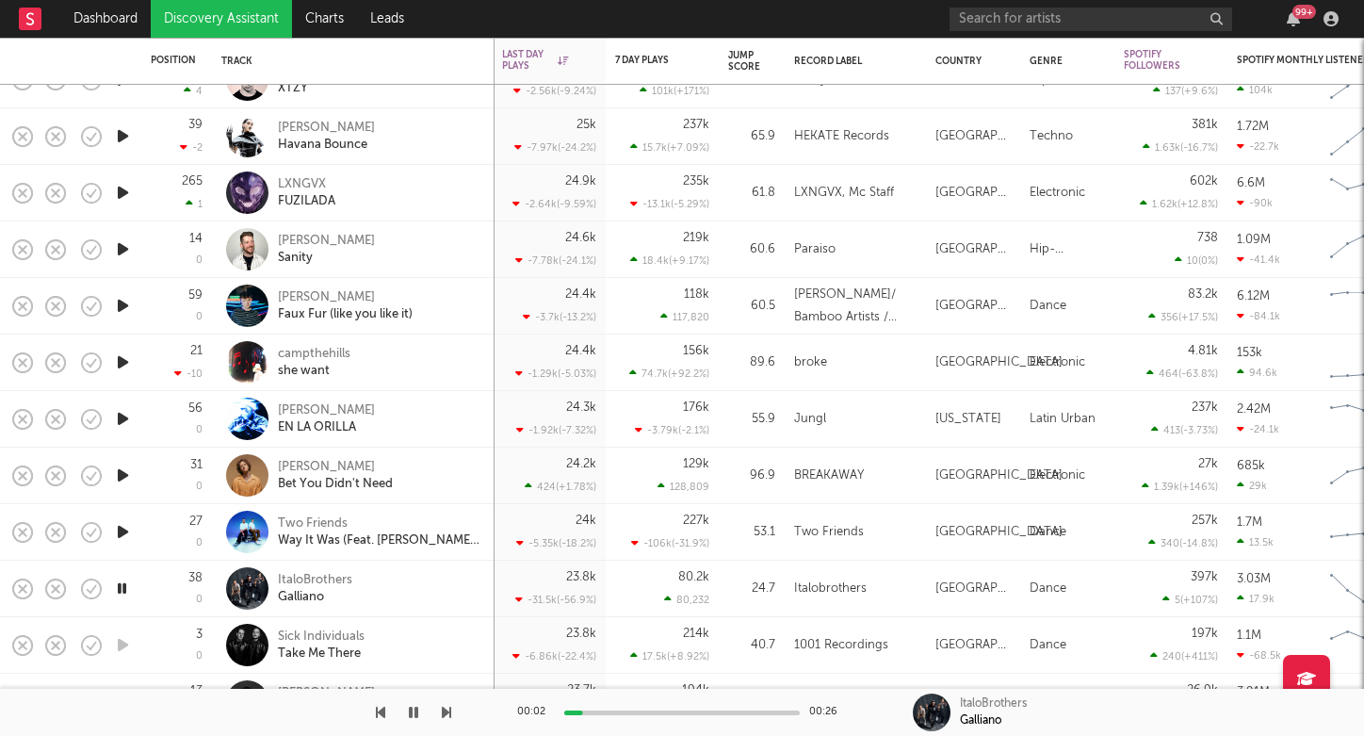
click at [128, 590] on icon "button" at bounding box center [122, 589] width 18 height 24
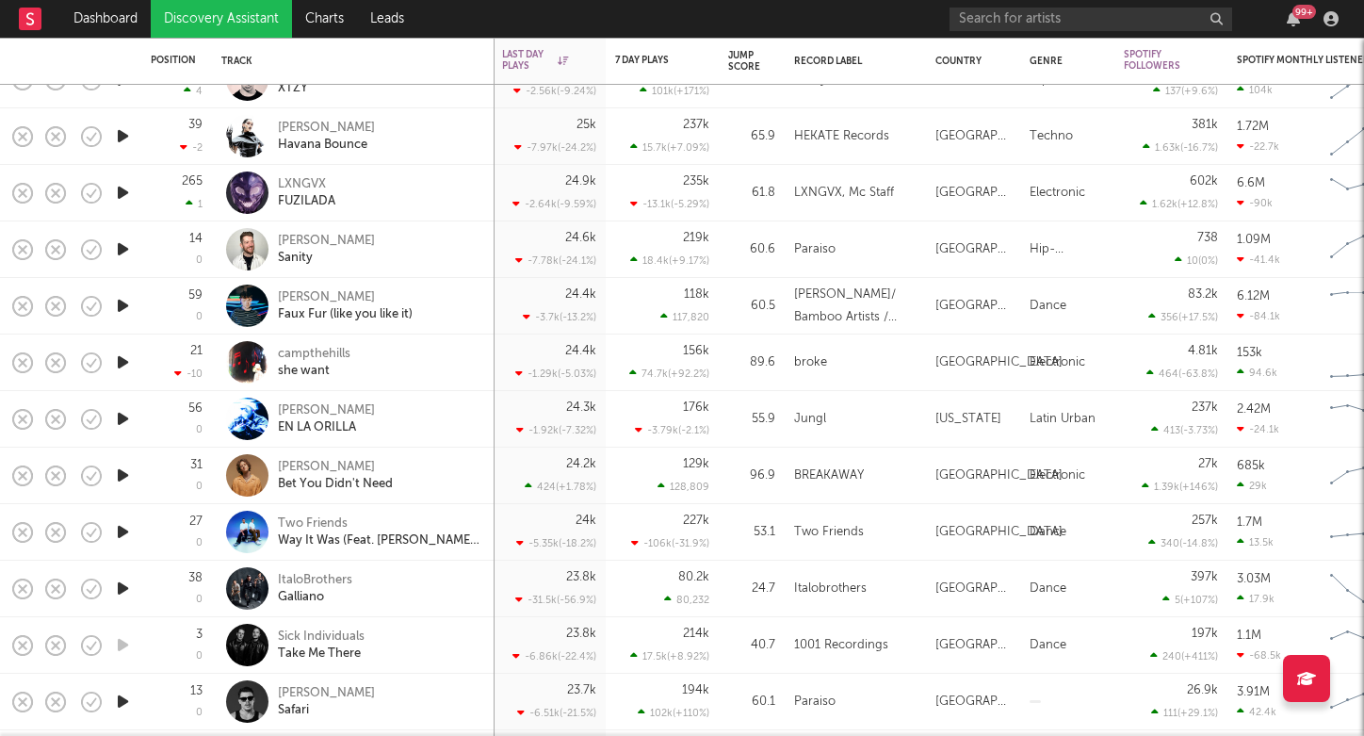
click at [445, 592] on div "ItaloBrothers Galliano" at bounding box center [379, 589] width 203 height 34
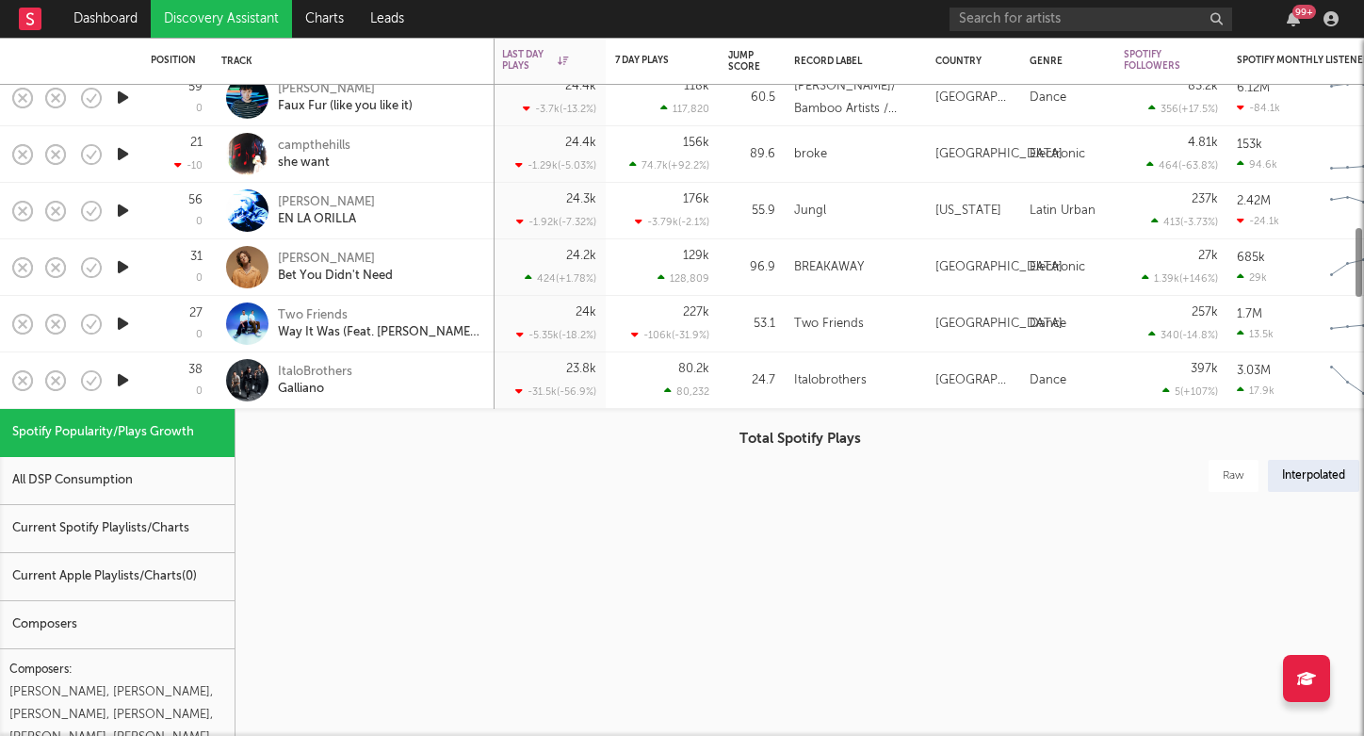
select select "1w"
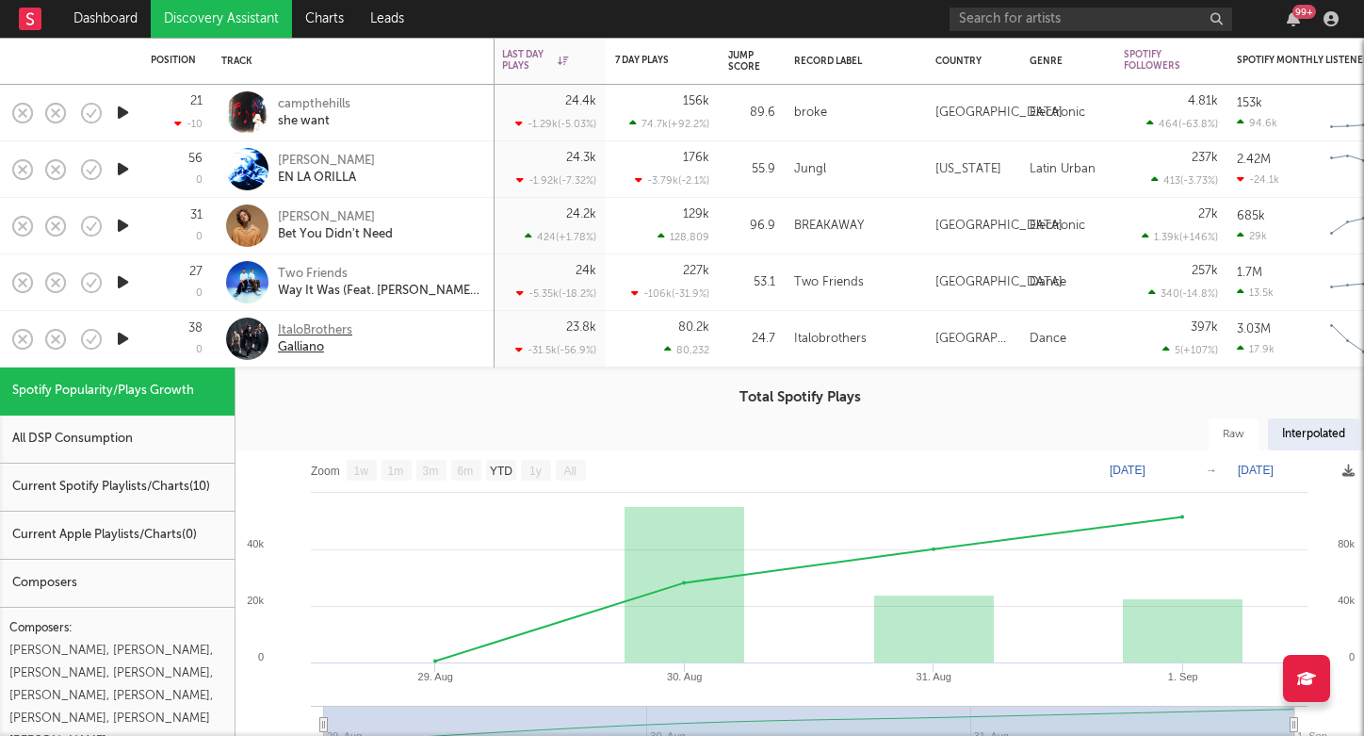
click at [316, 329] on div "ItaloBrothers" at bounding box center [315, 330] width 74 height 17
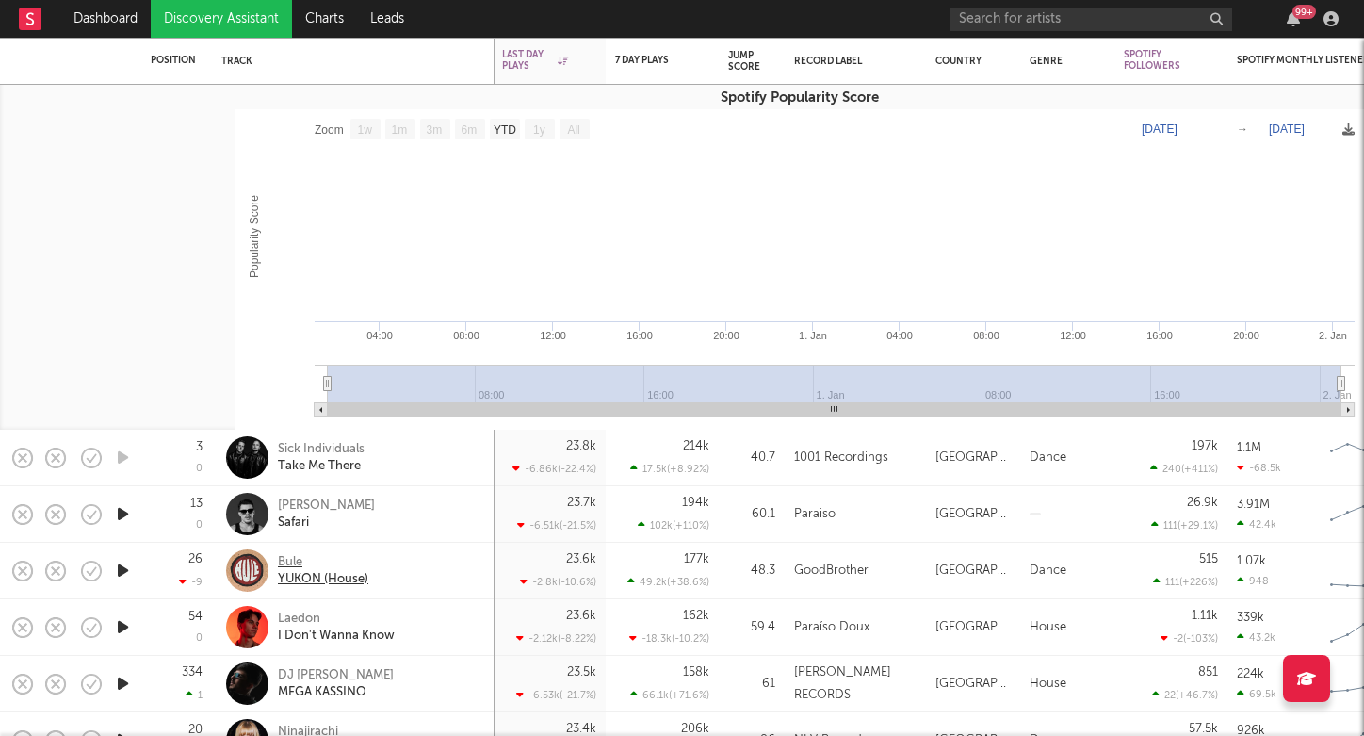
click at [311, 563] on div "Bule" at bounding box center [323, 562] width 90 height 17
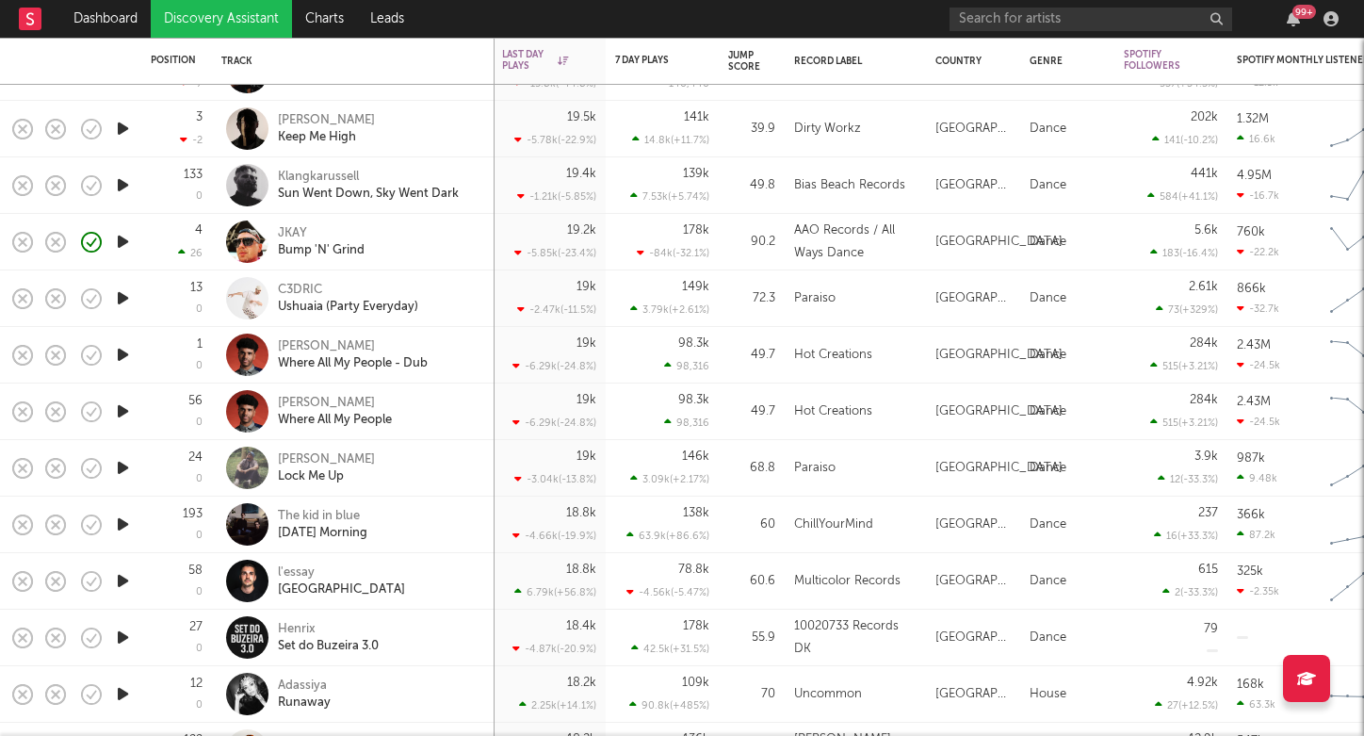
click at [25, 27] on rect at bounding box center [30, 19] width 23 height 23
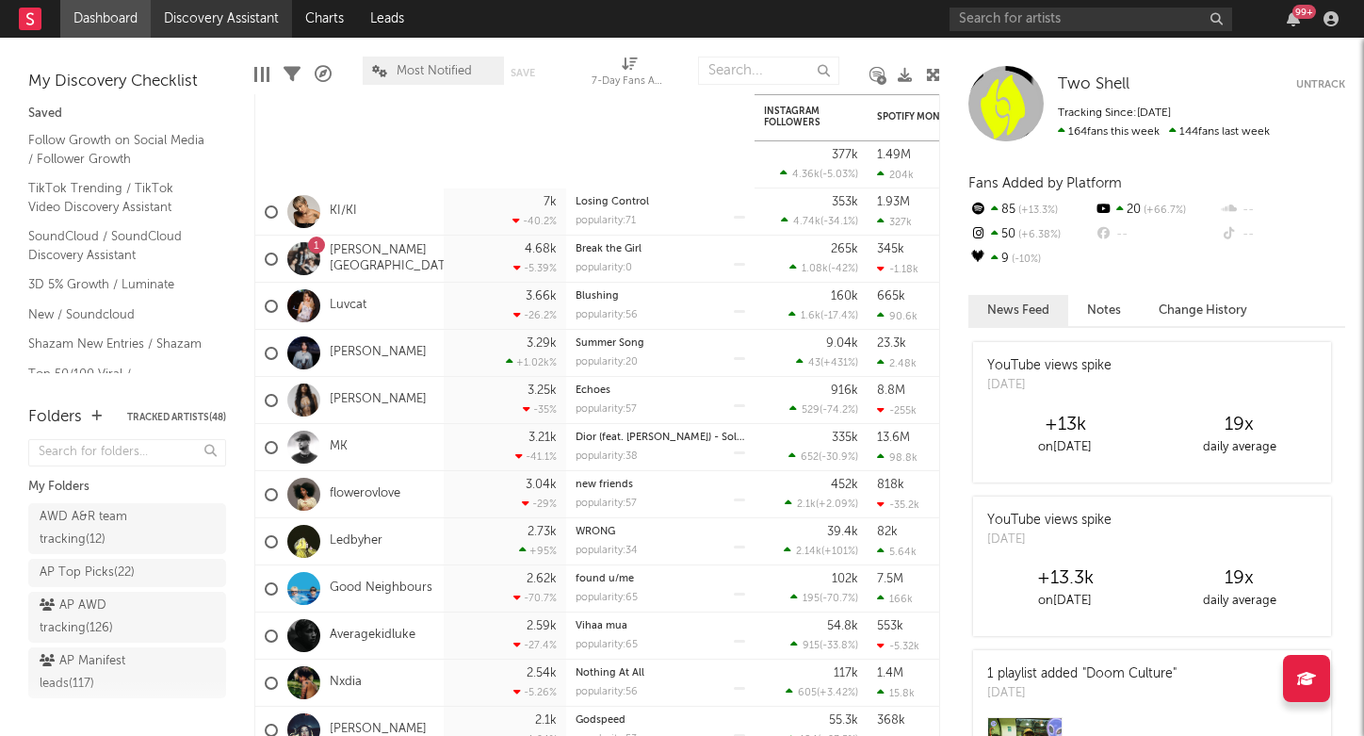
click at [181, 20] on link "Discovery Assistant" at bounding box center [221, 19] width 141 height 38
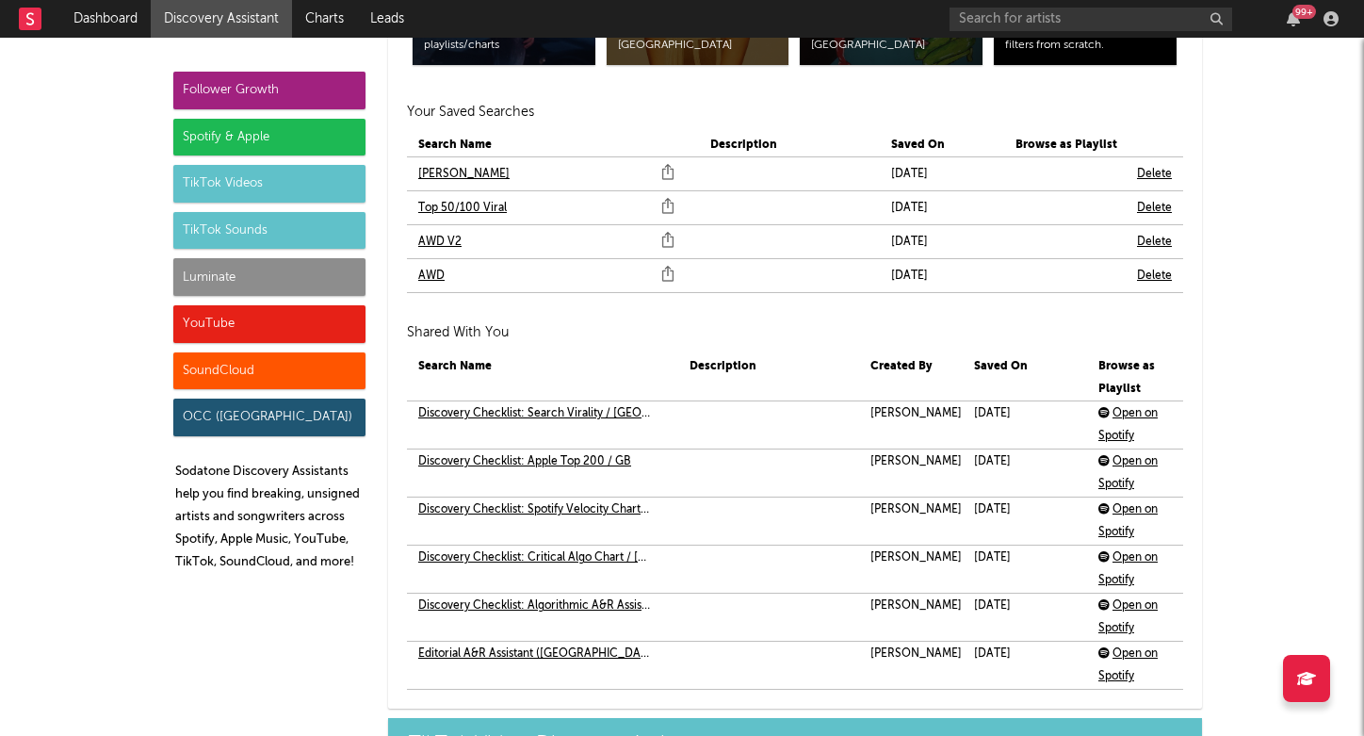
scroll to position [4289, 0]
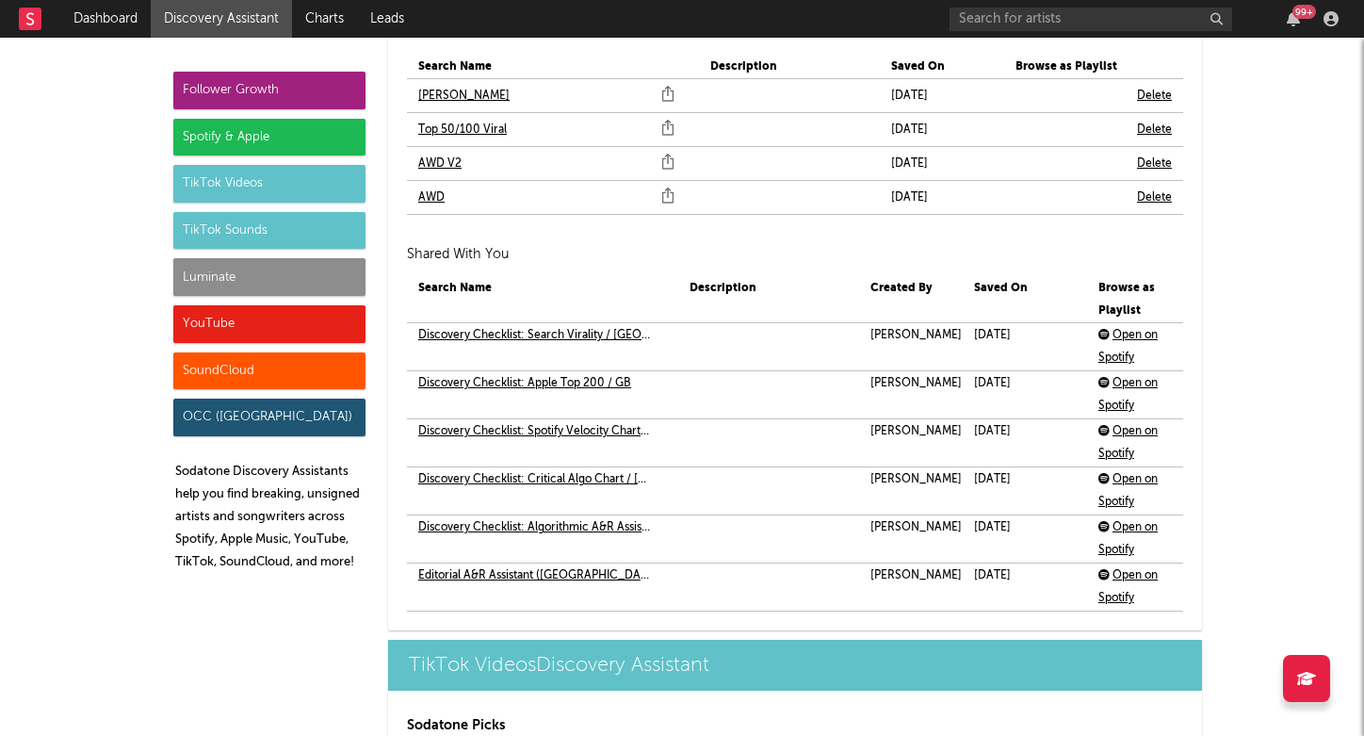
click at [280, 182] on div "TikTok Videos" at bounding box center [269, 184] width 192 height 38
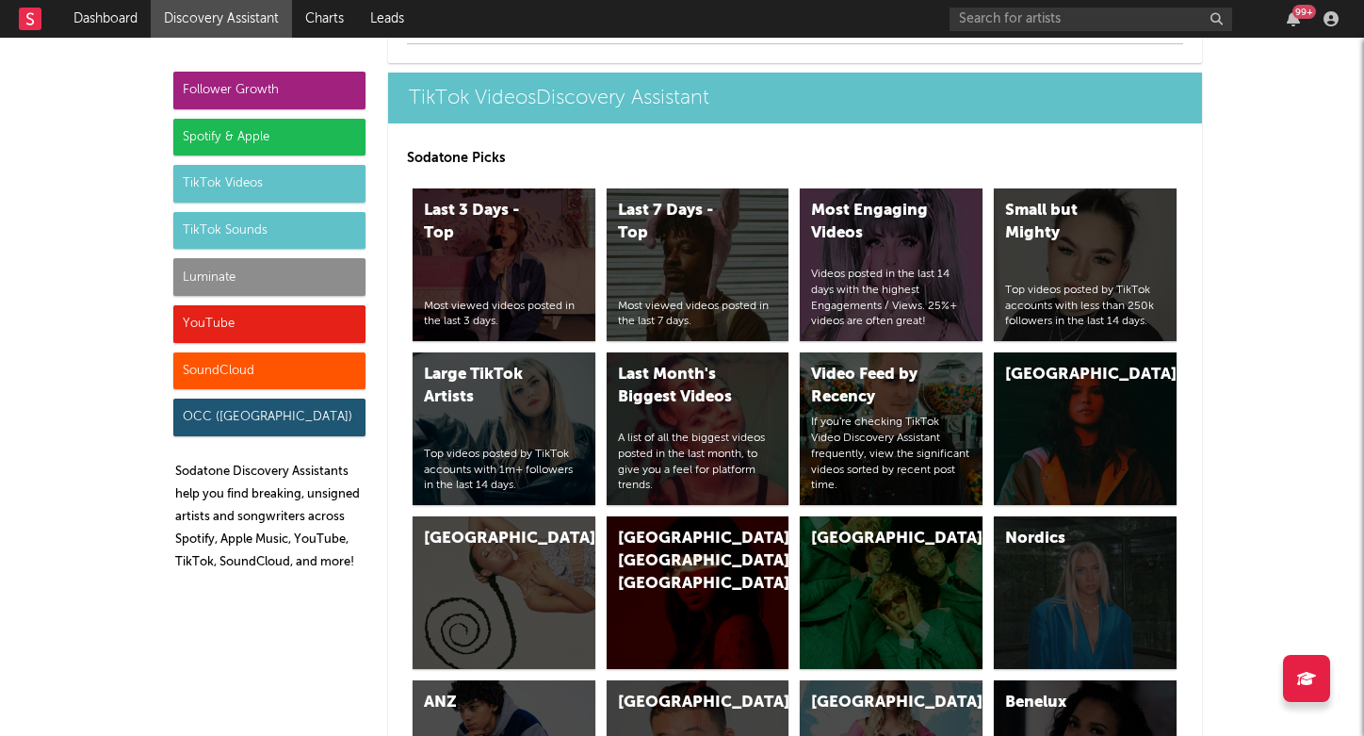
click at [221, 234] on div "TikTok Sounds" at bounding box center [269, 231] width 192 height 38
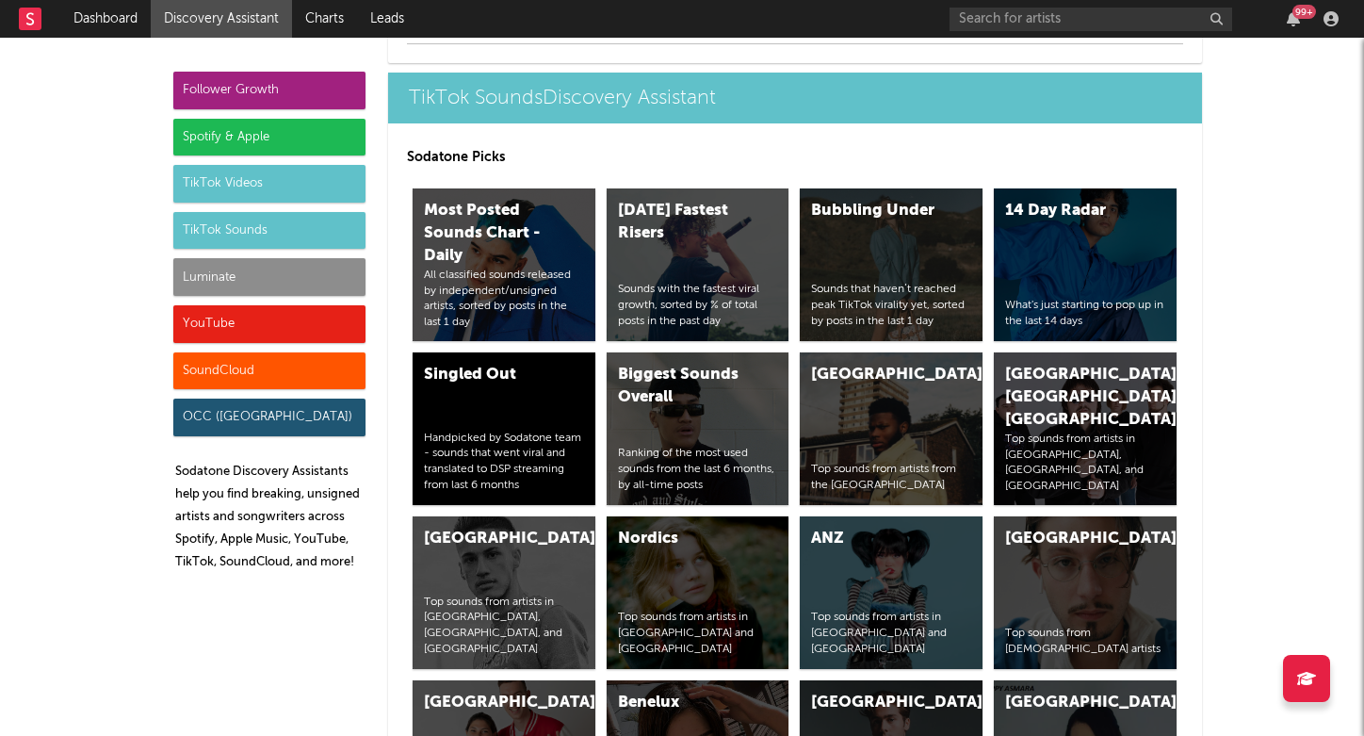
click at [223, 196] on div "TikTok Videos" at bounding box center [269, 184] width 192 height 38
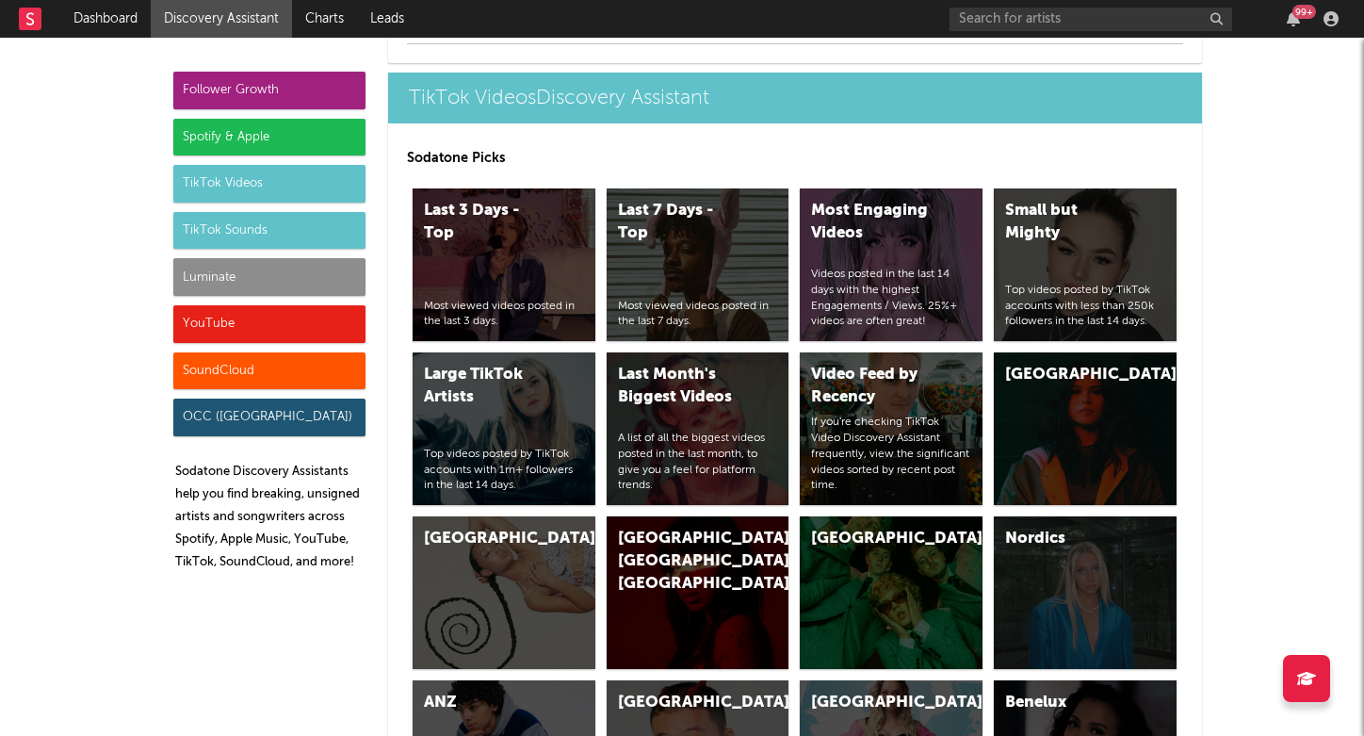
click at [222, 222] on div "TikTok Sounds" at bounding box center [269, 231] width 192 height 38
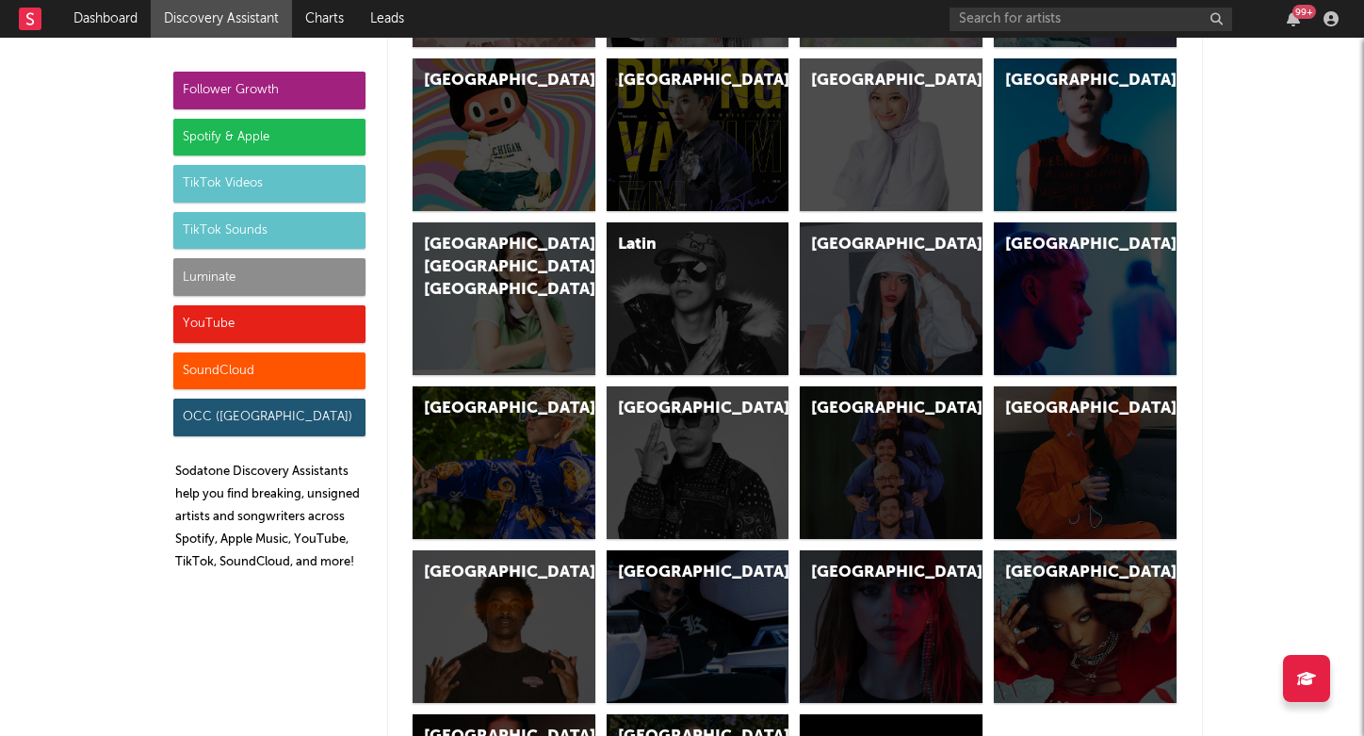
scroll to position [6756, 0]
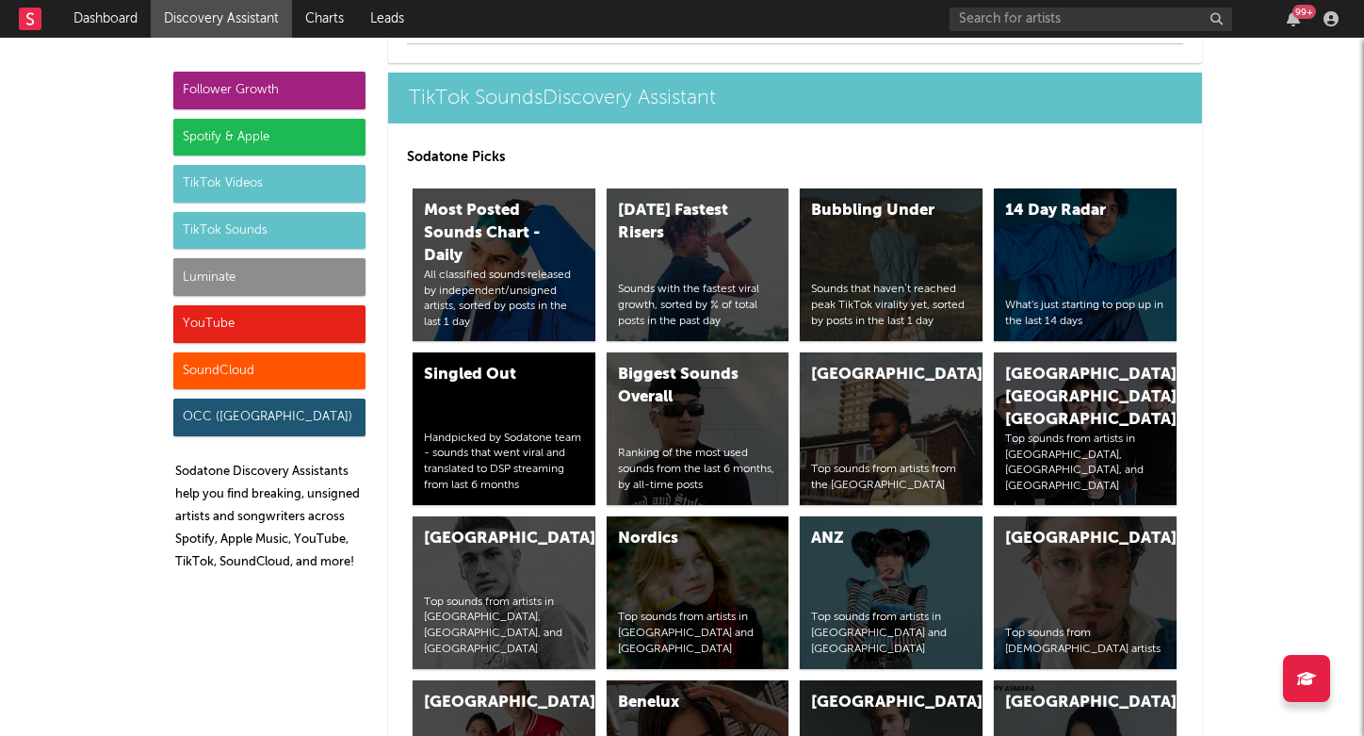
click at [223, 204] on div "Follower Growth Spotify & Apple TikTok Videos TikTok Sounds Luminate YouTube So…" at bounding box center [269, 329] width 192 height 514
click at [234, 184] on div "TikTok Videos" at bounding box center [269, 184] width 192 height 38
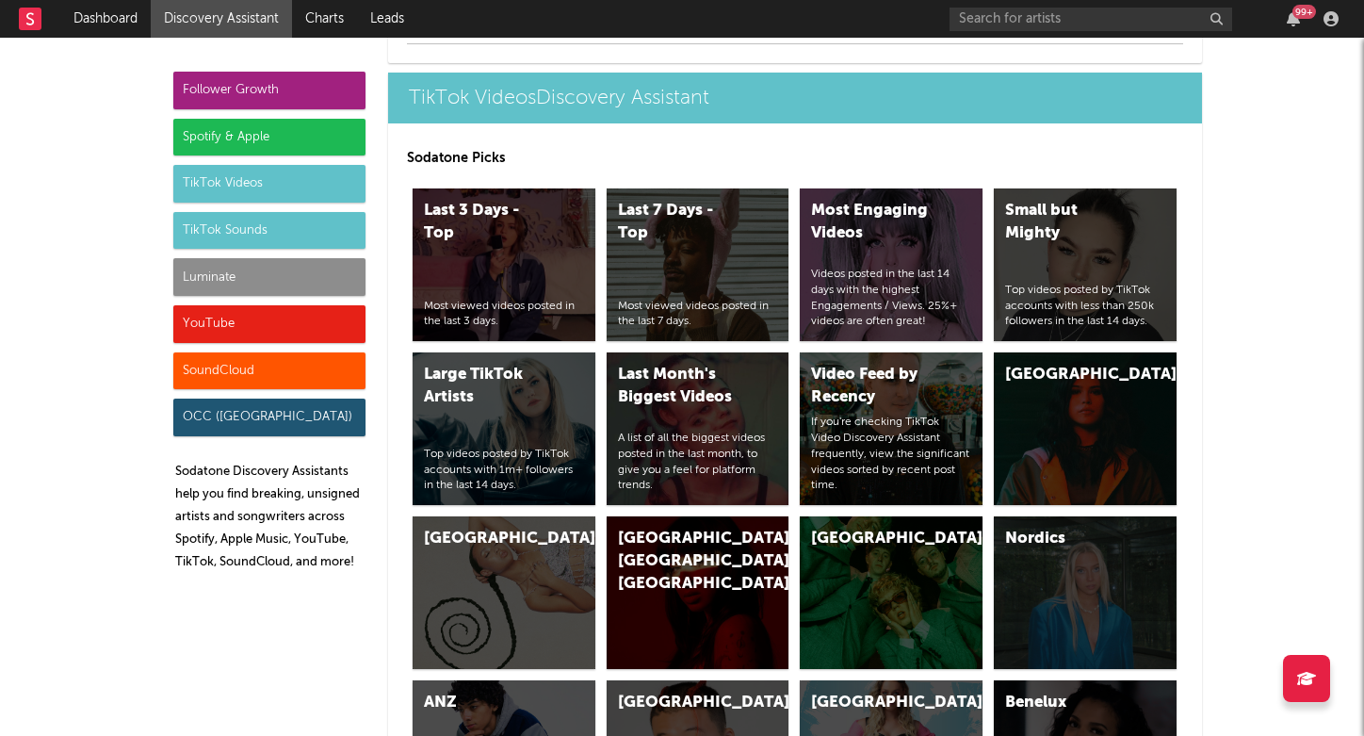
click at [232, 228] on div "TikTok Sounds" at bounding box center [269, 231] width 192 height 38
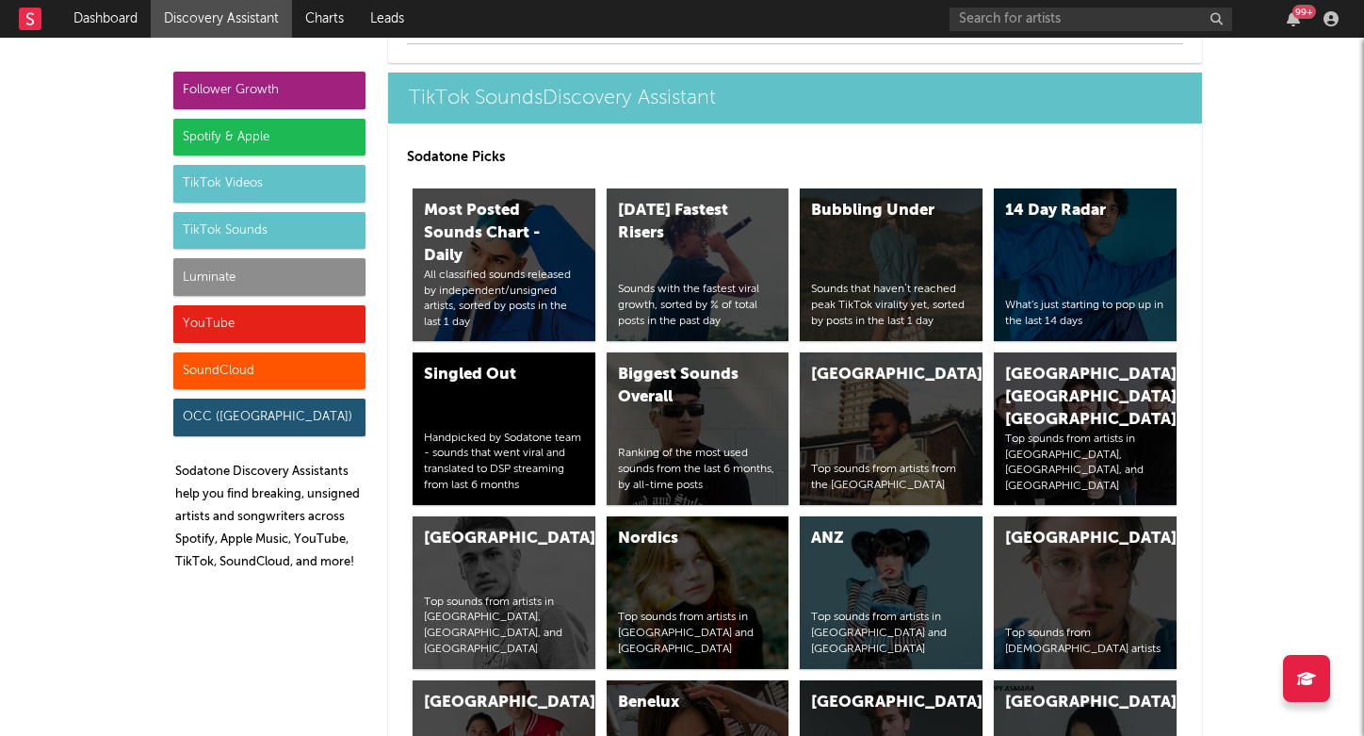
click at [222, 279] on div "Luminate" at bounding box center [269, 277] width 192 height 38
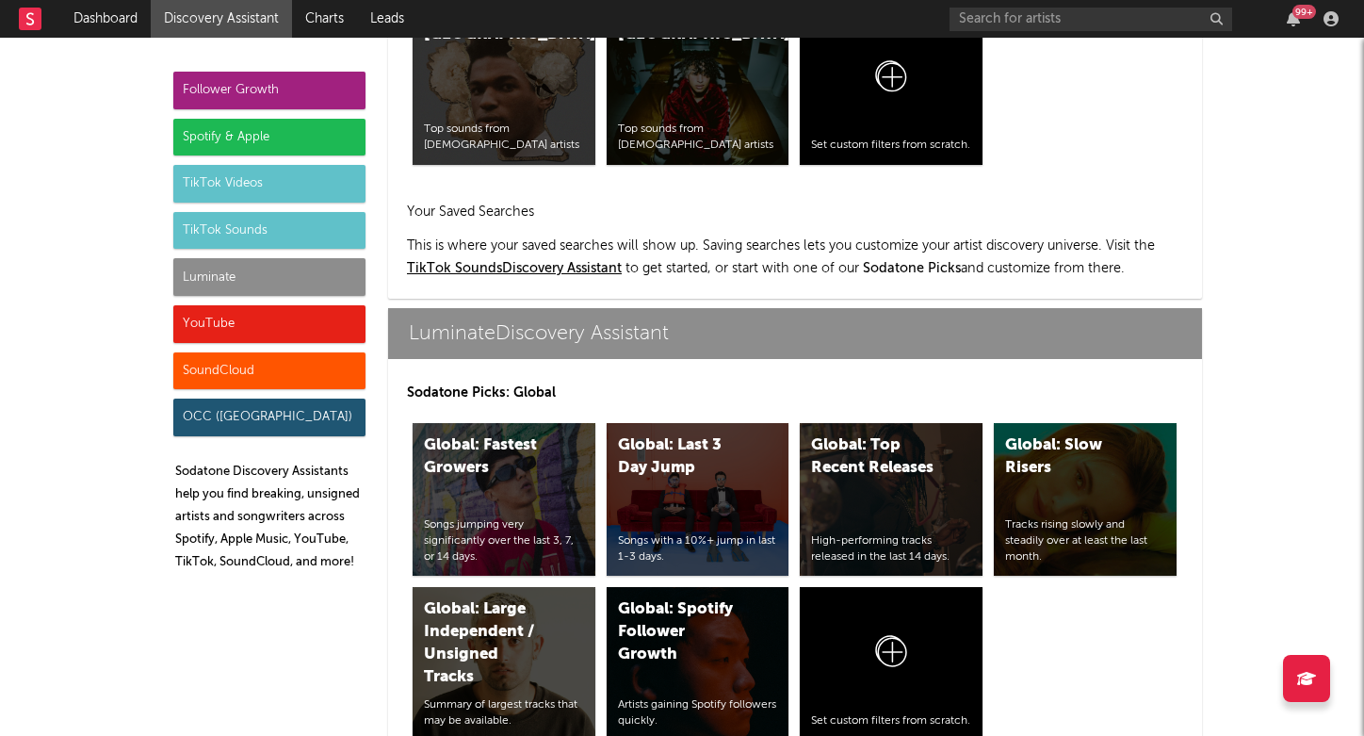
scroll to position [8643, 0]
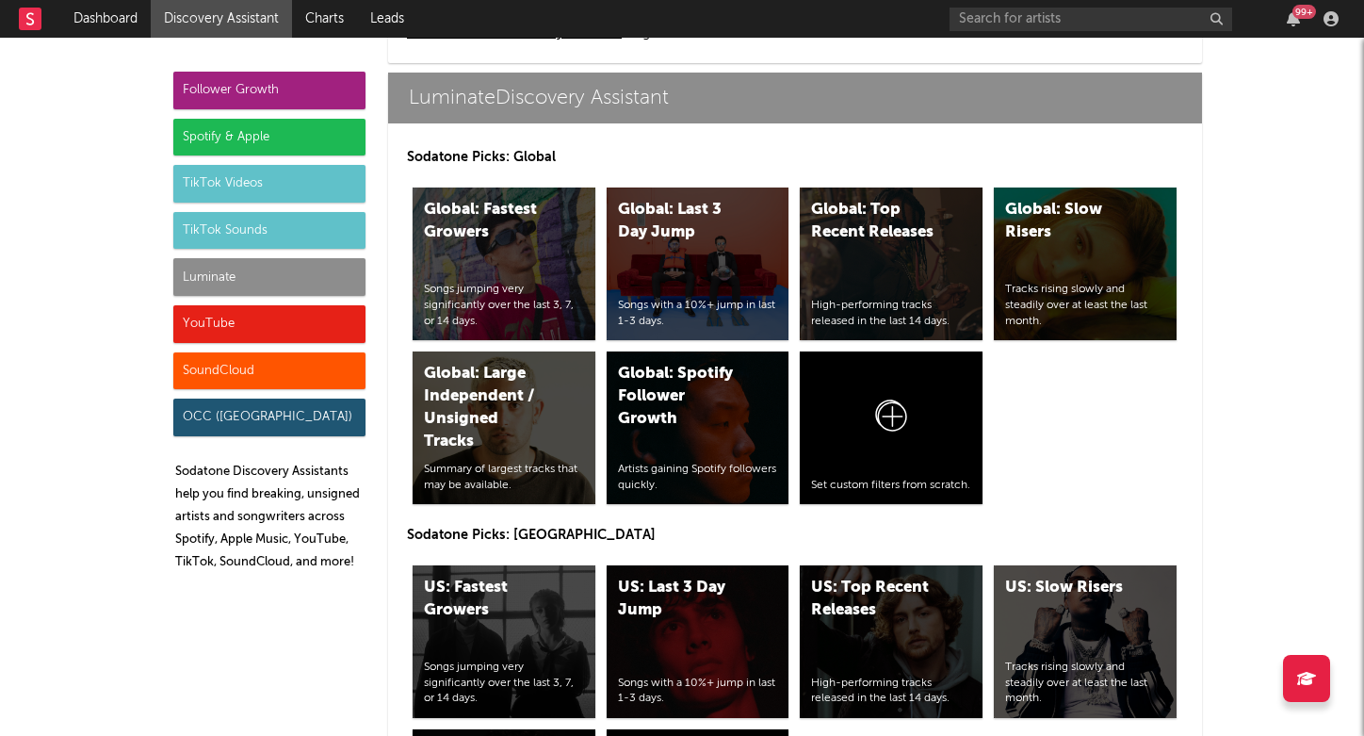
click at [235, 332] on div "YouTube" at bounding box center [269, 324] width 192 height 38
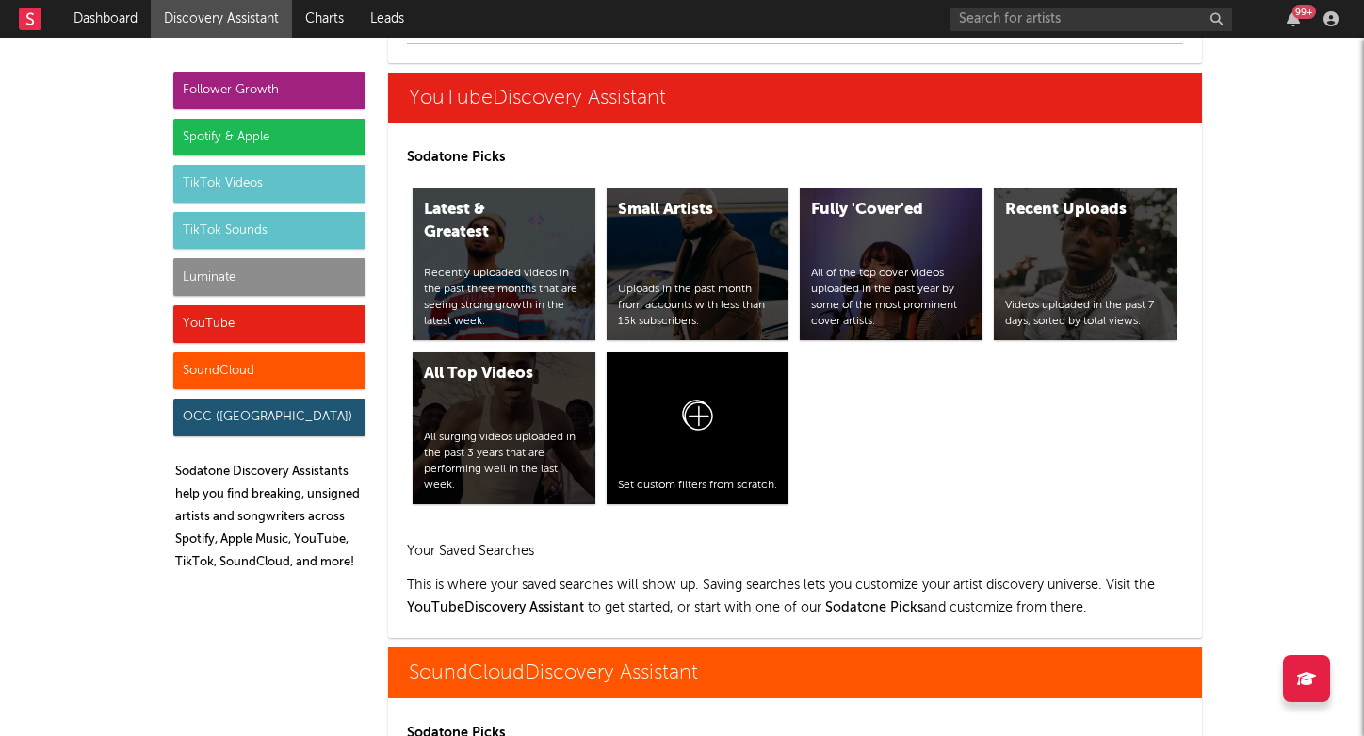
click at [223, 367] on div "SoundCloud" at bounding box center [269, 371] width 192 height 38
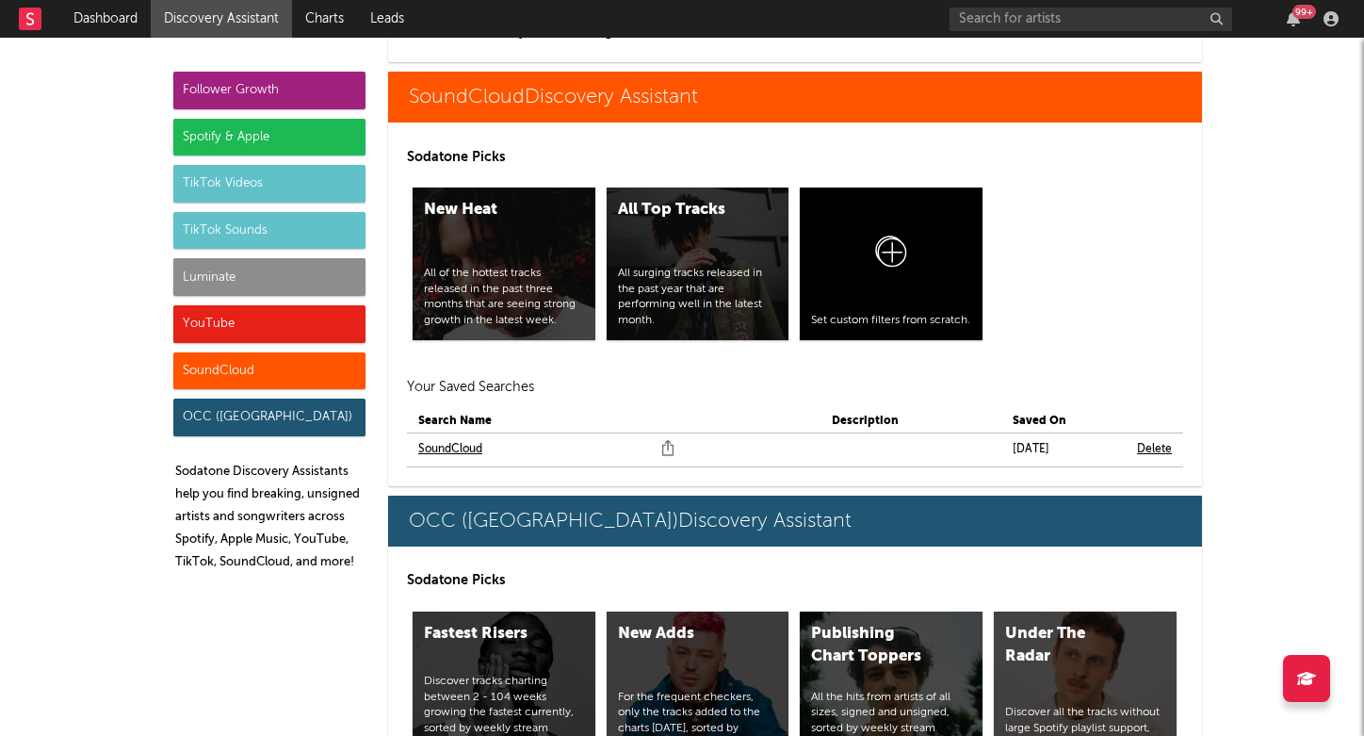
click at [219, 417] on div "OCC ([GEOGRAPHIC_DATA])" at bounding box center [269, 418] width 192 height 38
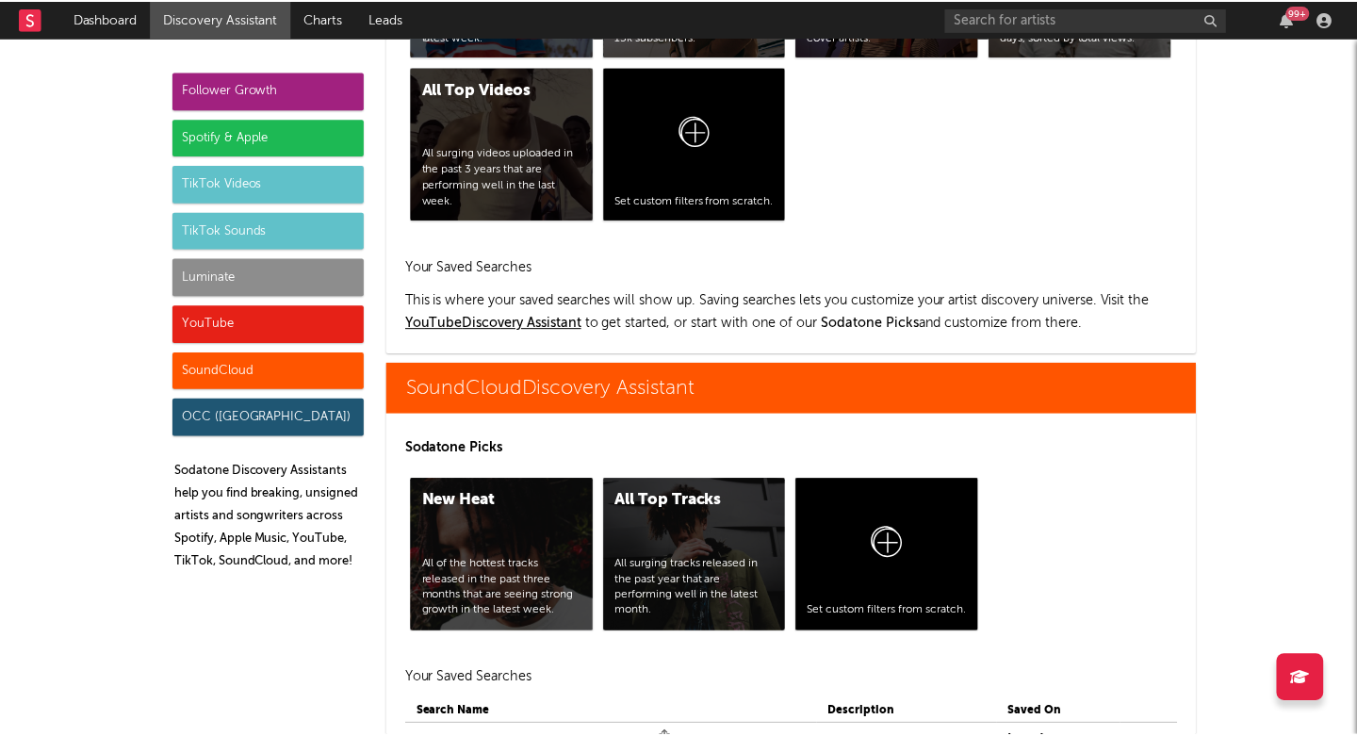
scroll to position [10701, 0]
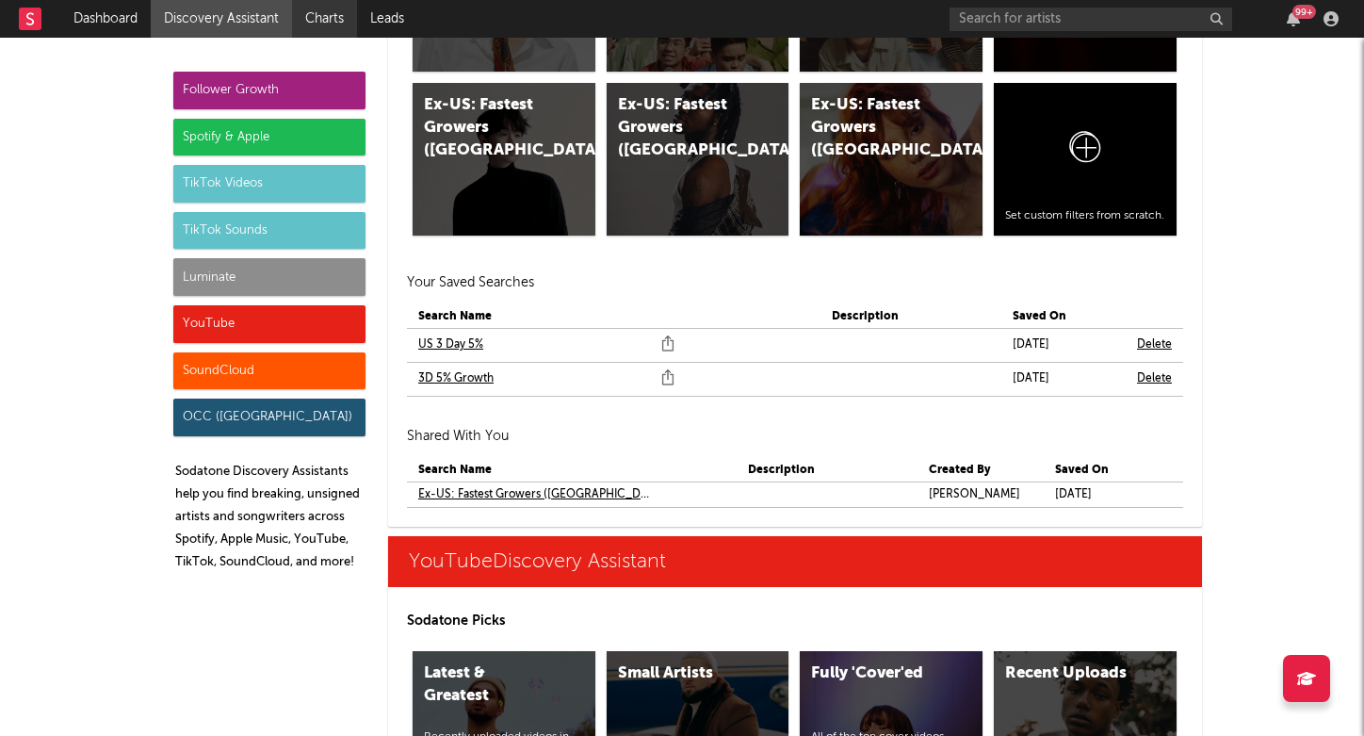
click at [324, 16] on link "Charts" at bounding box center [324, 19] width 65 height 38
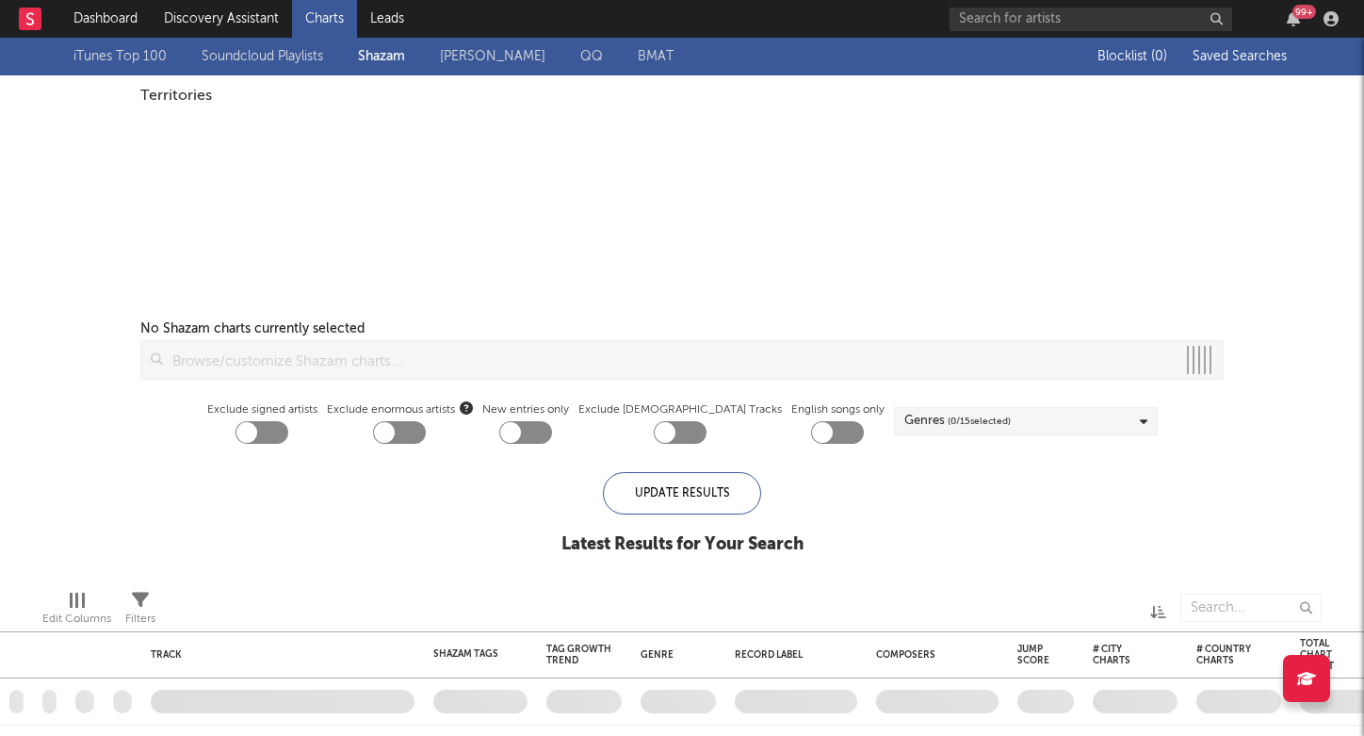
checkbox input "true"
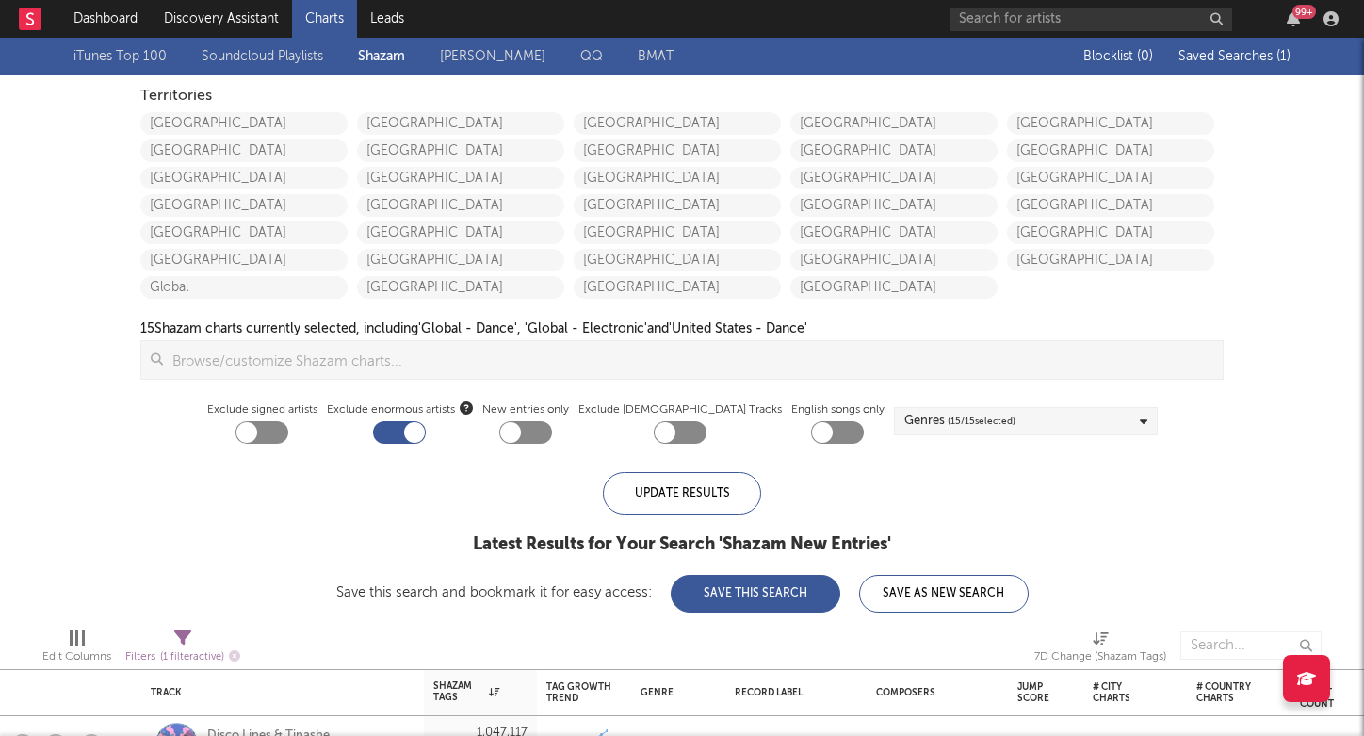
click at [580, 66] on link "QQ" at bounding box center [591, 56] width 23 height 23
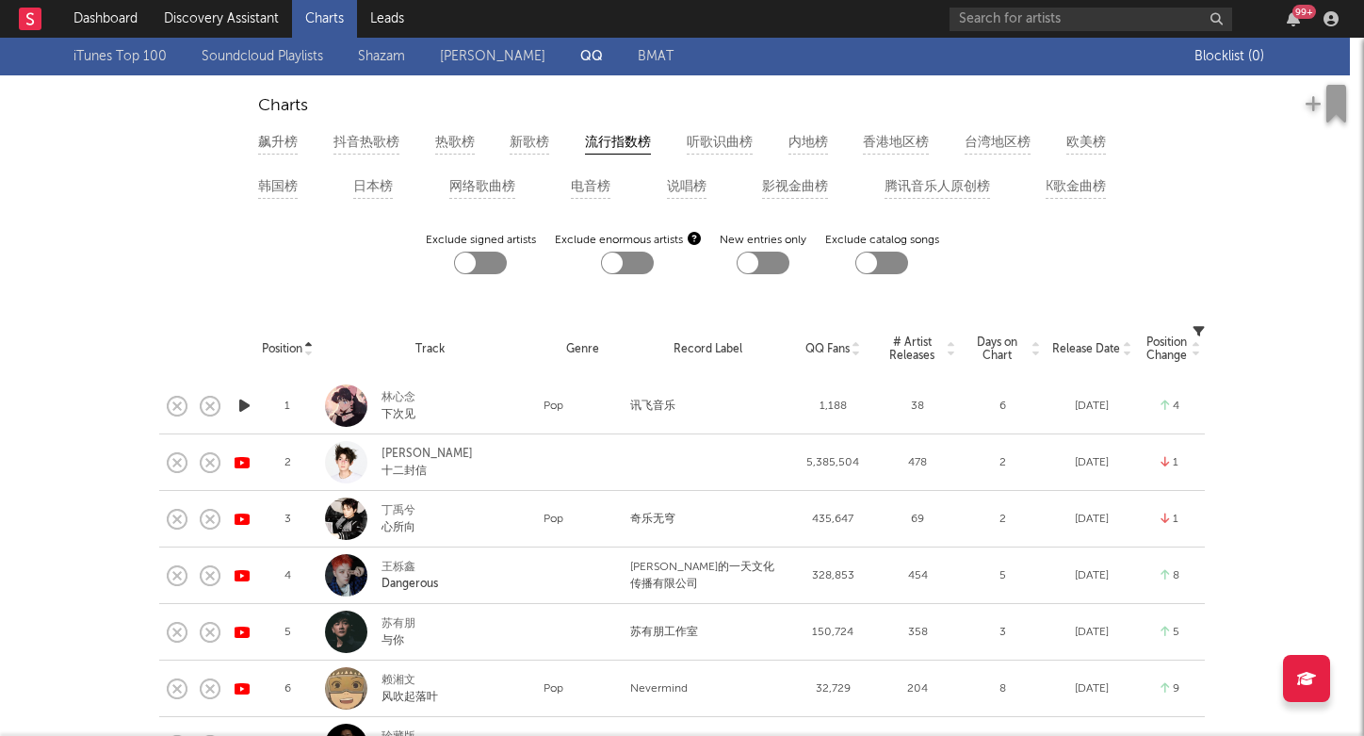
click at [651, 59] on link "BMAT" at bounding box center [656, 56] width 36 height 23
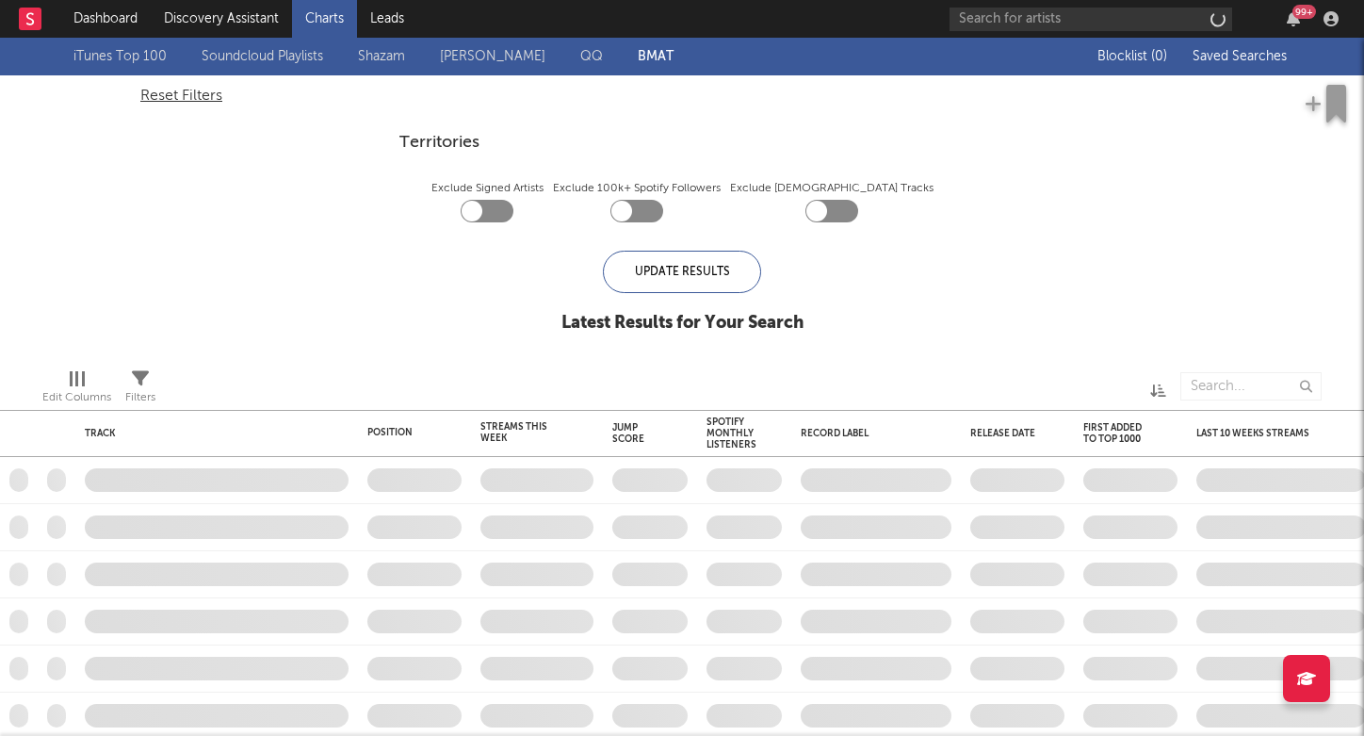
checkbox input "true"
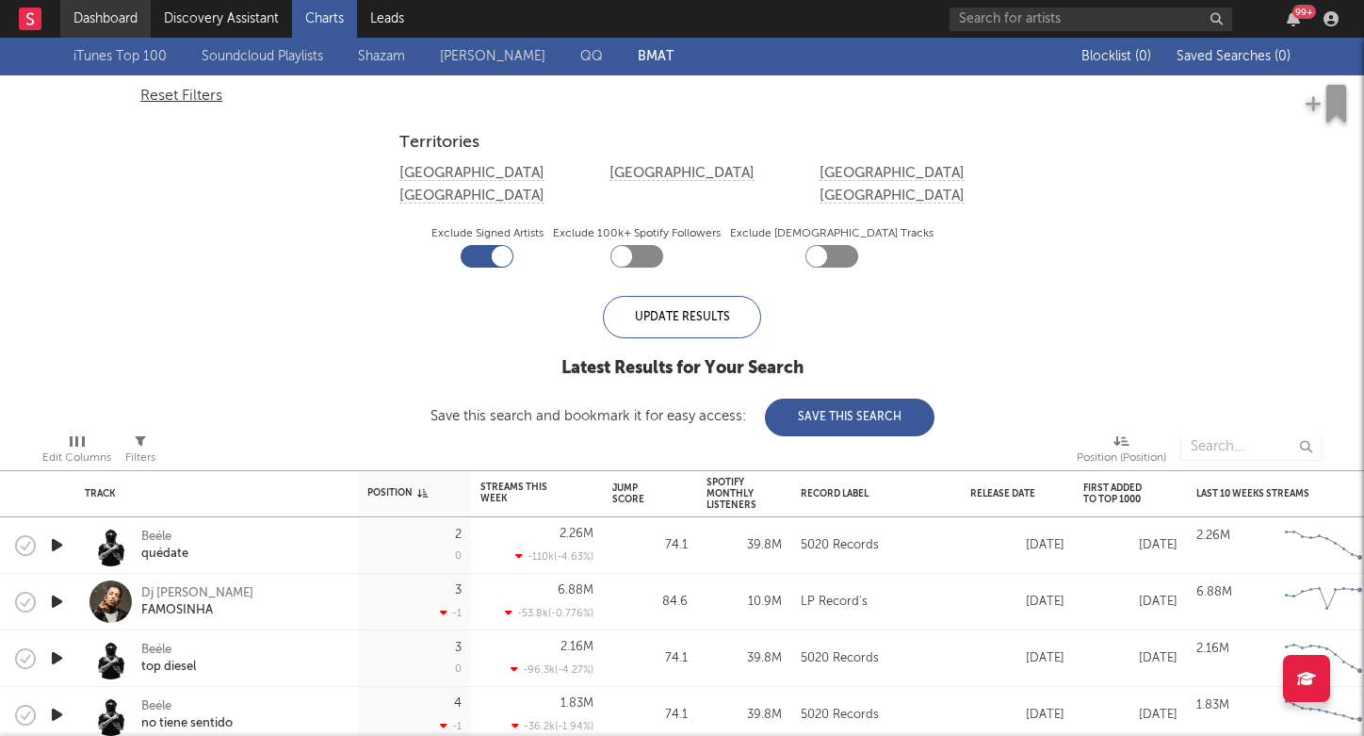
click at [131, 18] on link "Dashboard" at bounding box center [105, 19] width 90 height 38
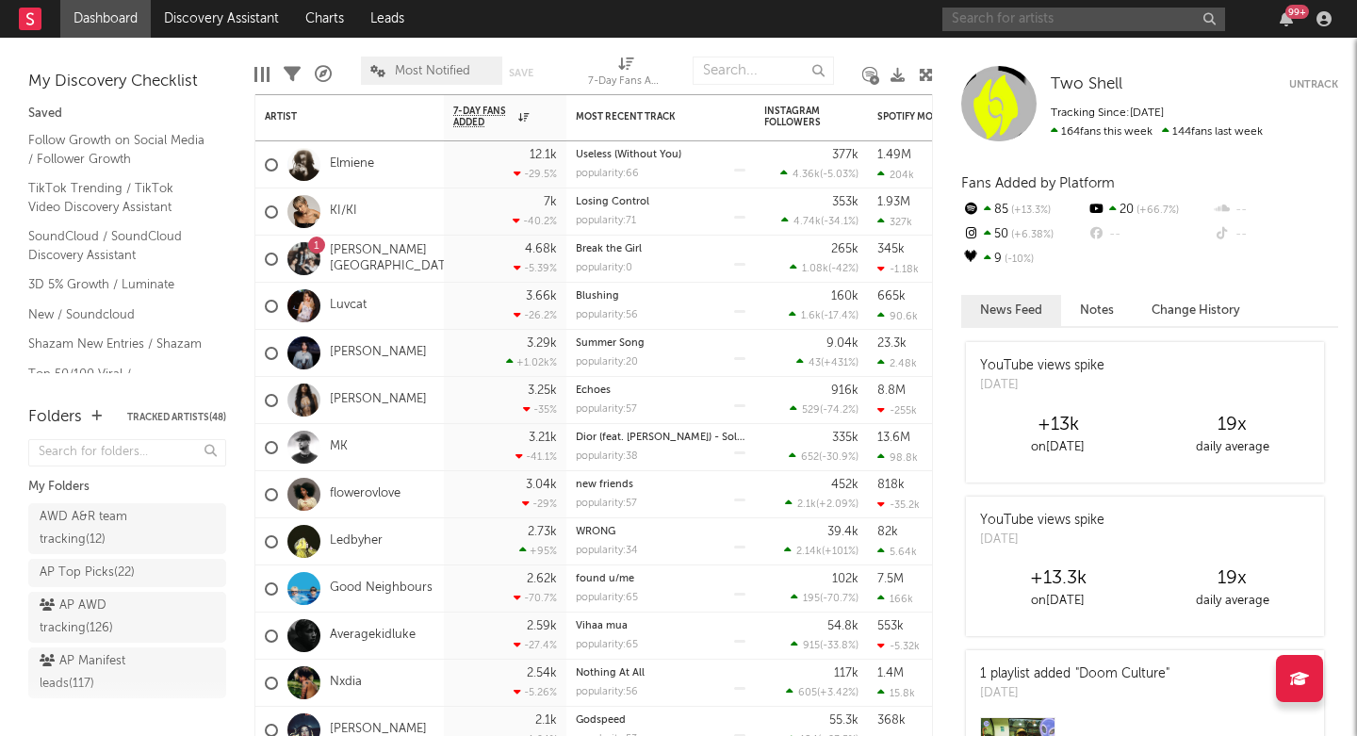
click at [1020, 18] on input "text" at bounding box center [1083, 20] width 283 height 24
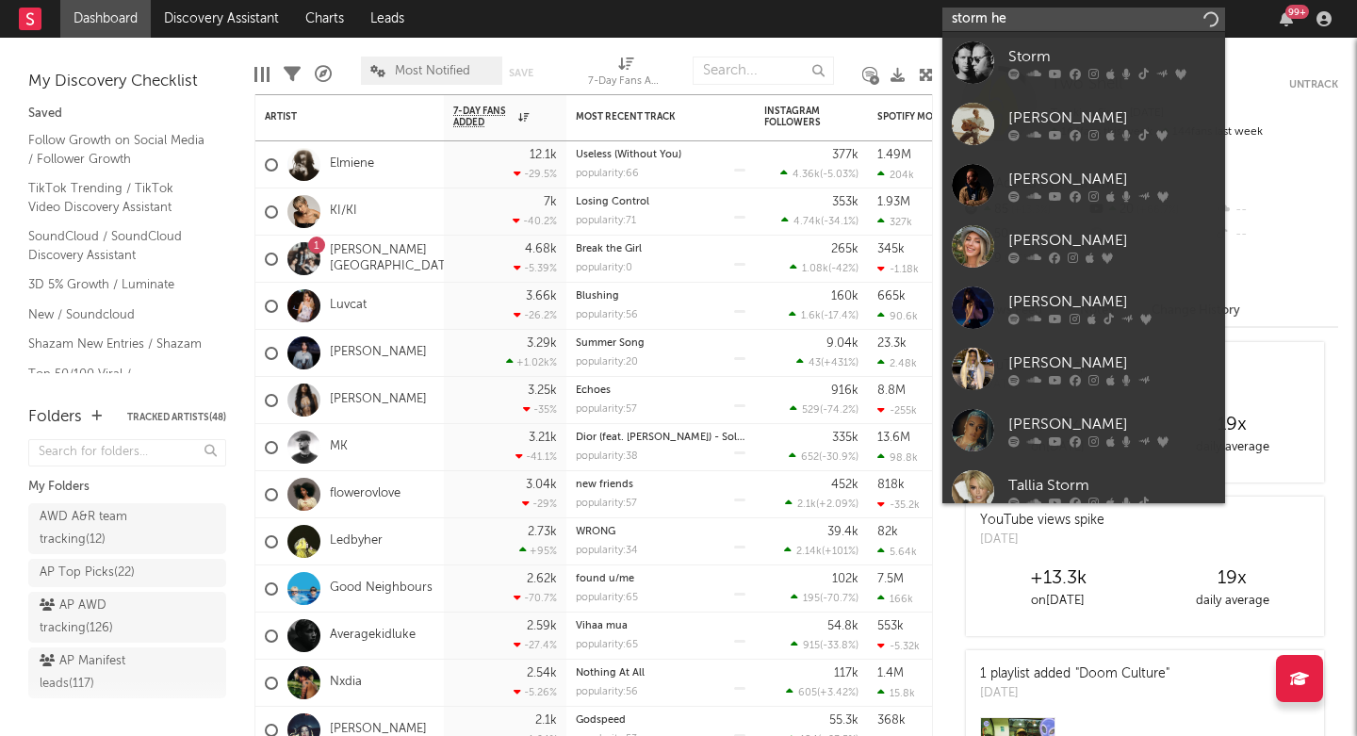
type input "storm hen"
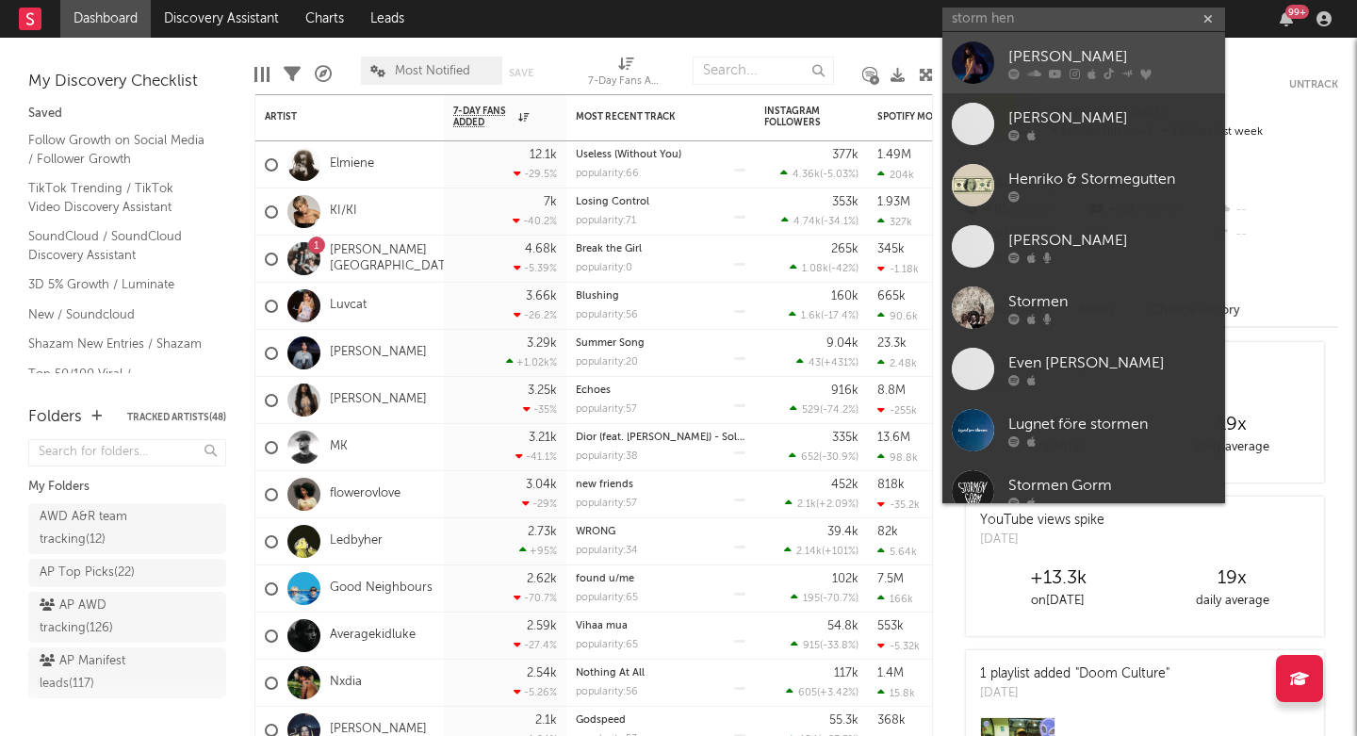
click at [1121, 60] on div "[PERSON_NAME]" at bounding box center [1111, 56] width 207 height 23
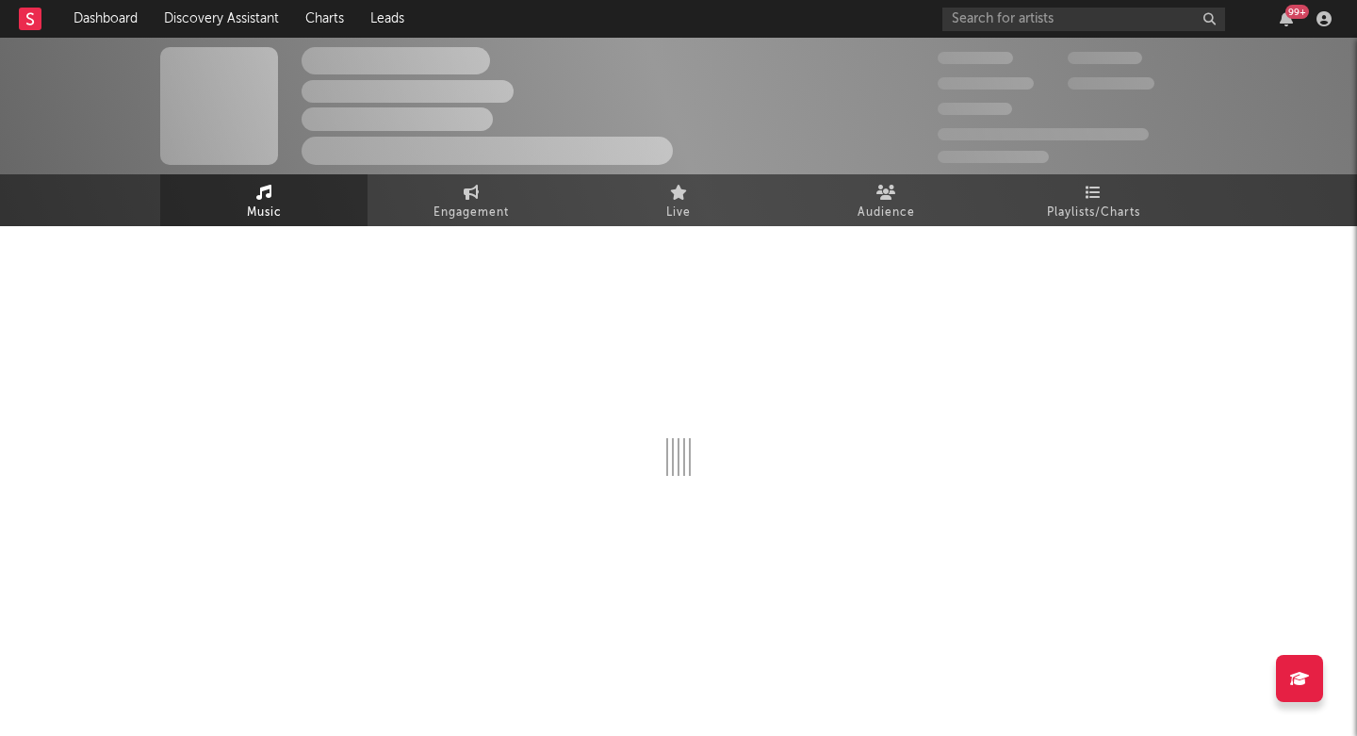
select select "6m"
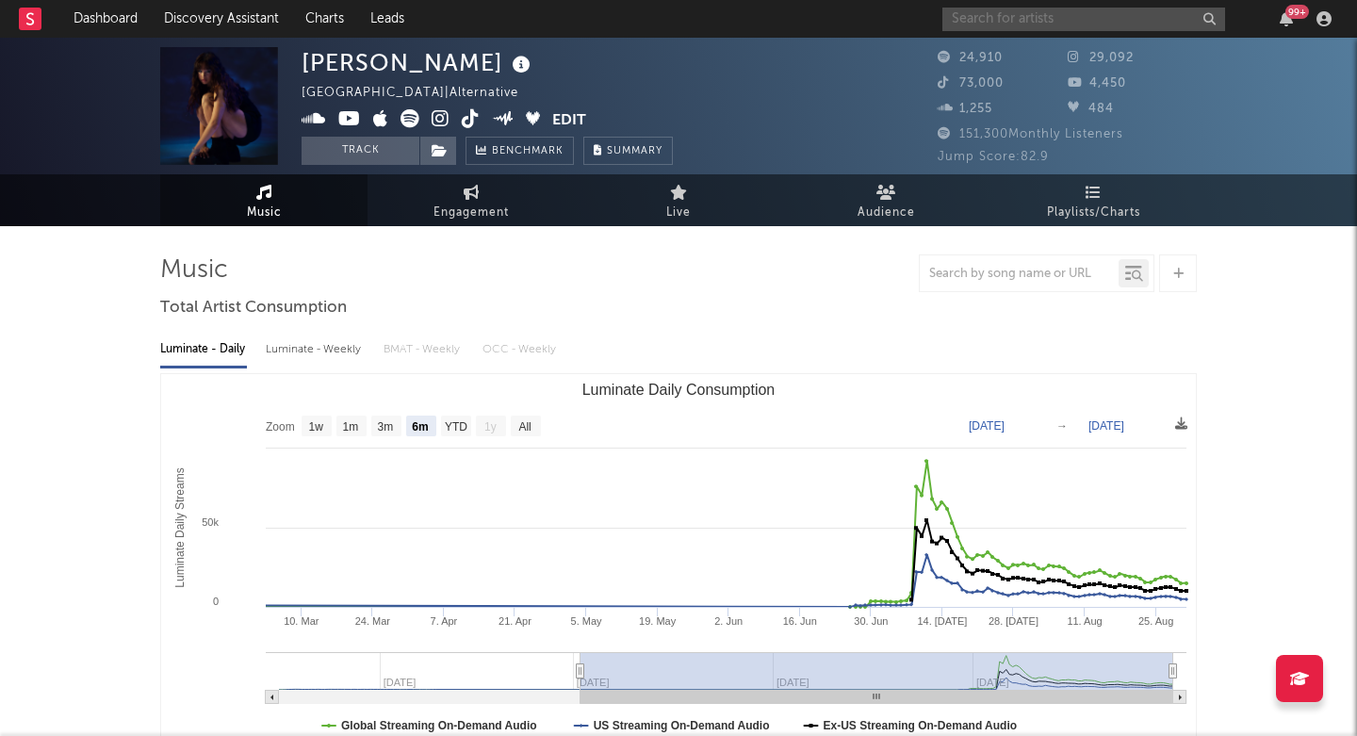
click at [1013, 11] on input "text" at bounding box center [1083, 20] width 283 height 24
paste input "[URL][DOMAIN_NAME]"
type input "[URL][DOMAIN_NAME]"
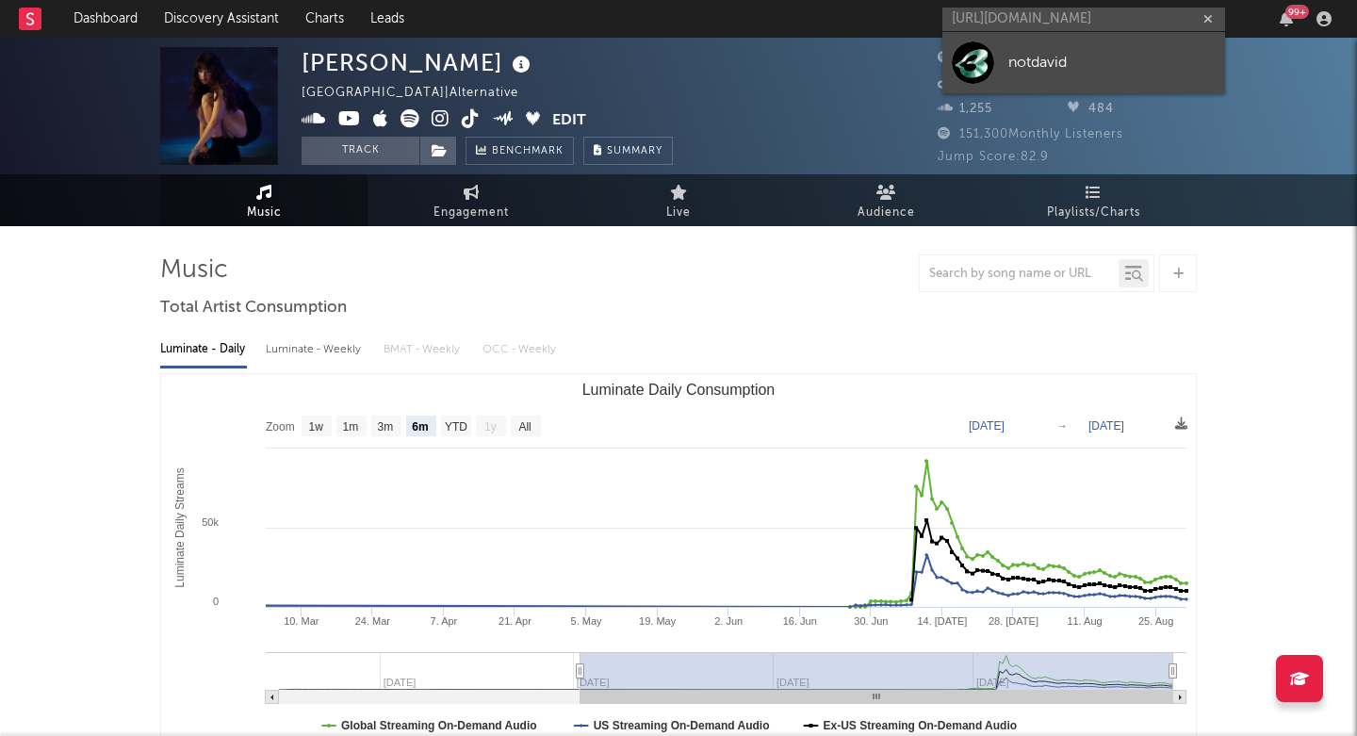
click at [1020, 57] on div "notdavid" at bounding box center [1111, 62] width 207 height 23
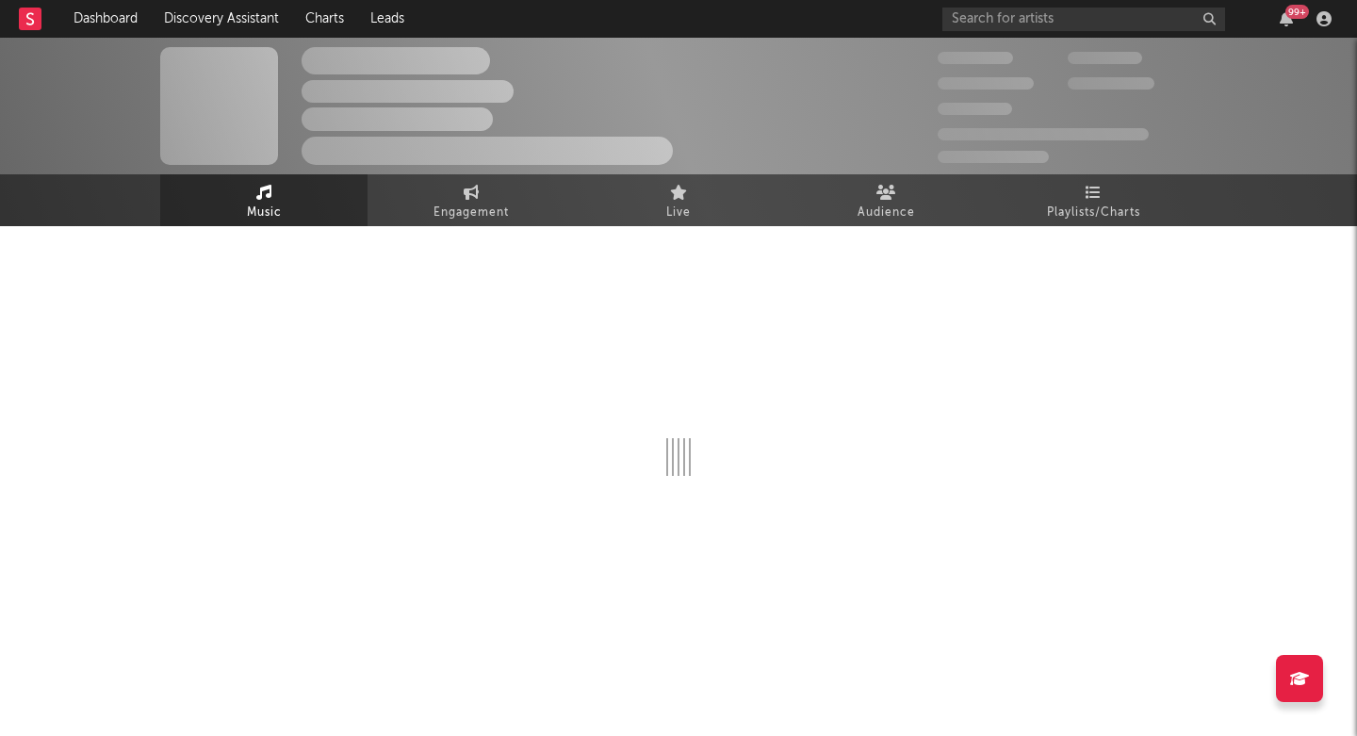
select select "1w"
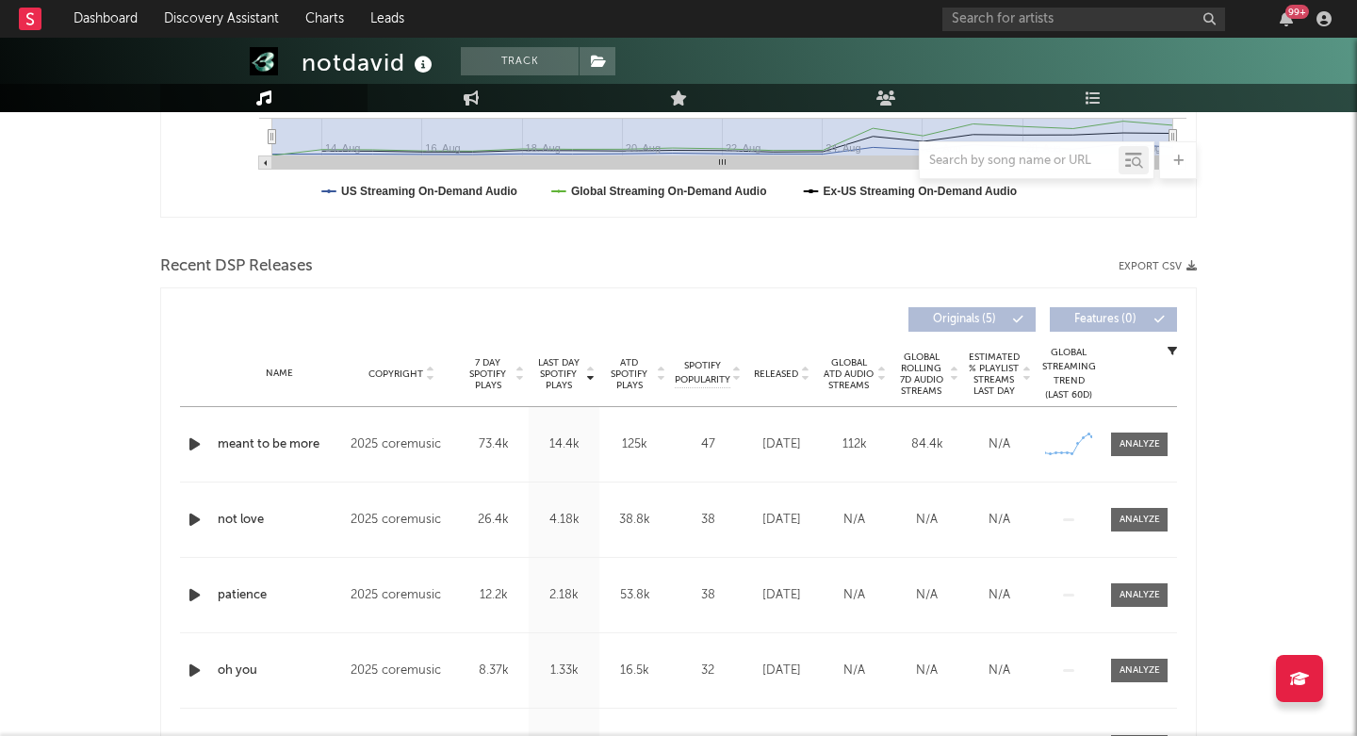
scroll to position [627, 0]
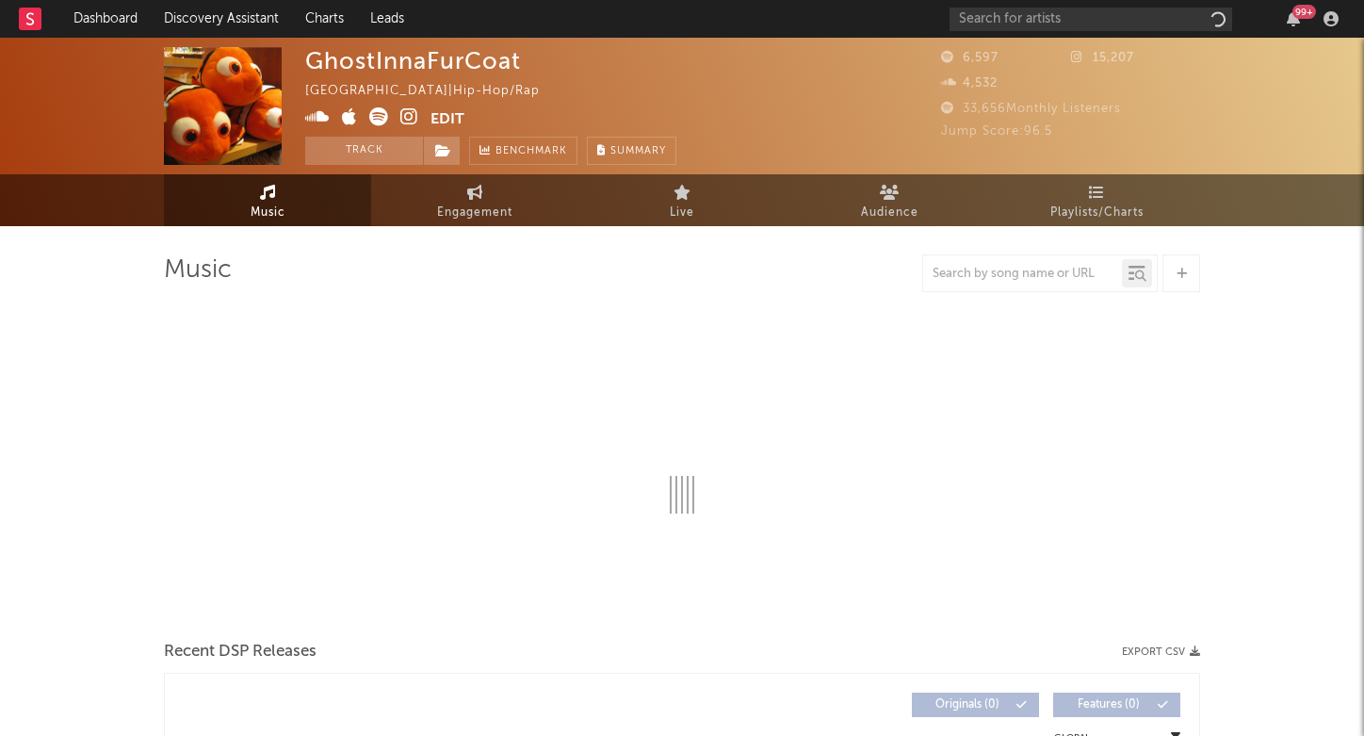
select select "1w"
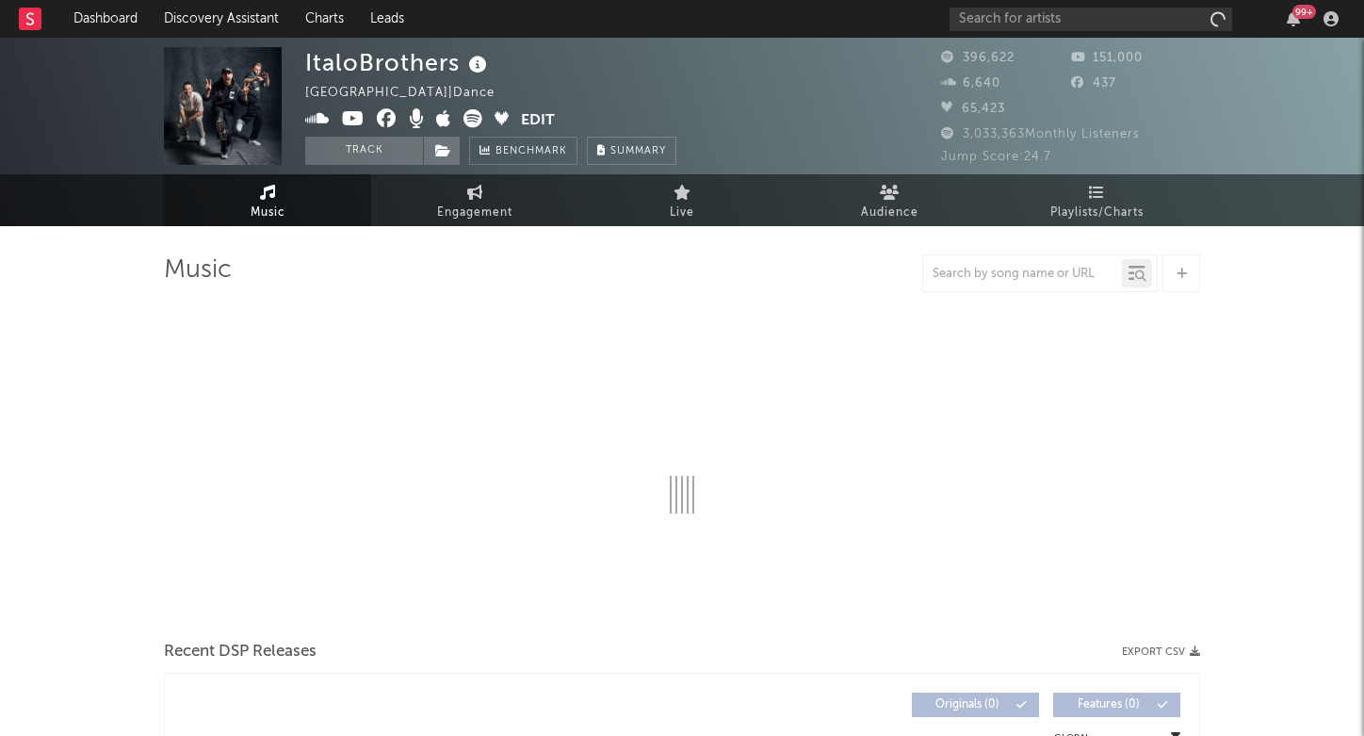
select select "6m"
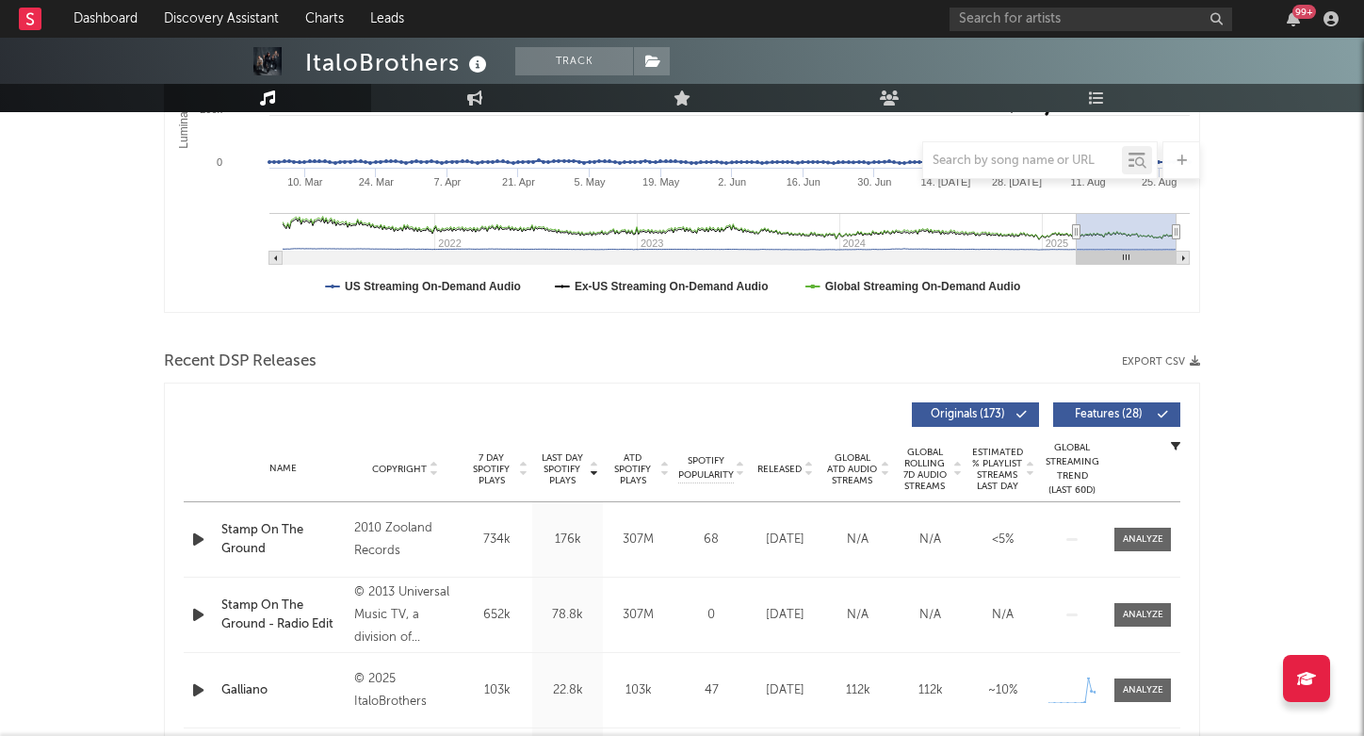
scroll to position [653, 0]
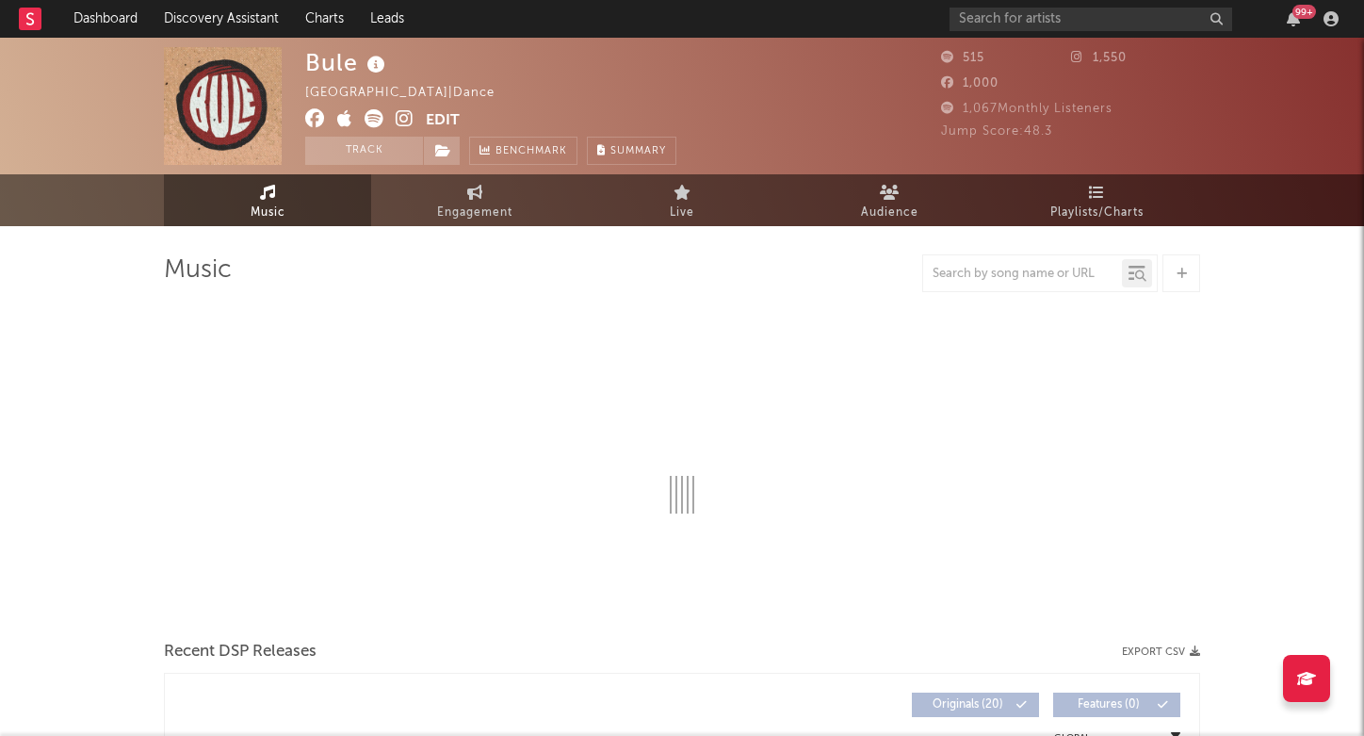
select select "1w"
